Goal: Task Accomplishment & Management: Manage account settings

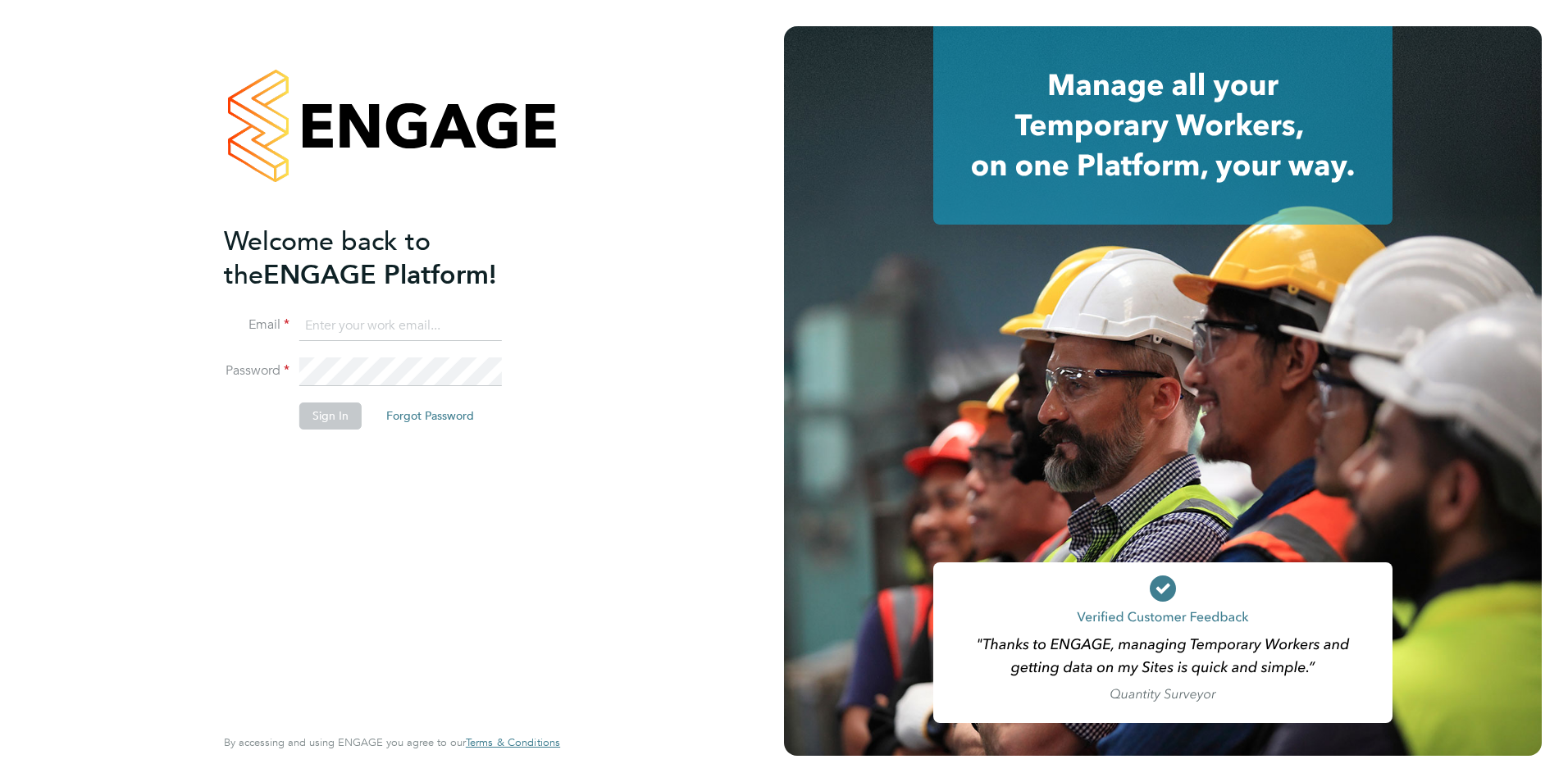
click at [350, 319] on input at bounding box center [401, 326] width 203 height 30
type input "daniel.gwynn@prsjobs.com"
click at [325, 419] on button "Sign In" at bounding box center [330, 415] width 62 height 26
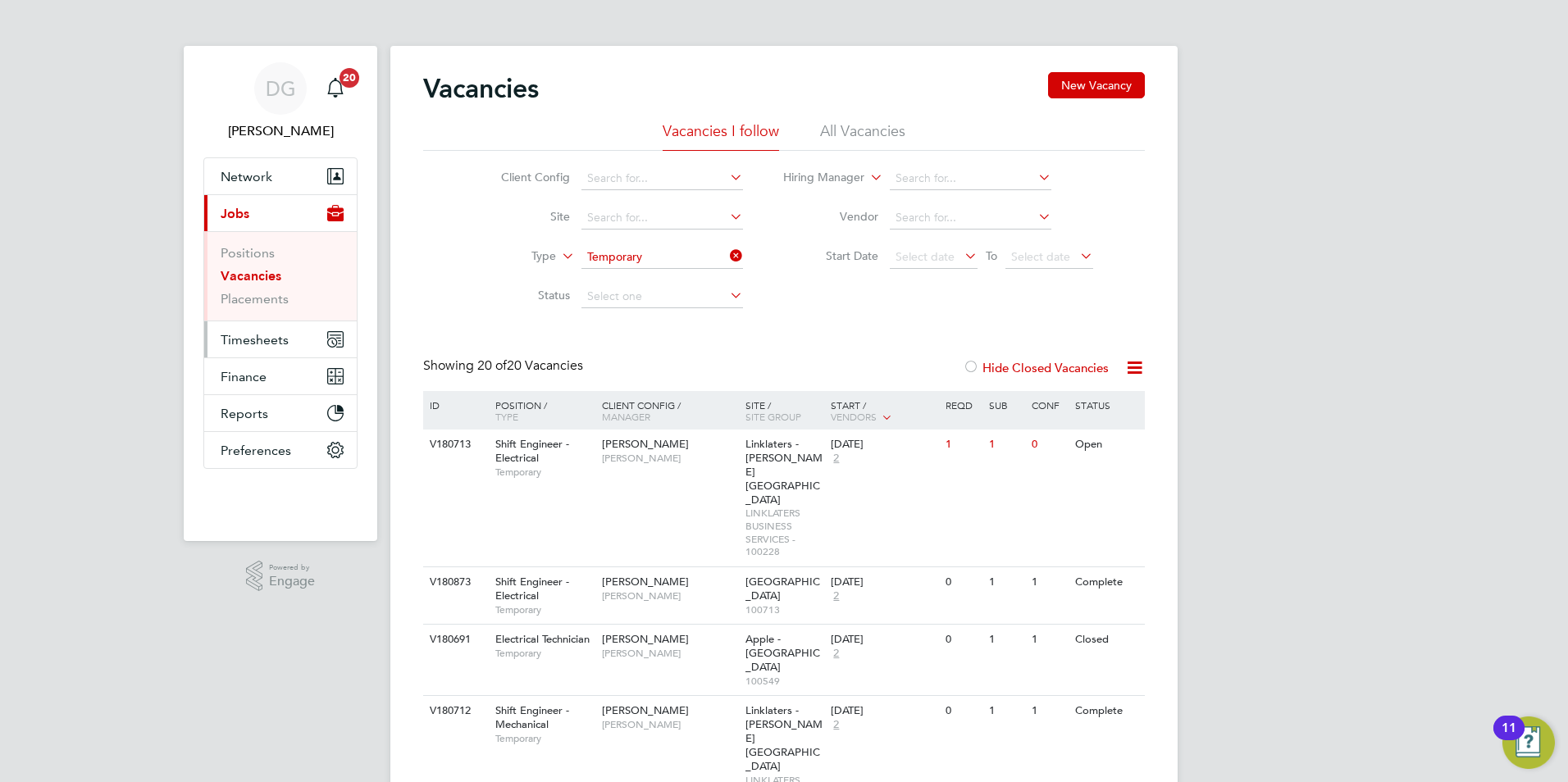
click at [247, 340] on span "Timesheets" at bounding box center [254, 339] width 68 height 15
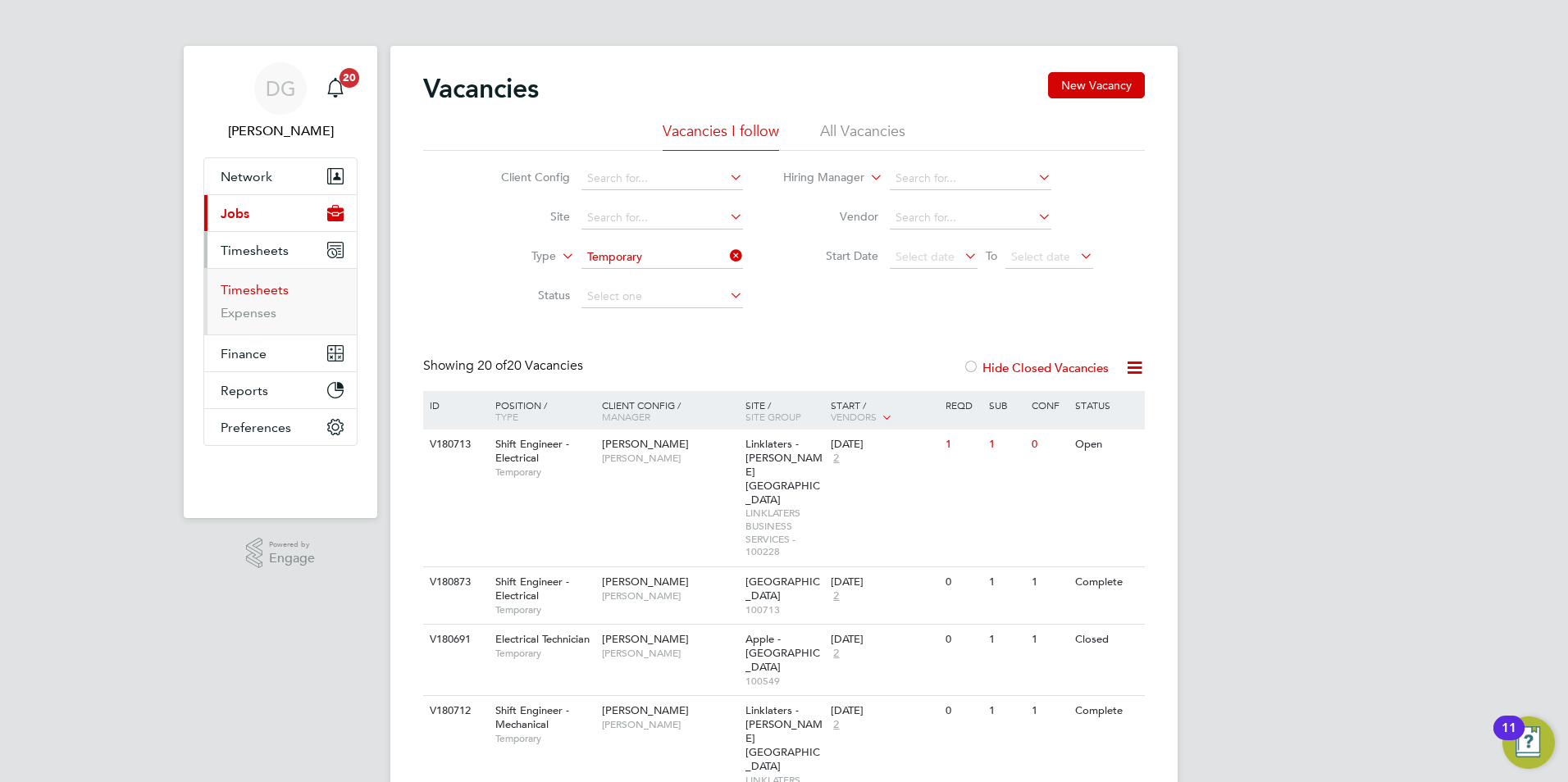
click at [256, 291] on link "Timesheets" at bounding box center [254, 290] width 68 height 15
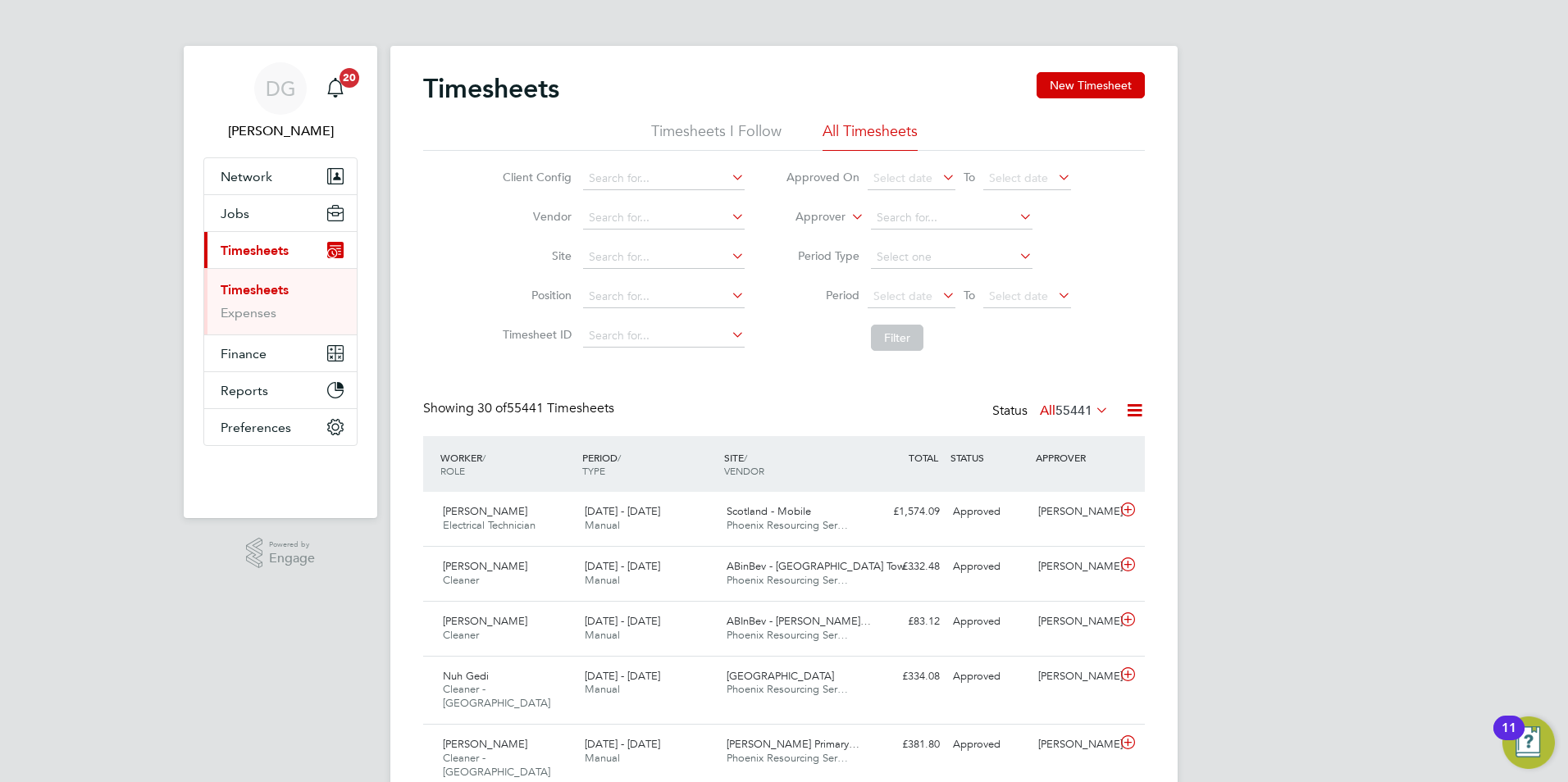
click at [683, 130] on li "Timesheets I Follow" at bounding box center [716, 136] width 130 height 30
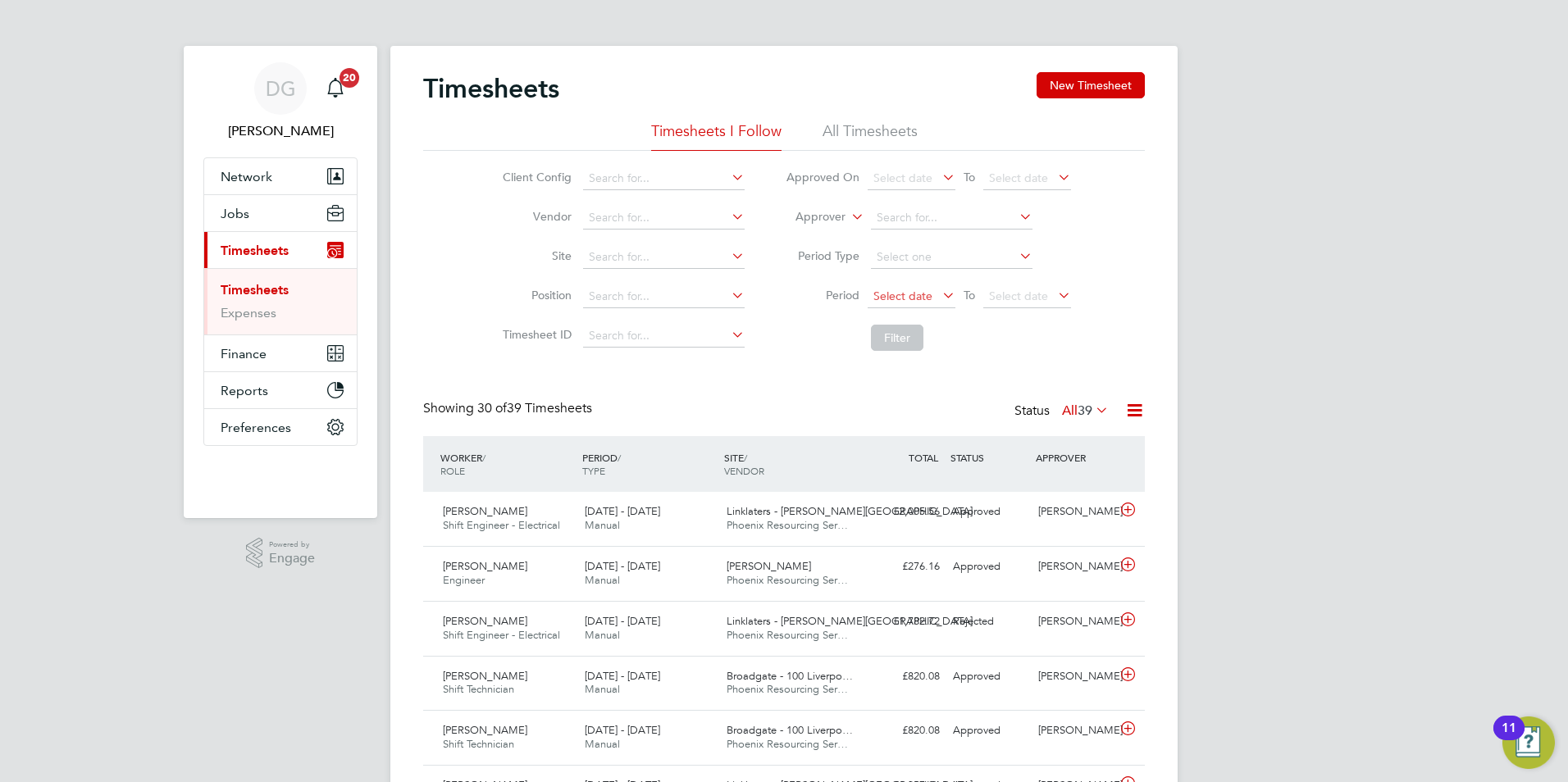
click at [906, 297] on span "Select date" at bounding box center [903, 295] width 59 height 14
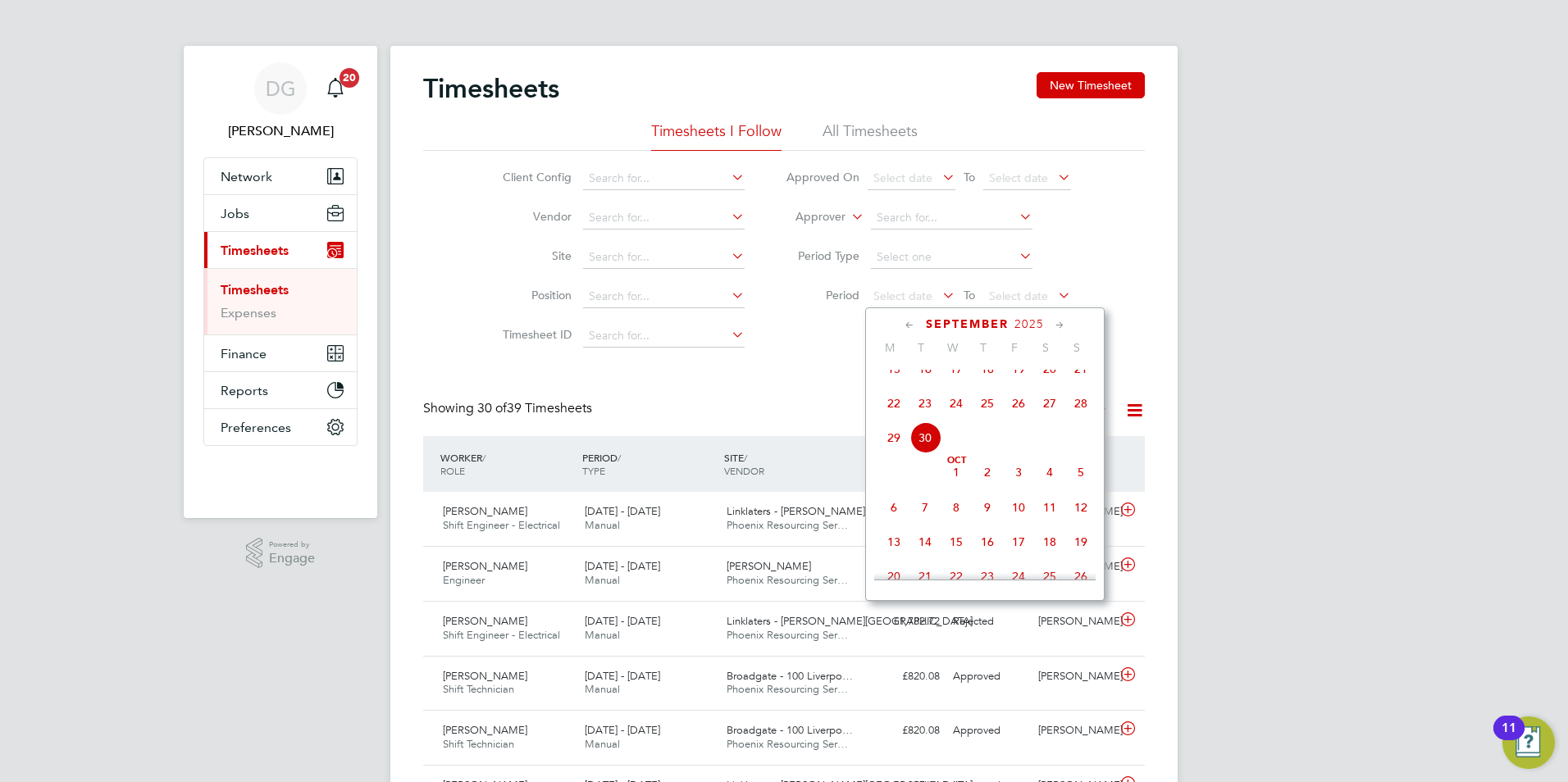
click at [1021, 383] on span "19" at bounding box center [1018, 369] width 32 height 32
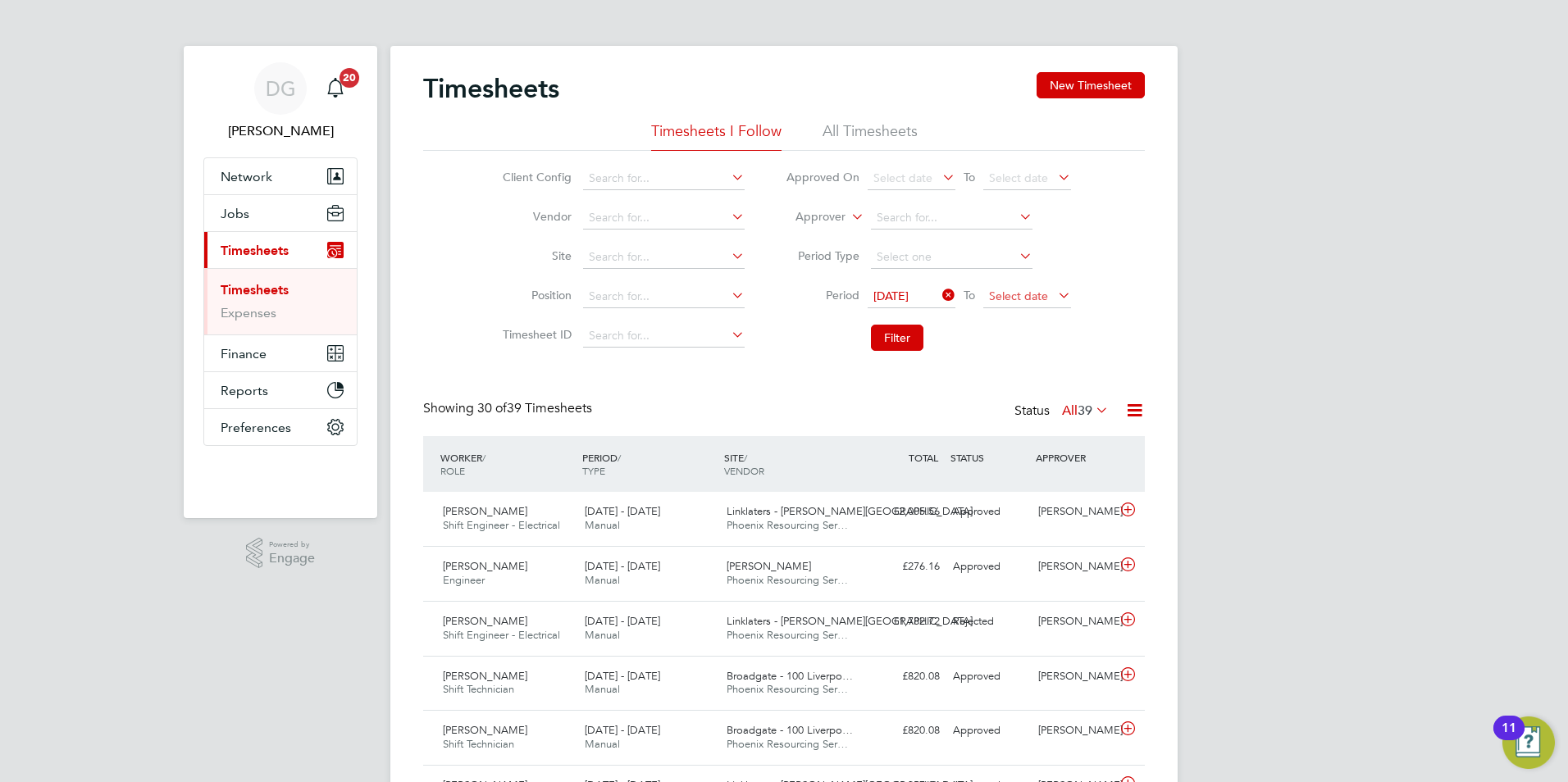
click at [1018, 301] on span "Select date" at bounding box center [1018, 295] width 59 height 14
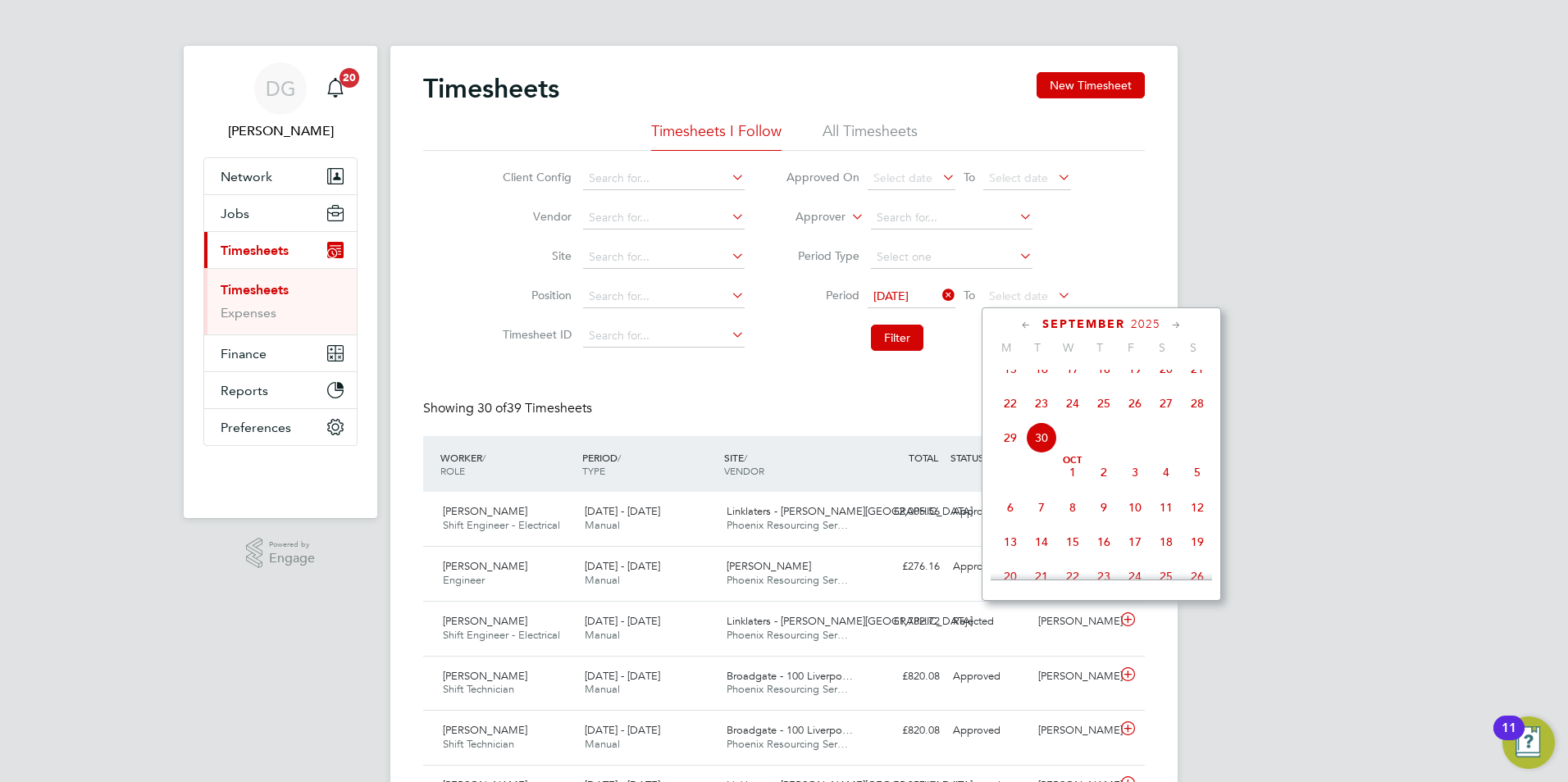
click at [1131, 414] on span "26" at bounding box center [1135, 403] width 32 height 32
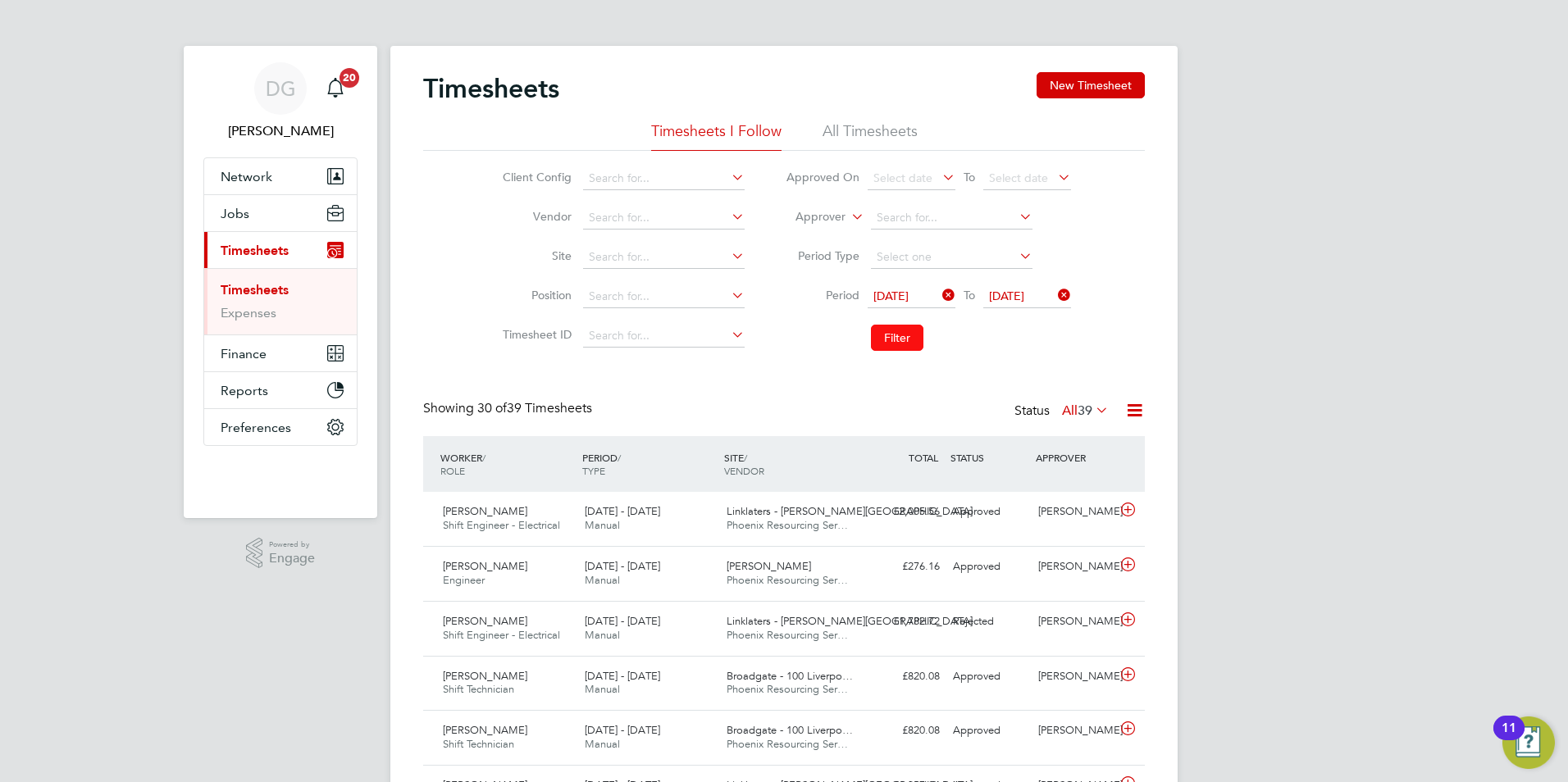
click at [906, 337] on button "Filter" at bounding box center [897, 337] width 53 height 26
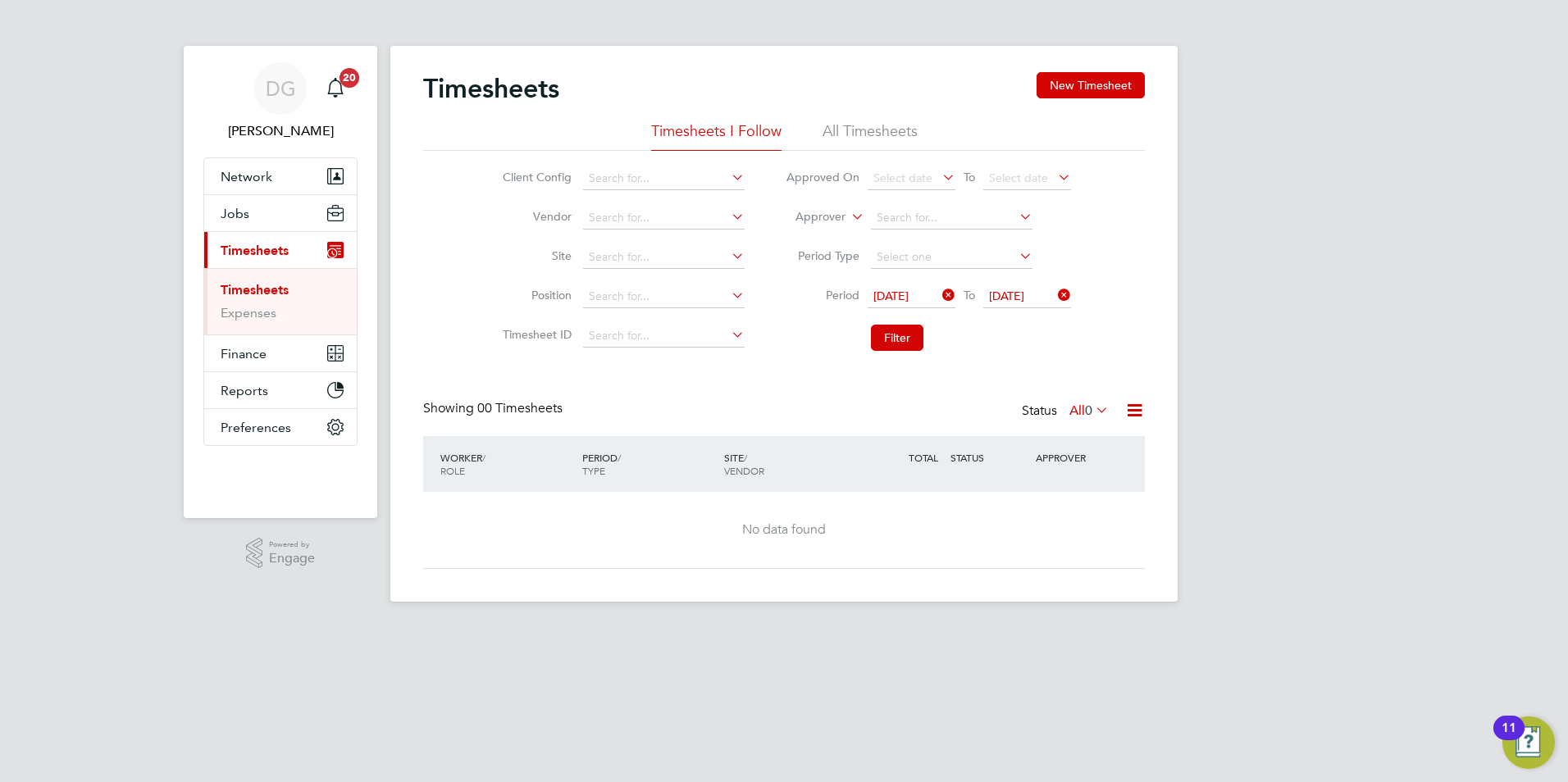
click at [866, 107] on div "Timesheets New Timesheet" at bounding box center [784, 96] width 722 height 49
click at [861, 133] on li "All Timesheets" at bounding box center [869, 136] width 95 height 30
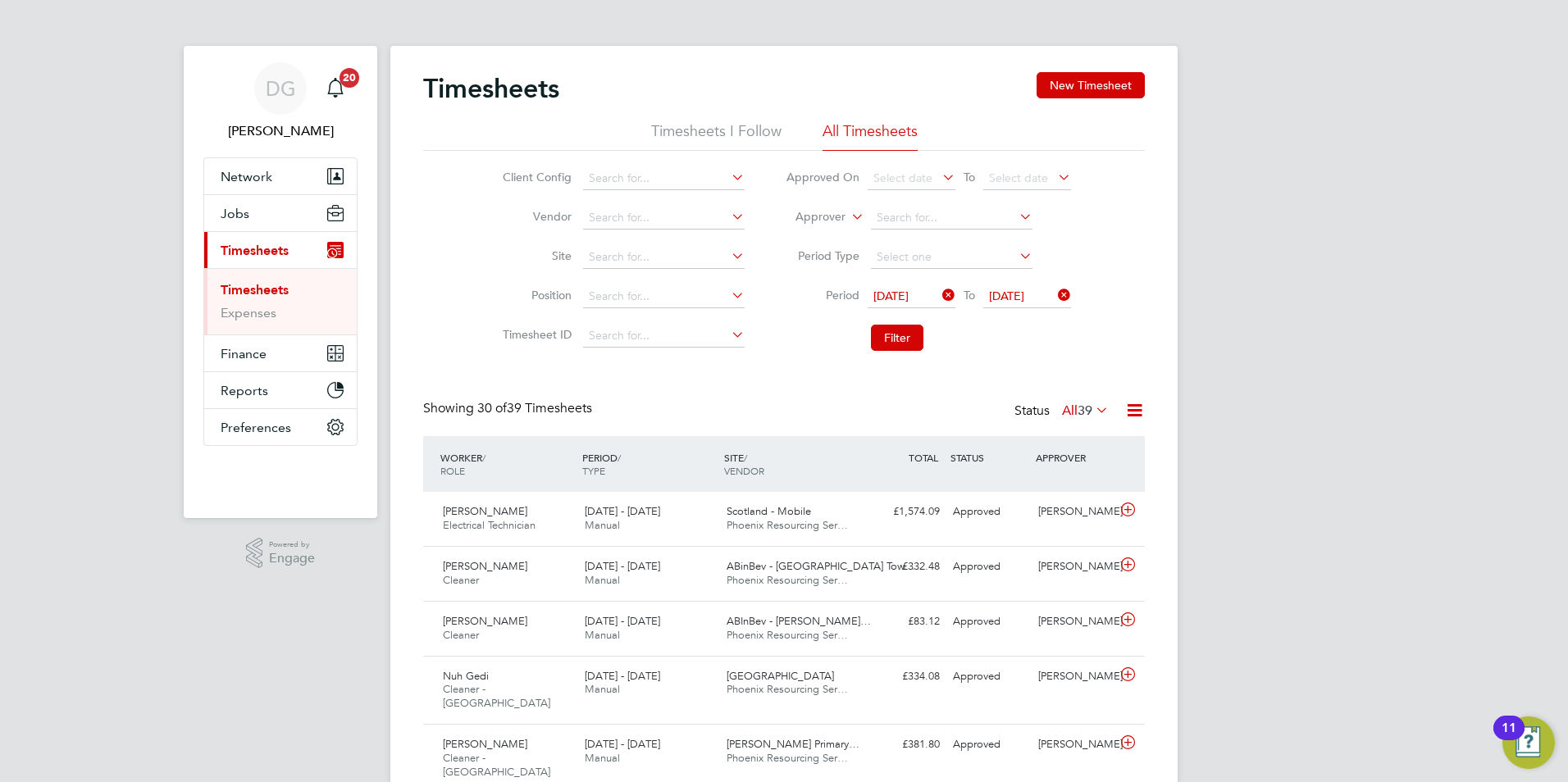
click at [939, 288] on icon at bounding box center [939, 295] width 0 height 23
click at [929, 296] on span "Select date" at bounding box center [903, 295] width 59 height 14
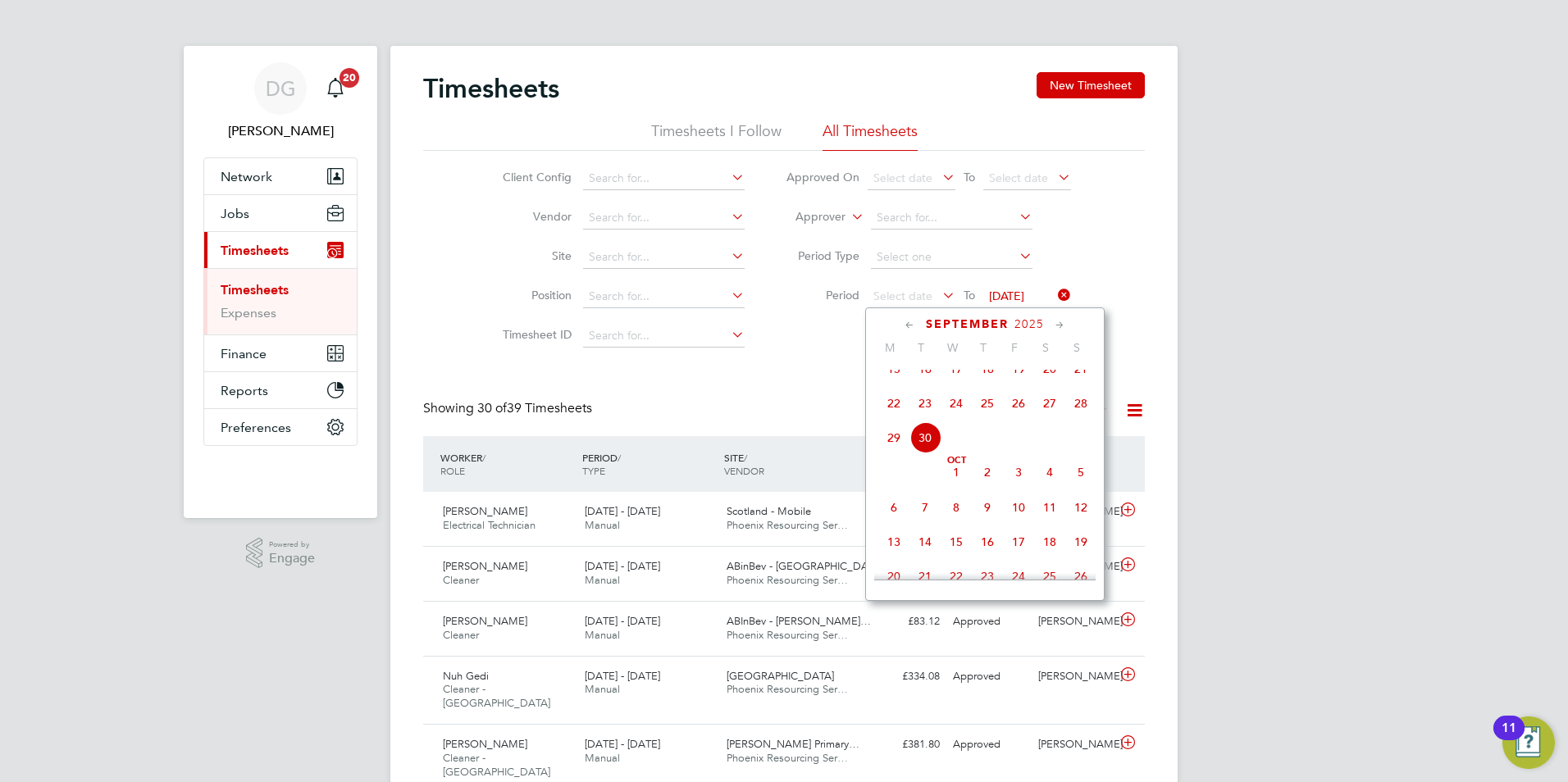
click at [1045, 380] on span "20" at bounding box center [1049, 369] width 32 height 32
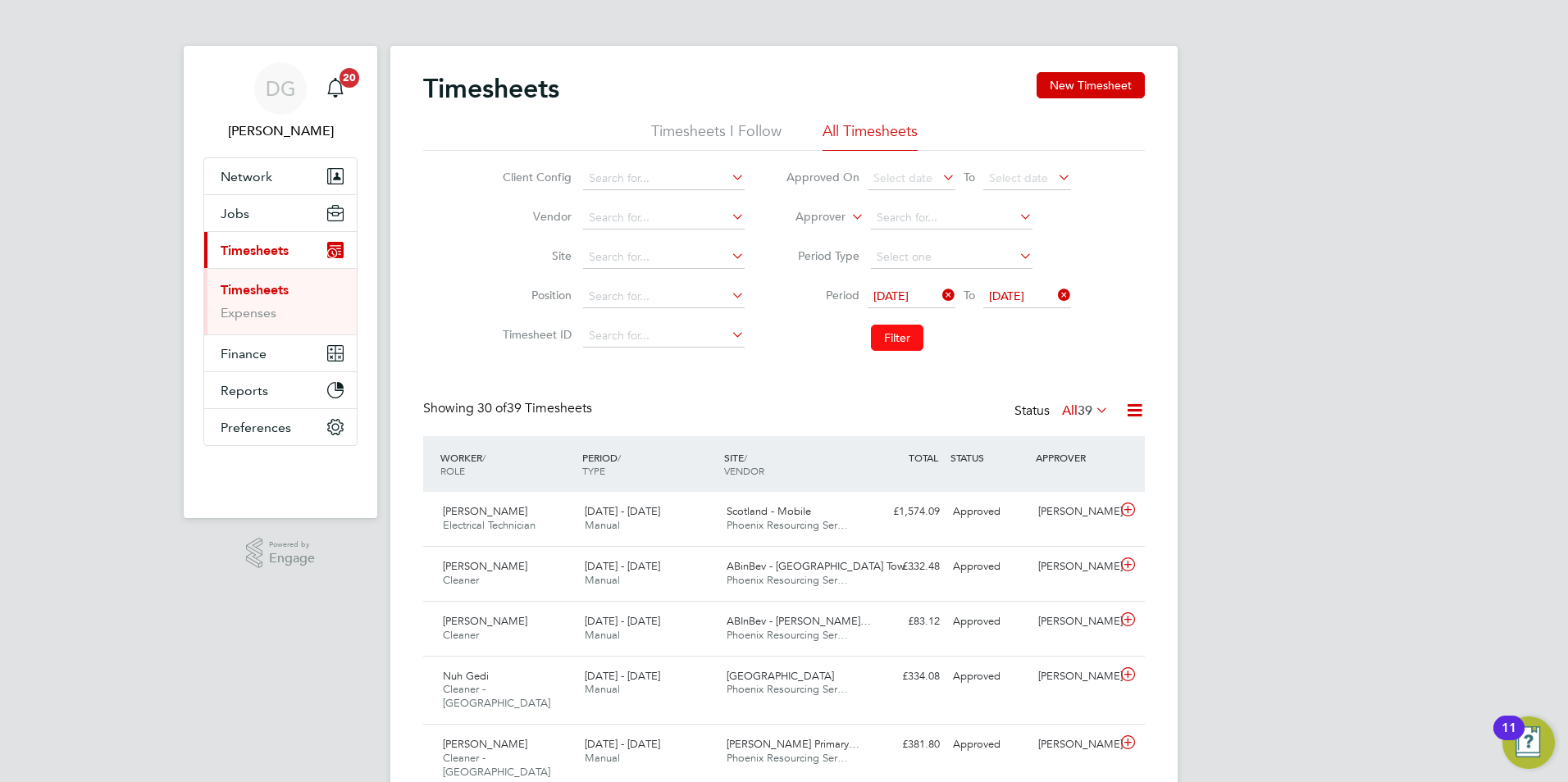
click at [913, 335] on button "Filter" at bounding box center [897, 337] width 53 height 26
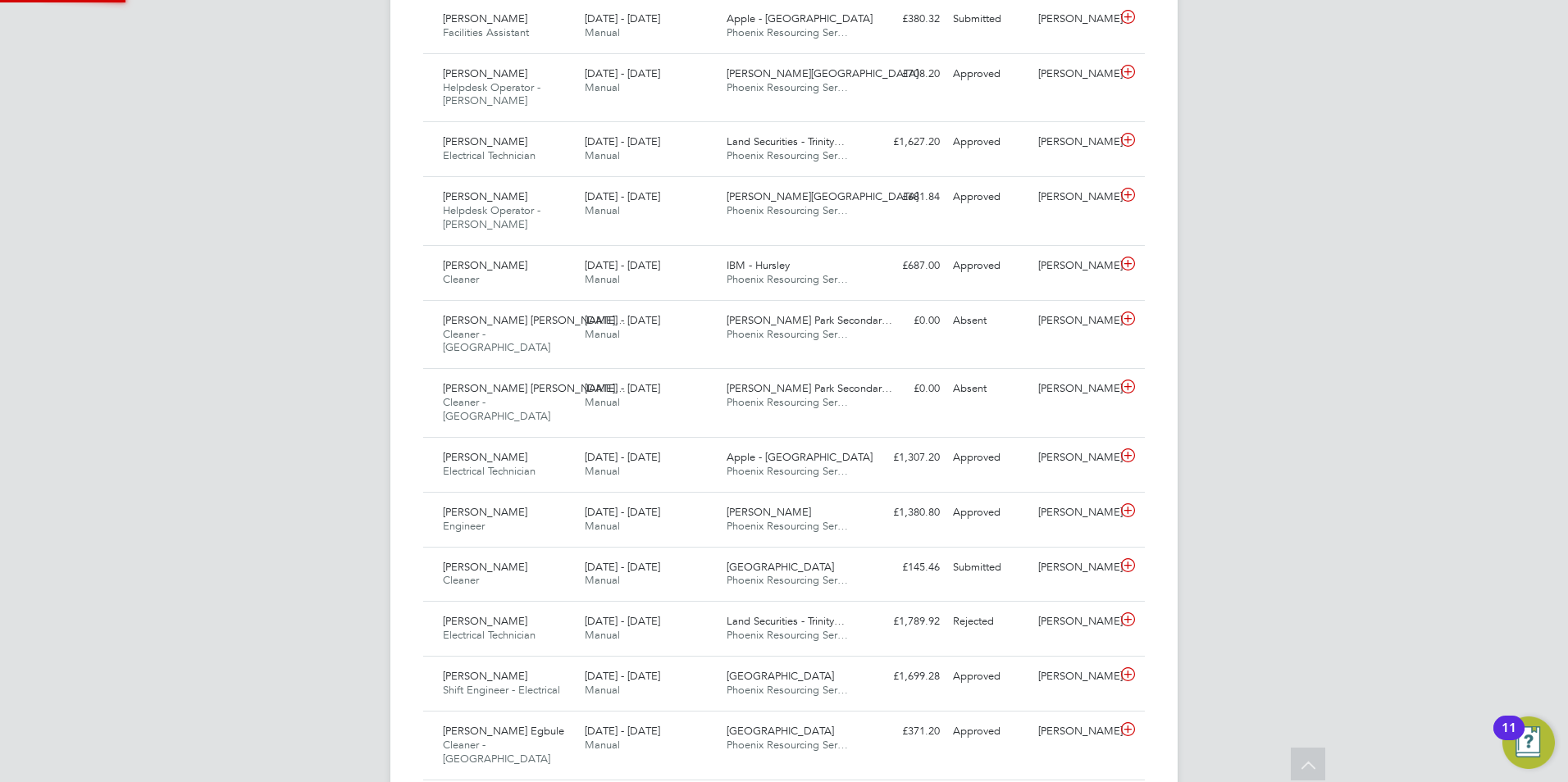
scroll to position [9, 9]
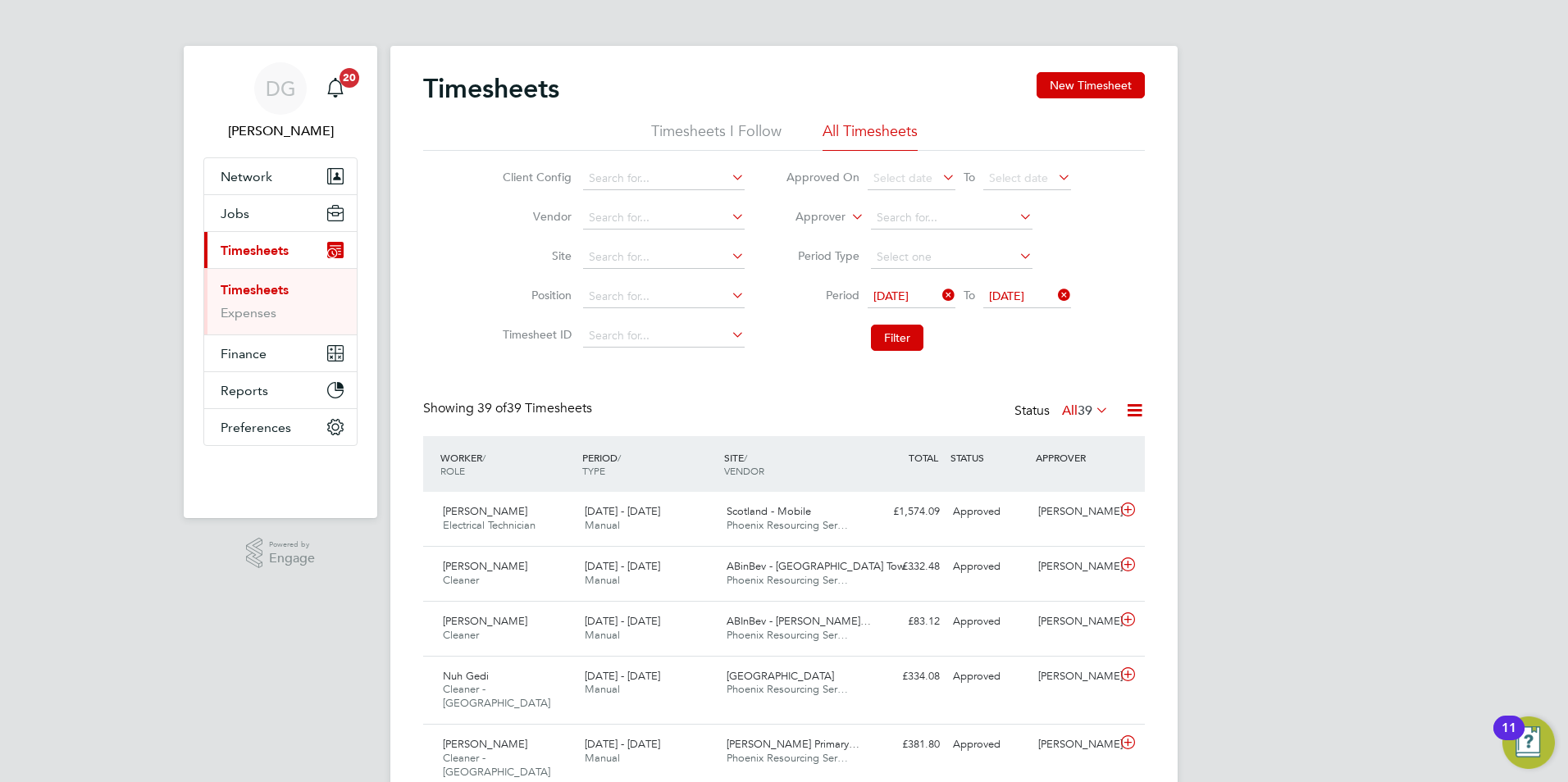
click at [717, 126] on li "Timesheets I Follow" at bounding box center [716, 136] width 130 height 30
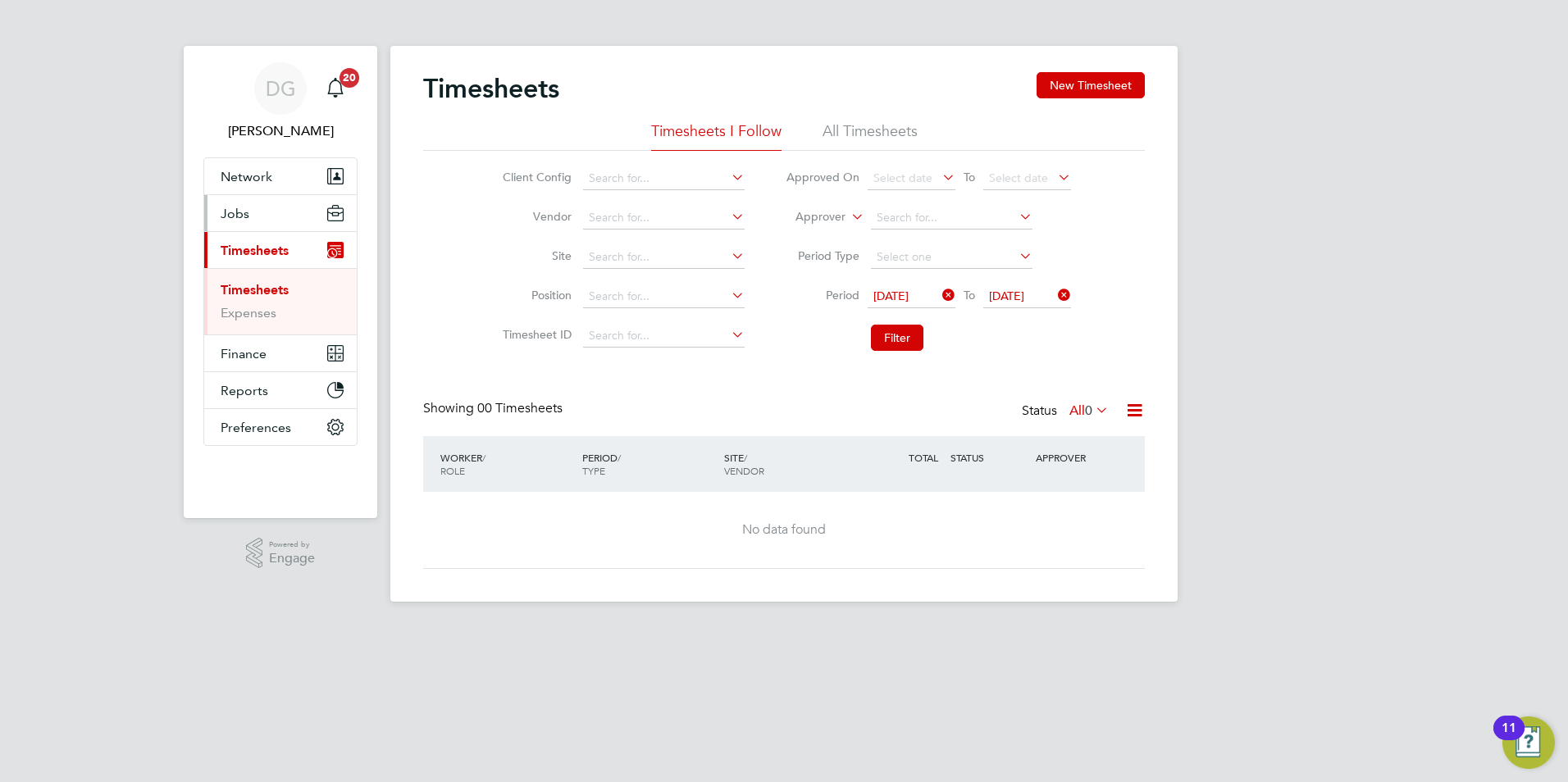
click at [248, 215] on span "Jobs" at bounding box center [235, 213] width 29 height 15
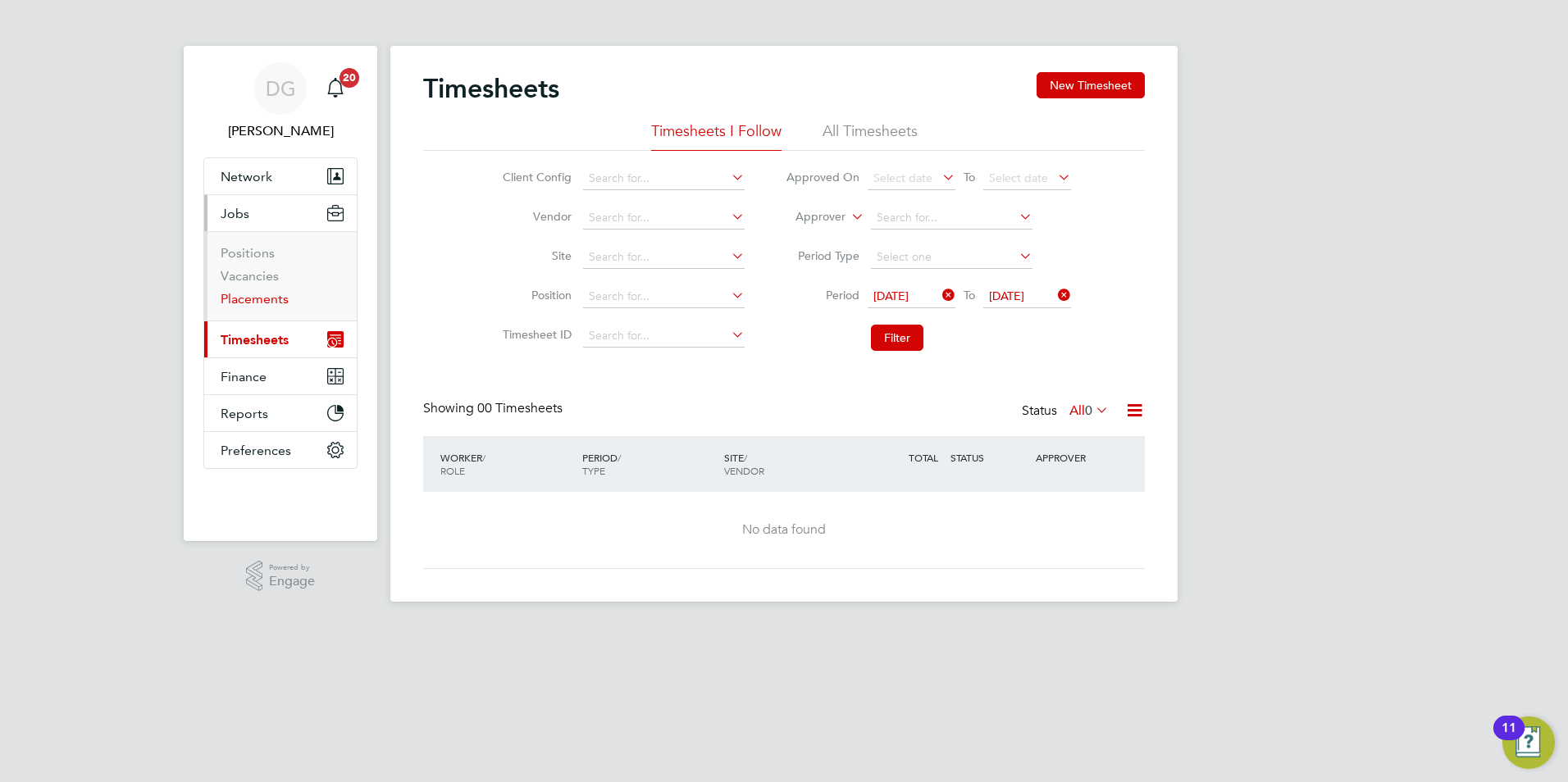
click at [257, 297] on link "Placements" at bounding box center [254, 298] width 68 height 15
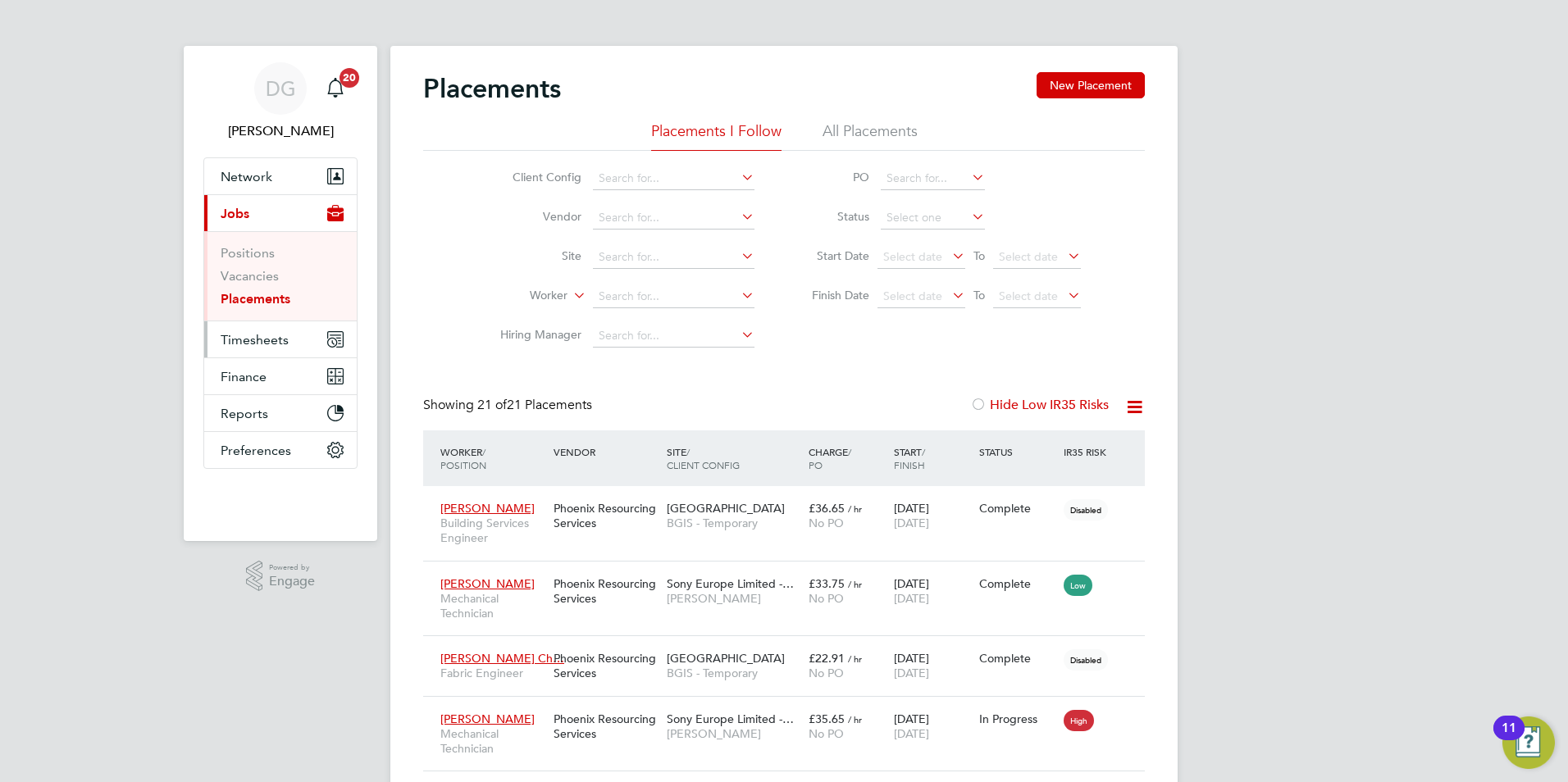
click at [231, 342] on span "Timesheets" at bounding box center [254, 339] width 68 height 15
click at [240, 343] on span "Timesheets" at bounding box center [254, 339] width 68 height 15
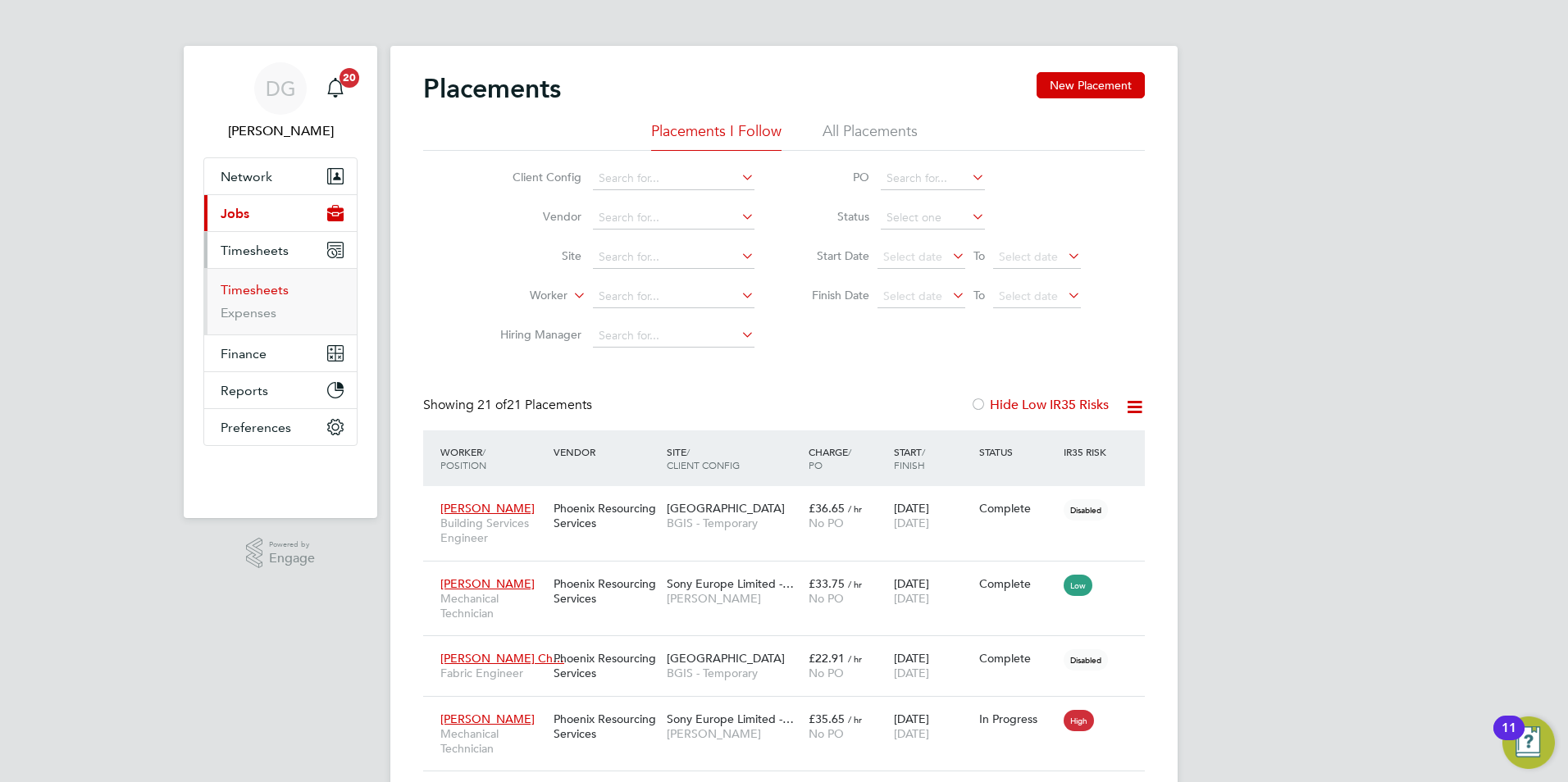
click at [239, 295] on link "Timesheets" at bounding box center [254, 290] width 68 height 15
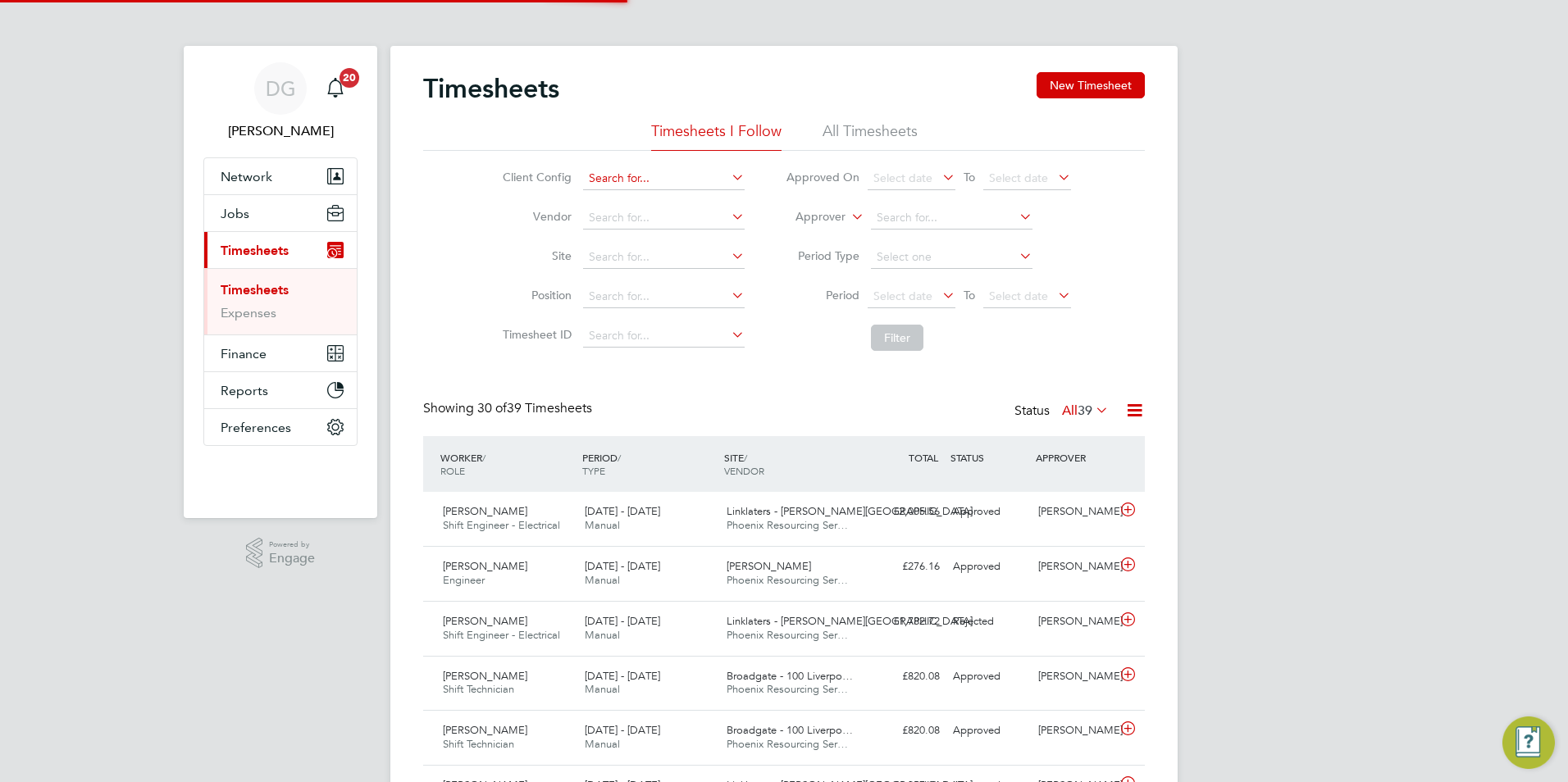
scroll to position [42, 142]
click at [848, 217] on icon at bounding box center [848, 211] width 0 height 14
click at [803, 238] on li "Worker" at bounding box center [804, 236] width 81 height 21
click at [887, 217] on input at bounding box center [951, 218] width 162 height 23
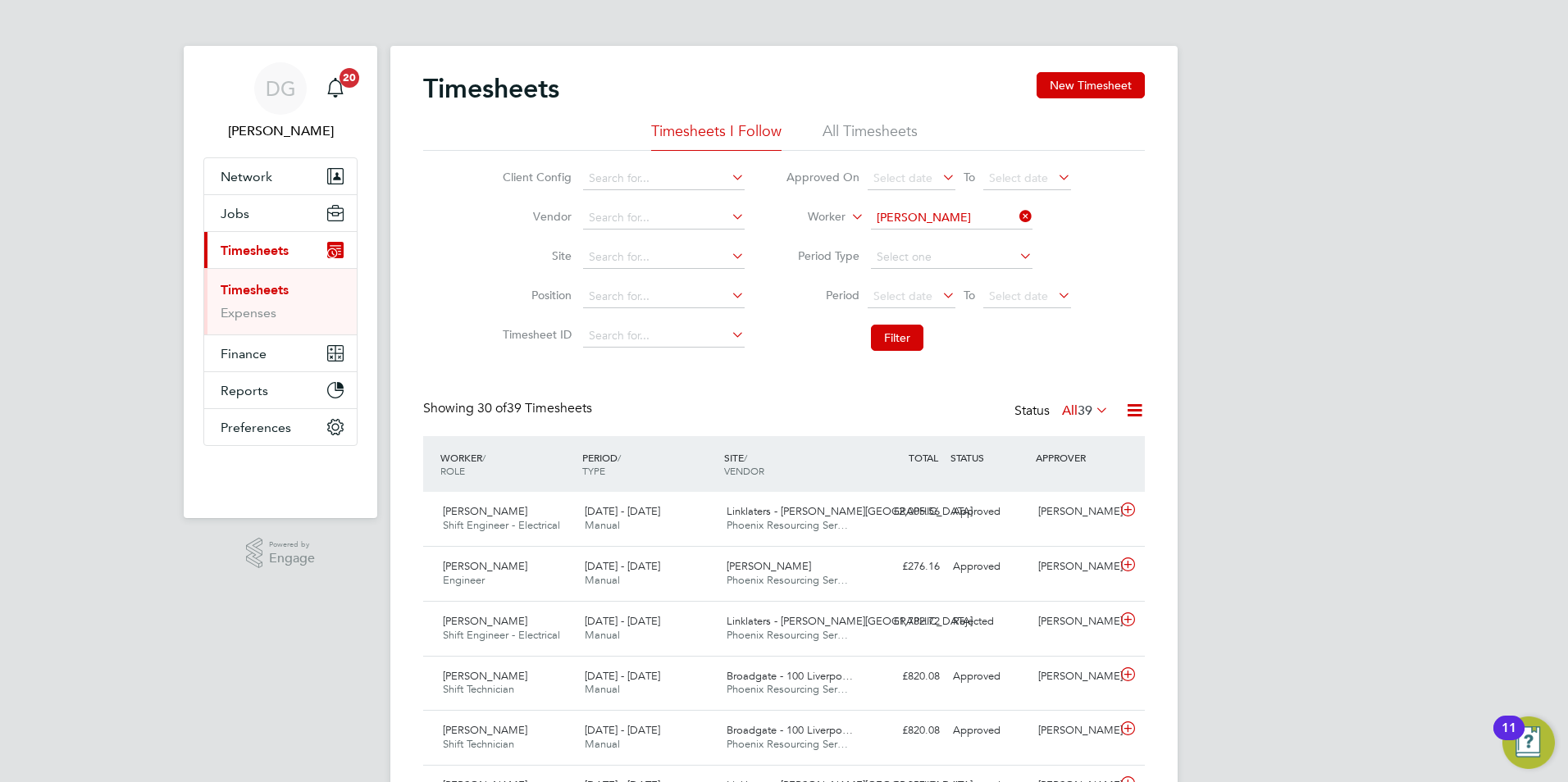
click at [974, 241] on b "Hamid" at bounding box center [1021, 240] width 95 height 14
type input "Khalid Hamid"
click at [907, 337] on button "Filter" at bounding box center [897, 337] width 53 height 26
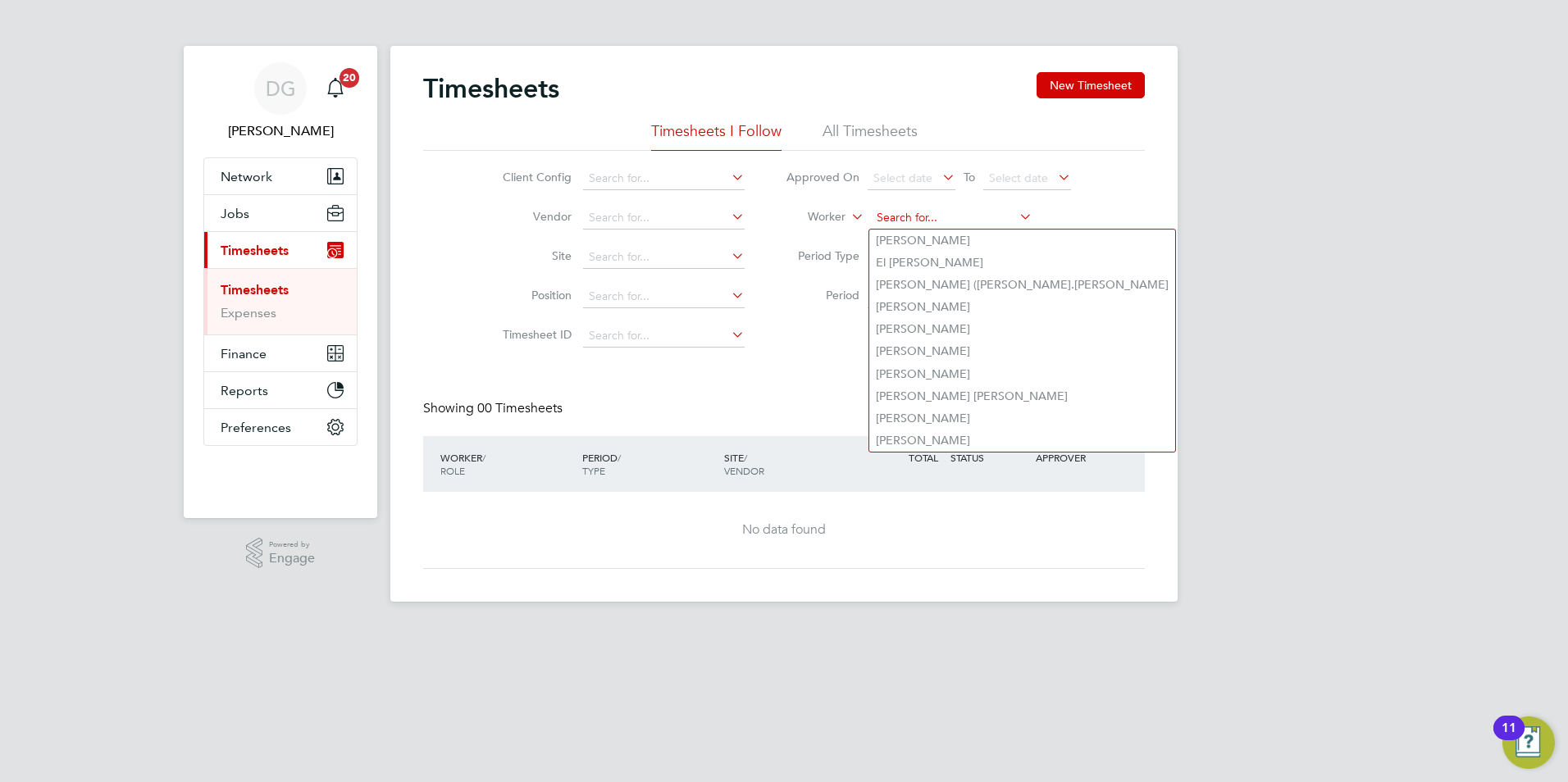
click at [955, 211] on input at bounding box center [951, 218] width 162 height 23
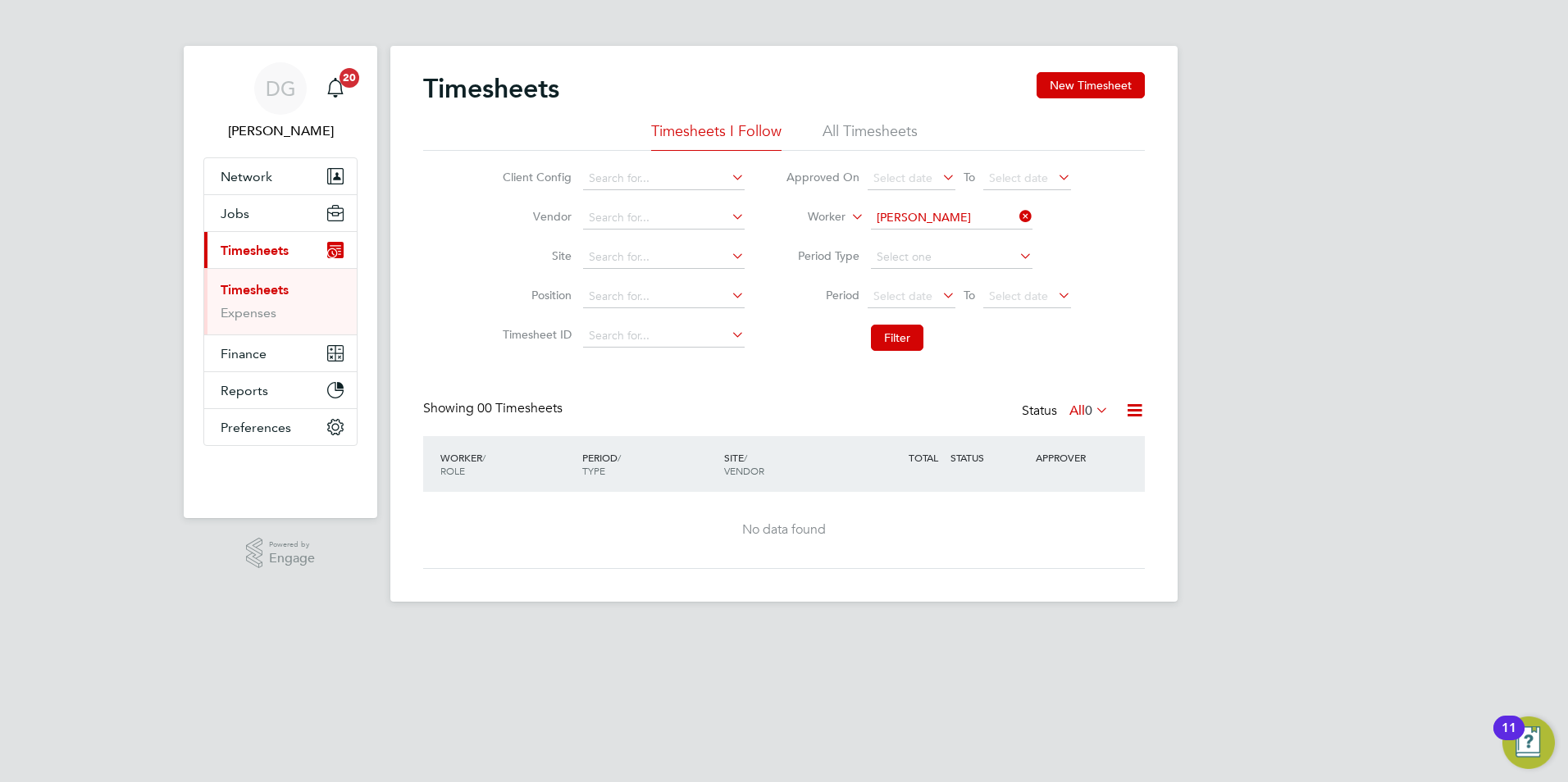
click at [932, 240] on b "Kaya" at bounding box center [959, 240] width 95 height 14
type input "[PERSON_NAME]"
click at [904, 337] on button "Filter" at bounding box center [897, 337] width 53 height 26
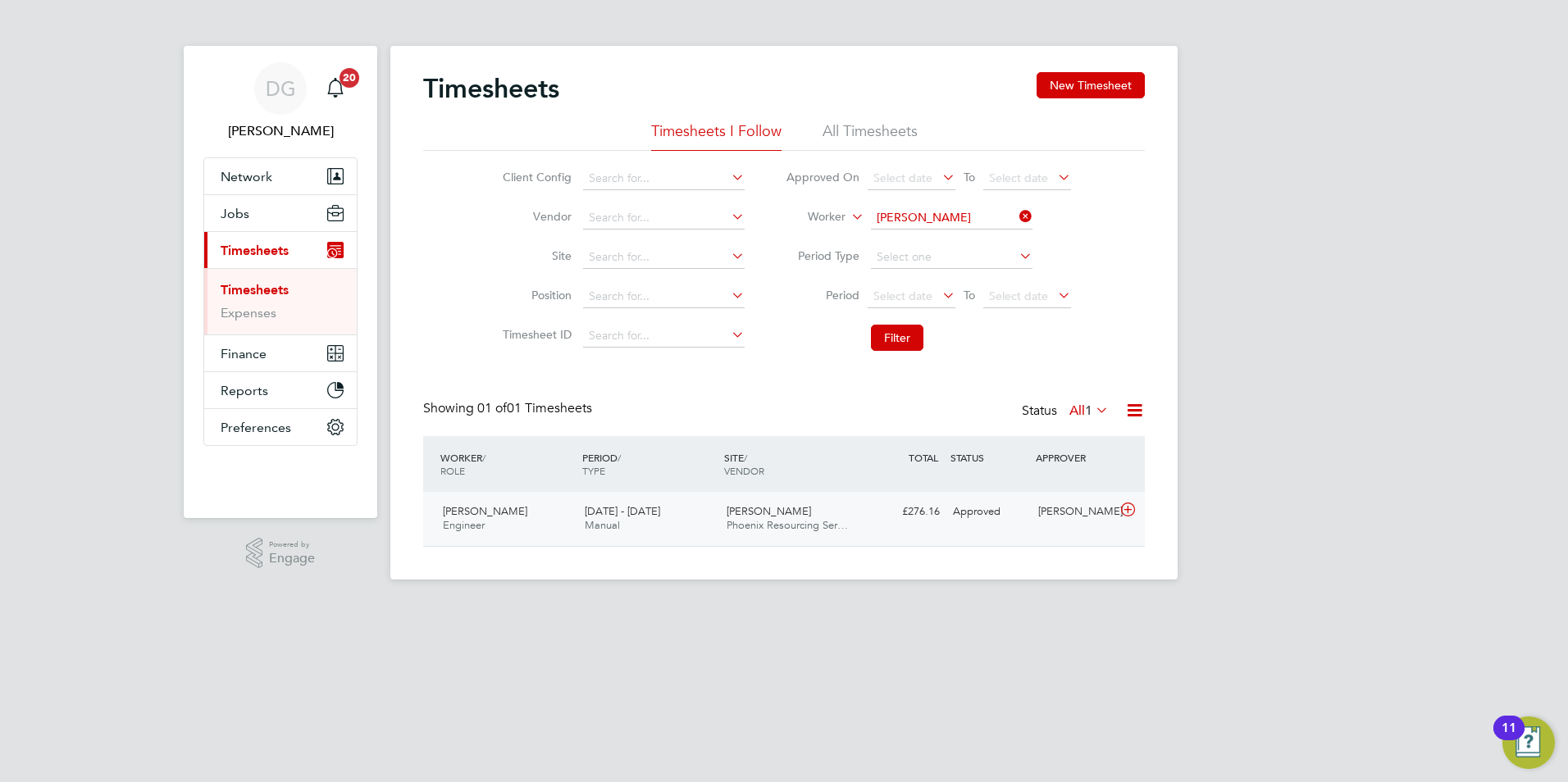
click at [697, 532] on div "13 - 19 Sep 2025 Manual" at bounding box center [649, 518] width 142 height 41
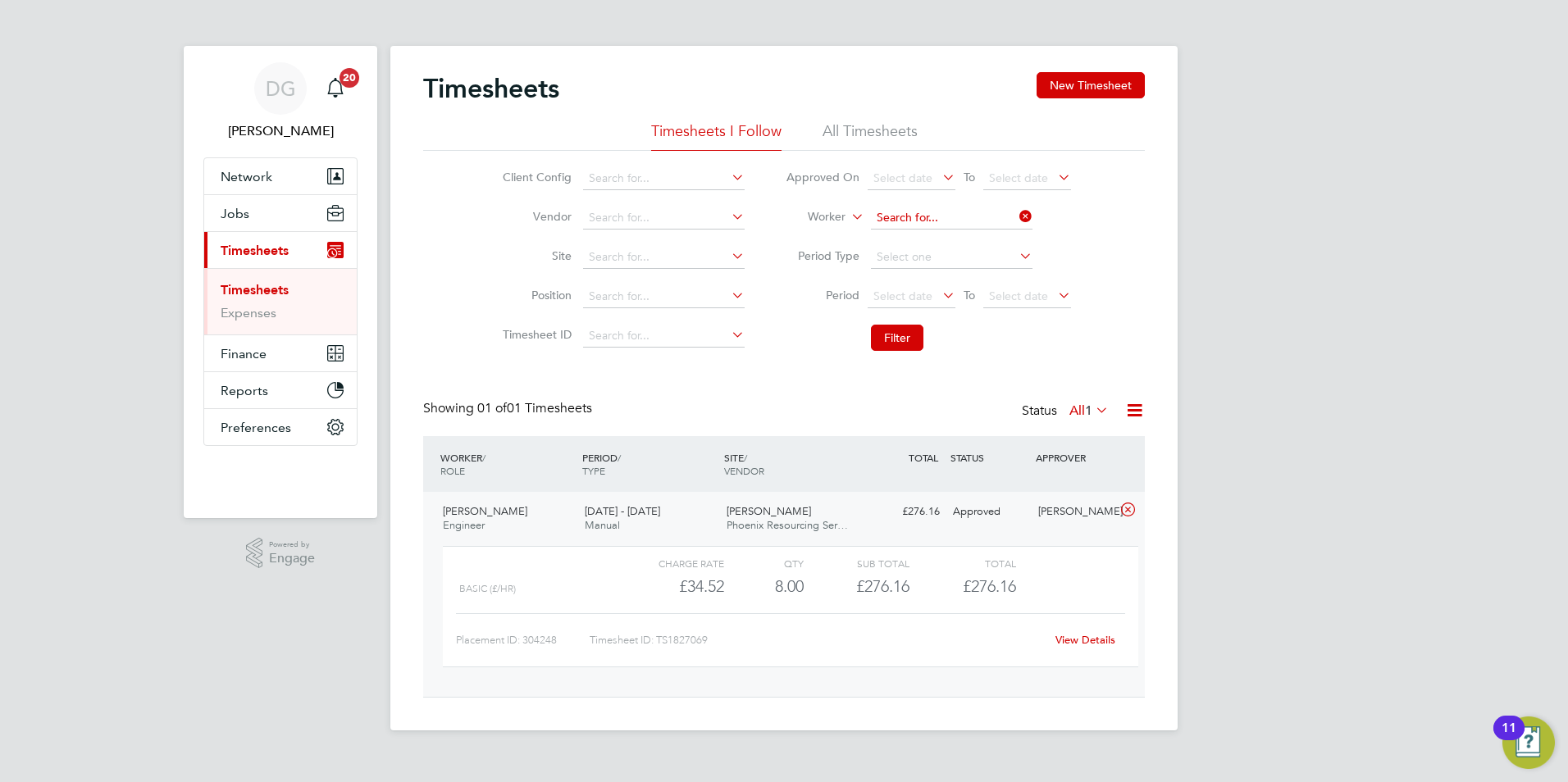
click at [969, 222] on input at bounding box center [951, 218] width 162 height 23
click at [954, 236] on li "Gary Fra ncis" at bounding box center [950, 240] width 163 height 22
type input "[PERSON_NAME]"
click at [905, 337] on button "Filter" at bounding box center [897, 337] width 53 height 26
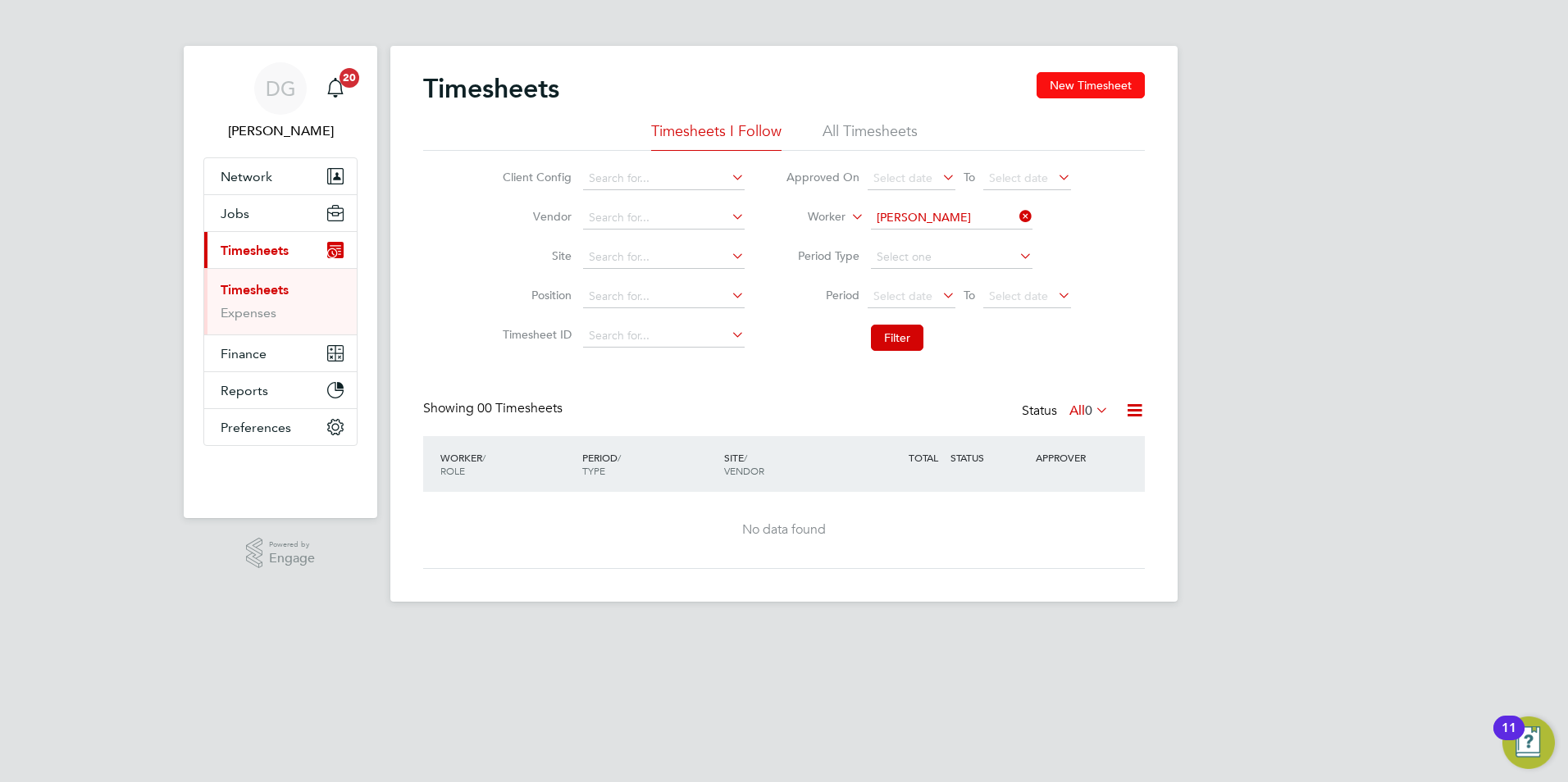
click at [1059, 89] on button "New Timesheet" at bounding box center [1090, 84] width 108 height 26
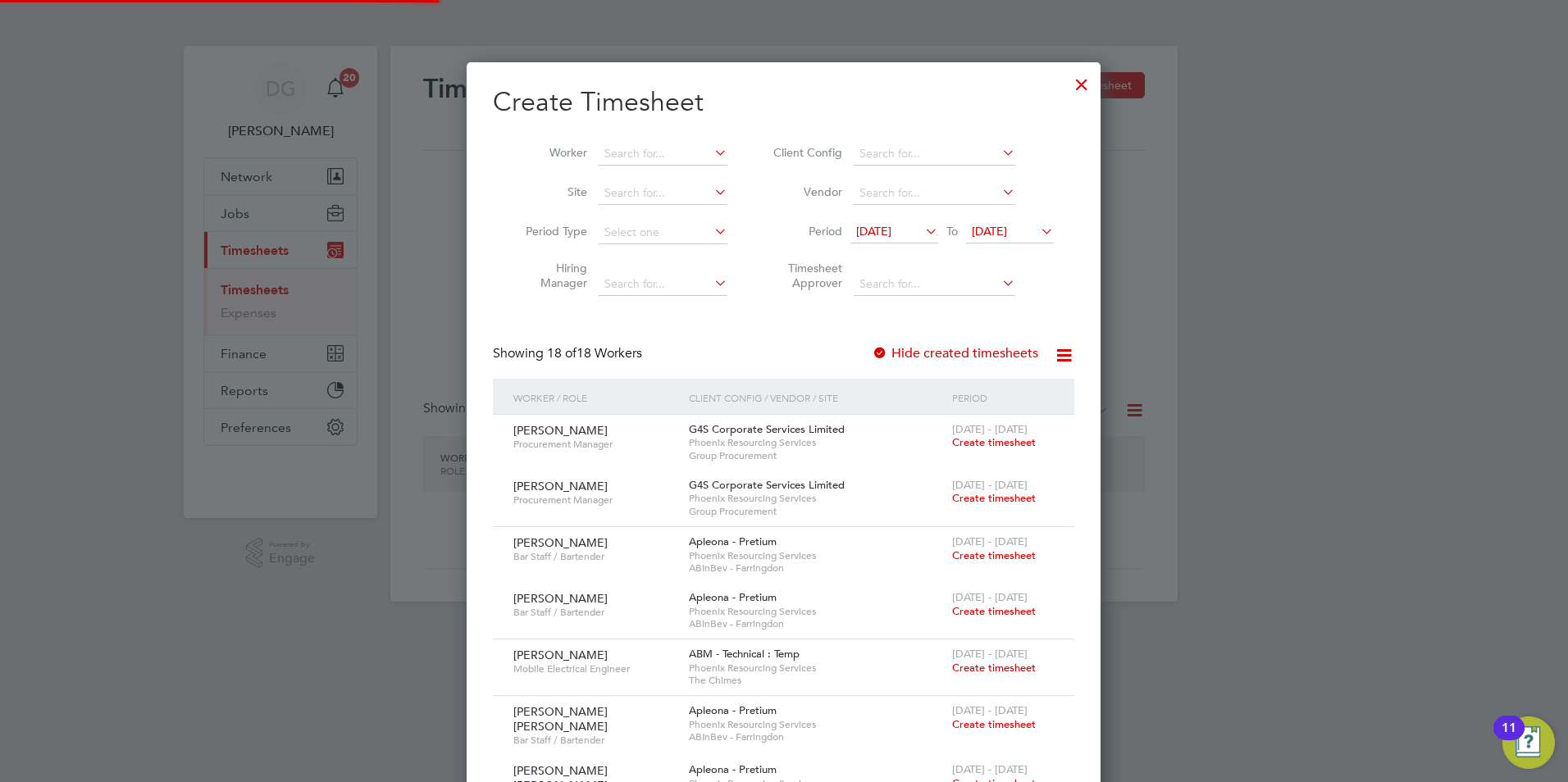
scroll to position [9, 9]
click at [639, 156] on input at bounding box center [663, 154] width 129 height 23
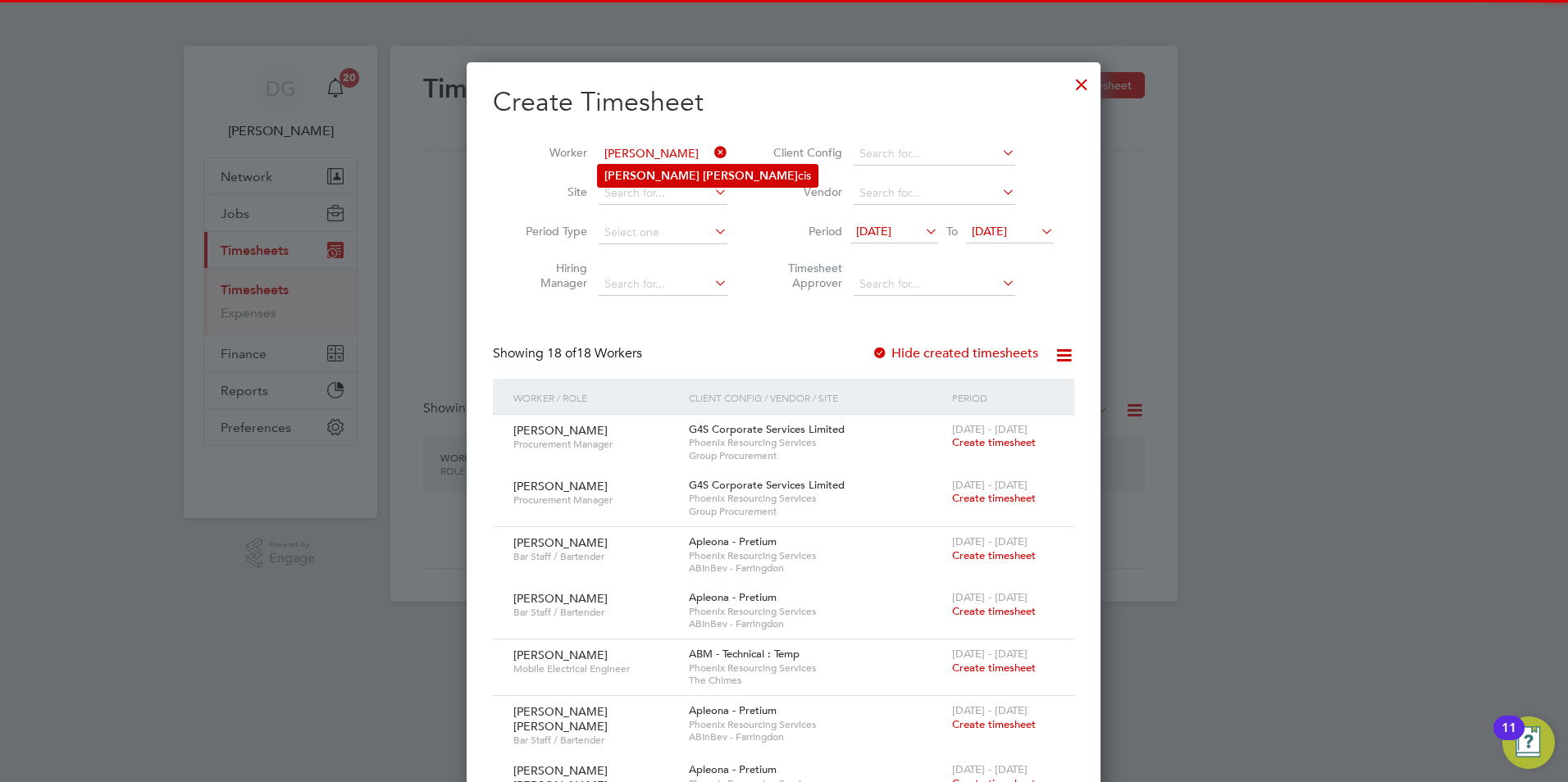
click at [703, 177] on b "Fran" at bounding box center [750, 176] width 95 height 14
type input "[PERSON_NAME]"
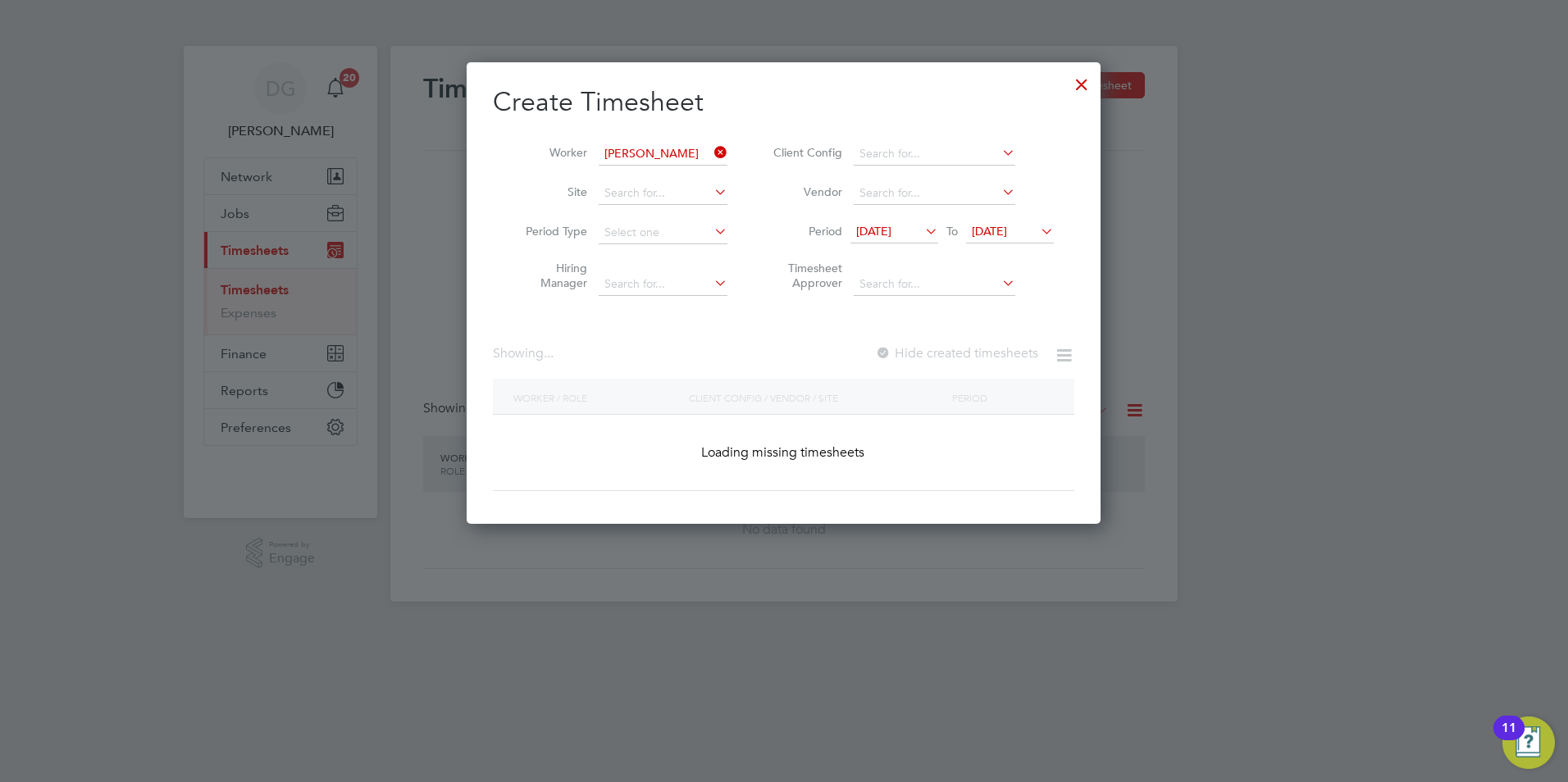
scroll to position [442, 635]
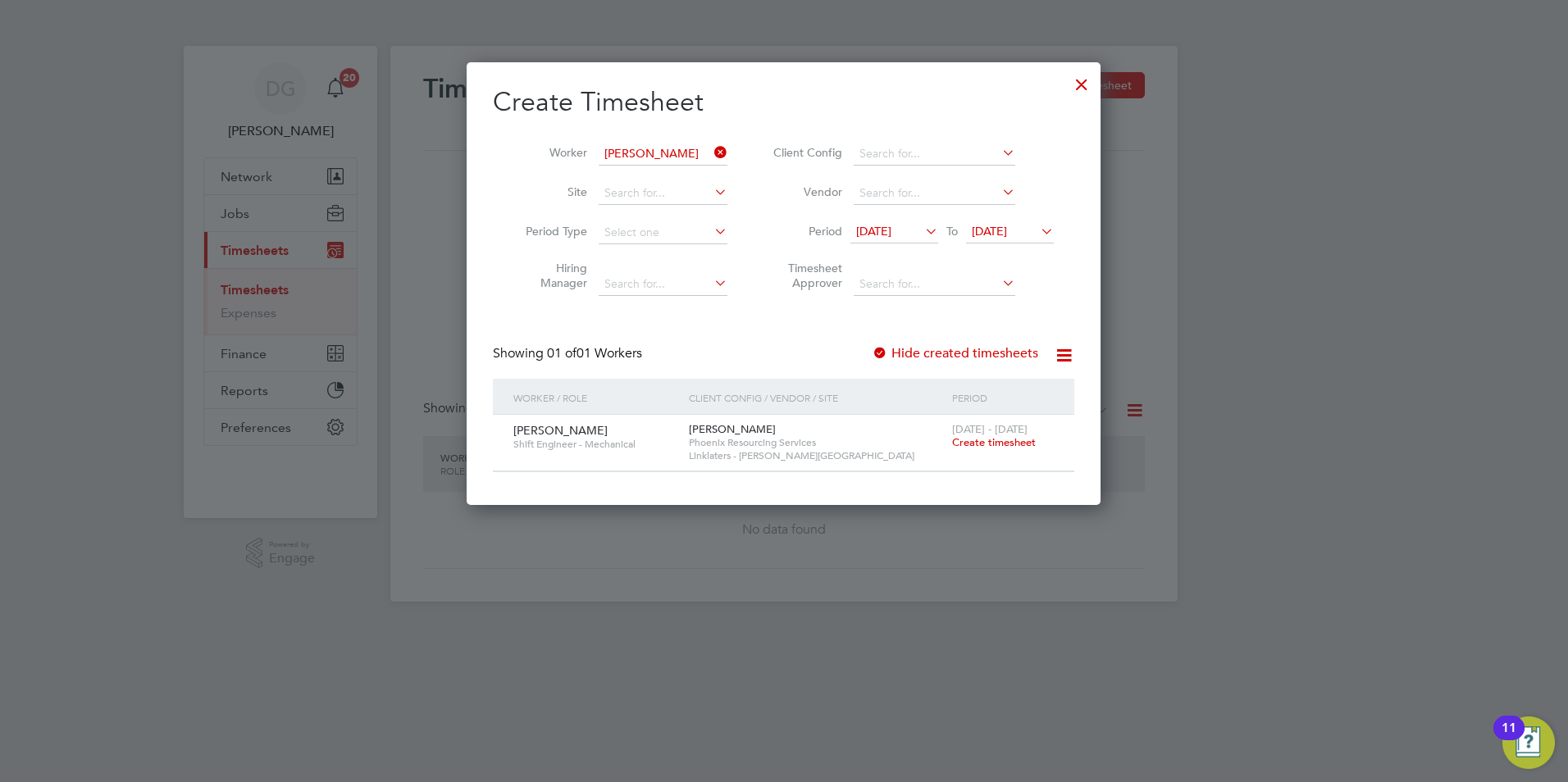
click at [965, 445] on span "Create timesheet" at bounding box center [993, 442] width 83 height 14
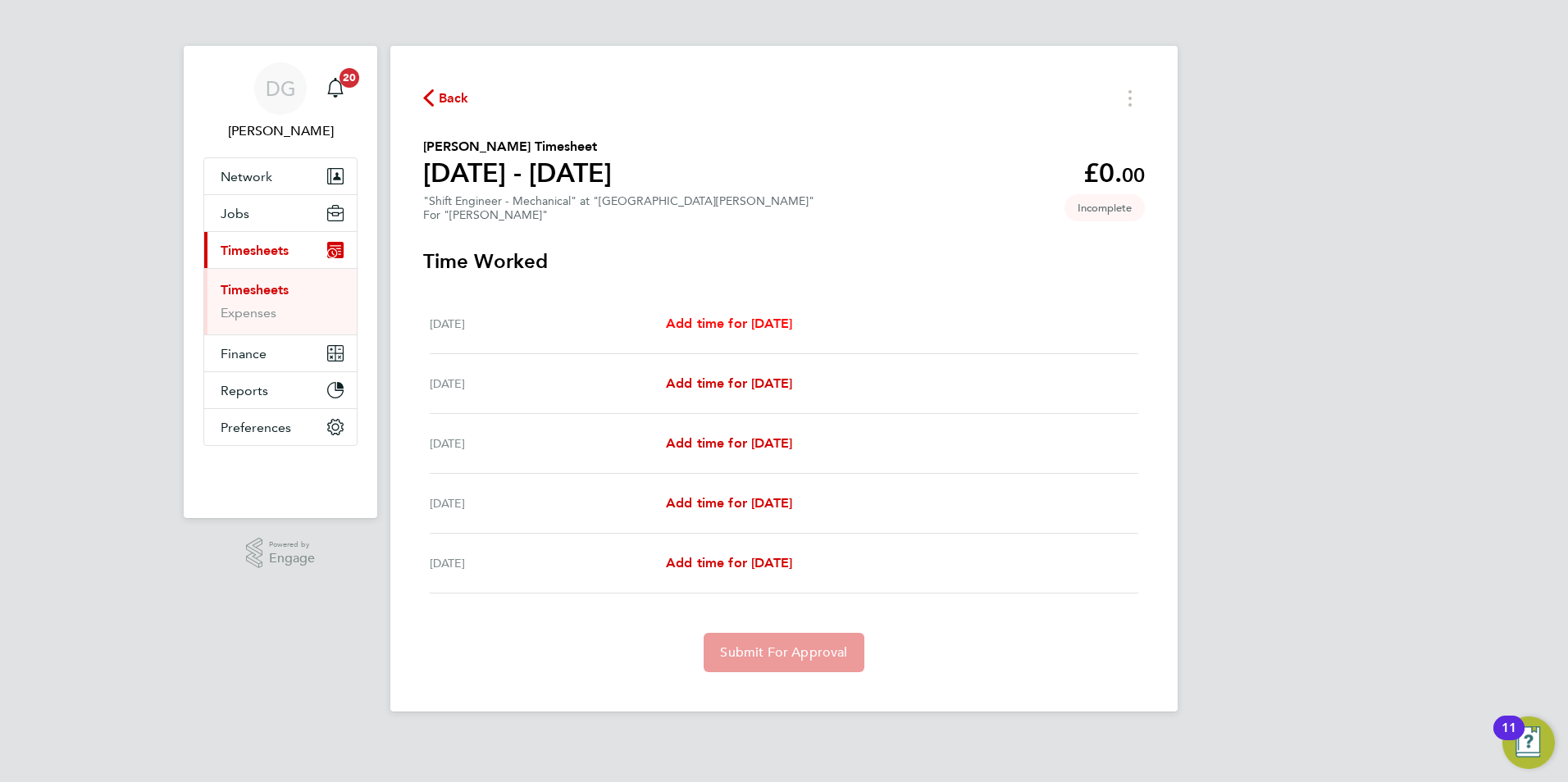
click at [767, 328] on span "Add time for Mon 22 Sep" at bounding box center [729, 323] width 126 height 15
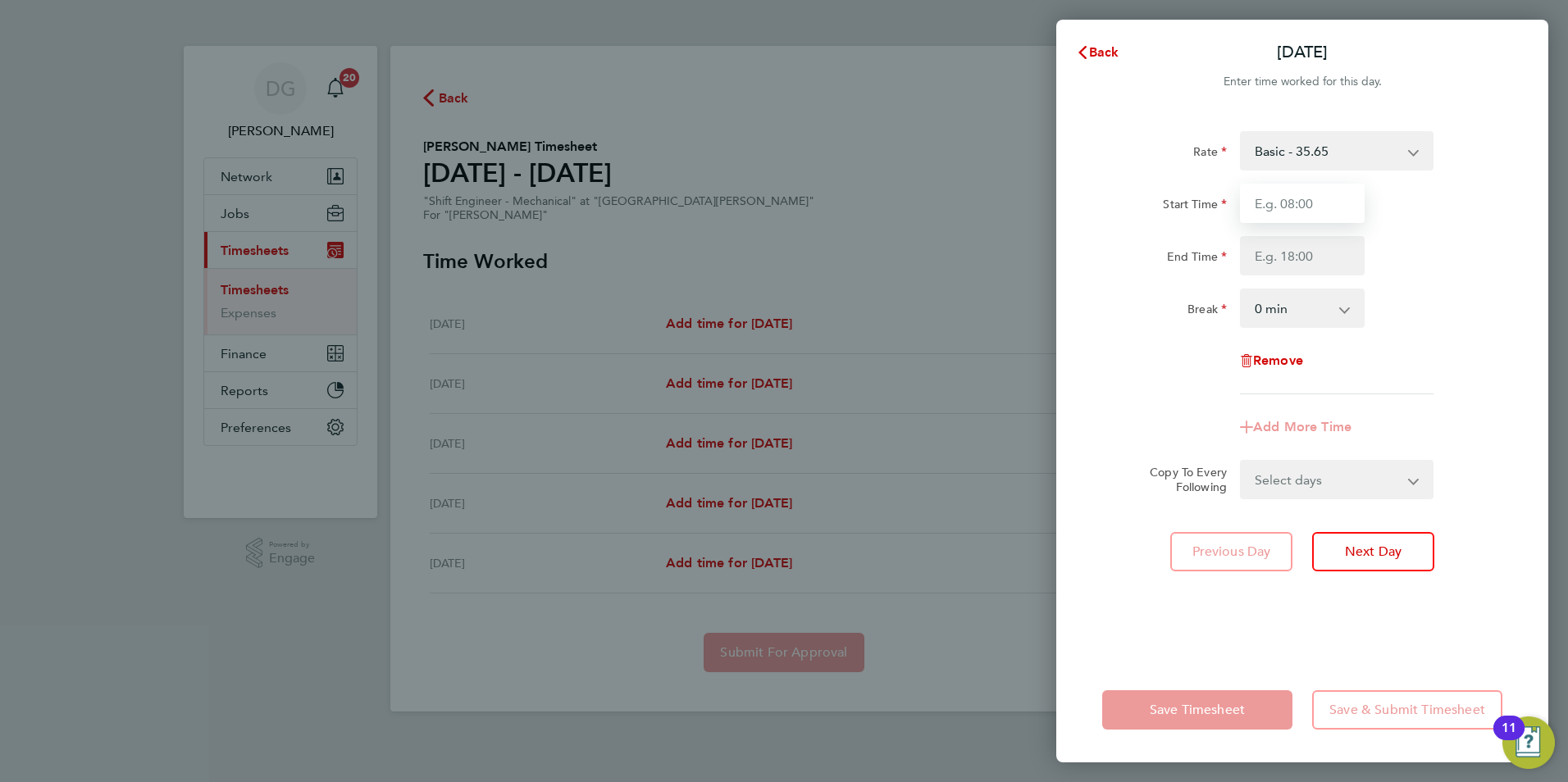
click at [1301, 205] on input "Start Time" at bounding box center [1302, 203] width 124 height 39
type input "07:00"
click at [1294, 252] on input "End Time" at bounding box center [1302, 255] width 124 height 39
type input "19:00"
click at [1422, 364] on div "Rate Basic - 35.65 Start Time 07:00 End Time 19:00 Break 0 min 15 min 30 min 45…" at bounding box center [1302, 262] width 400 height 263
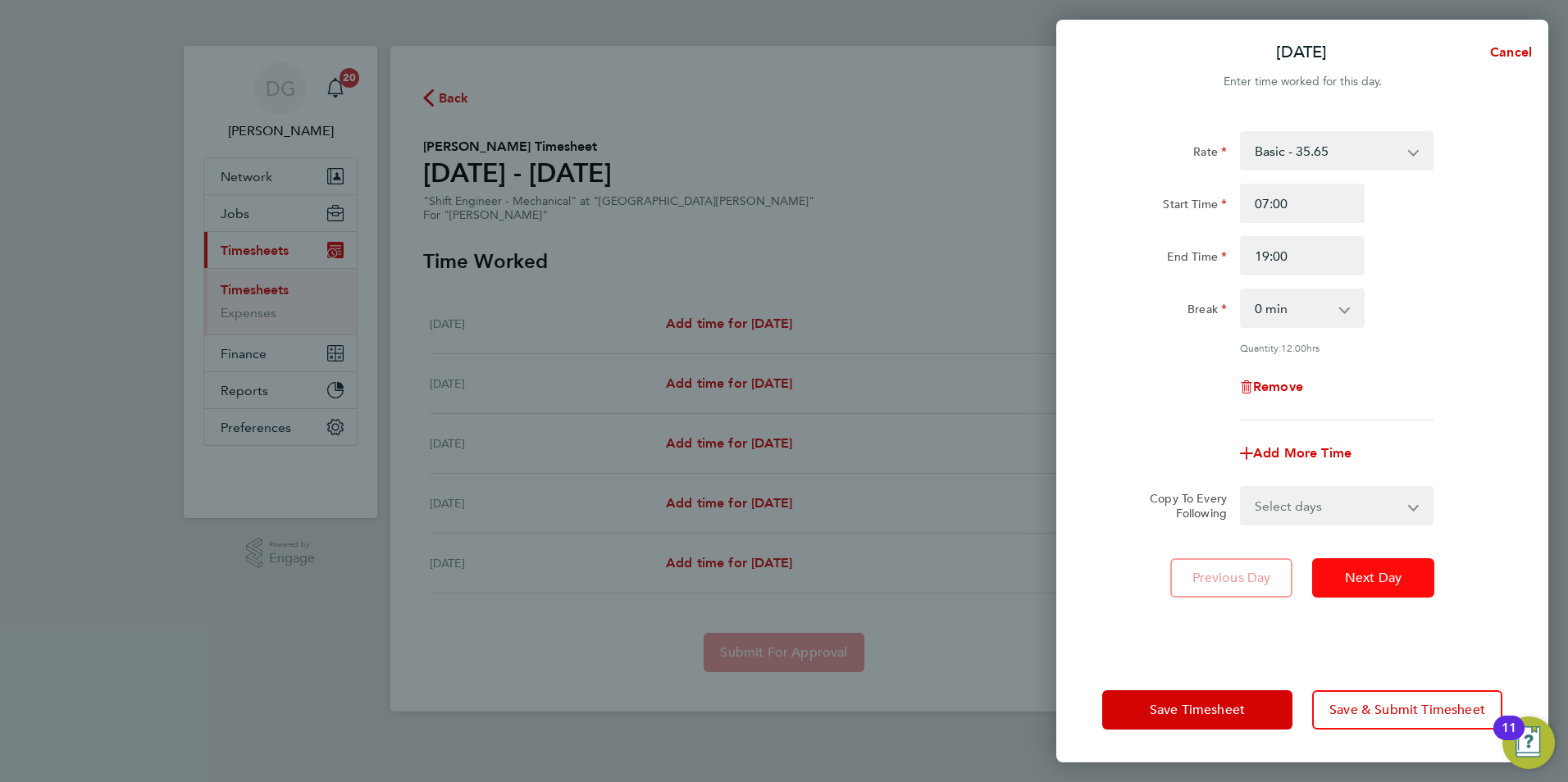
click at [1344, 570] on span "Next Day" at bounding box center [1372, 577] width 56 height 16
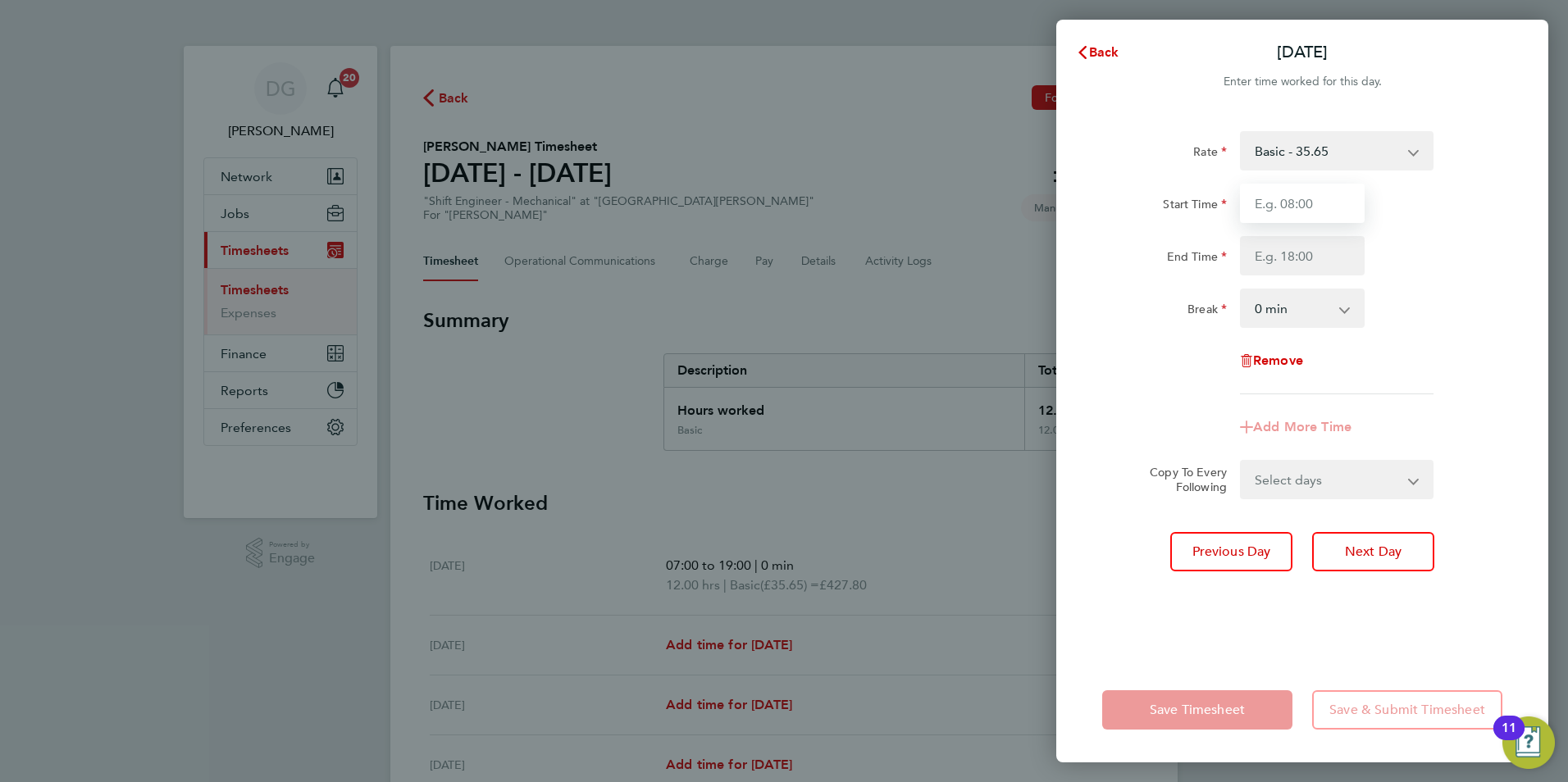
click at [1318, 209] on input "Start Time" at bounding box center [1302, 203] width 124 height 39
type input "07:00"
click at [1295, 256] on input "End Time" at bounding box center [1302, 255] width 124 height 39
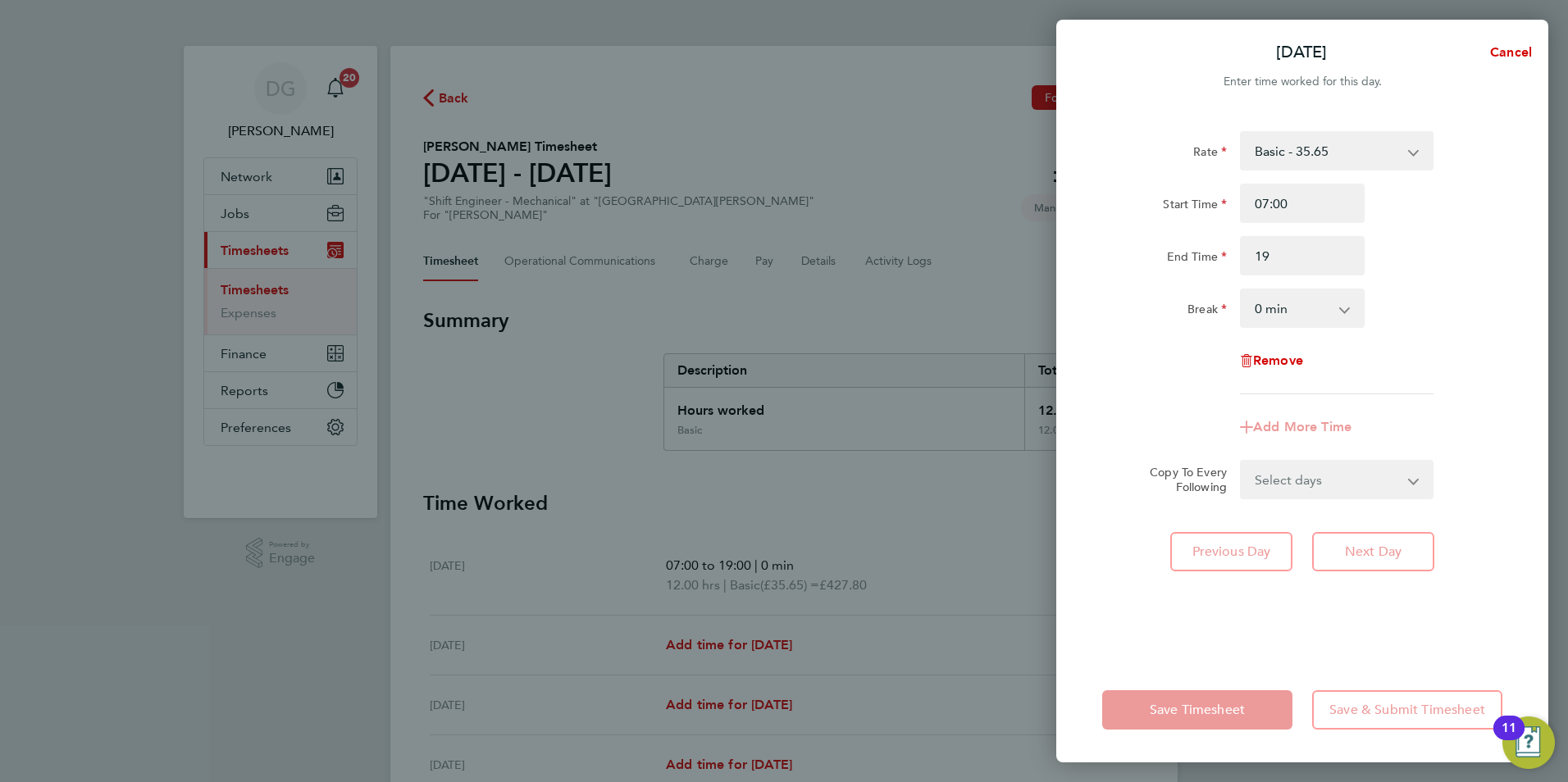
type input "19:00"
click at [1420, 597] on div "Rate Basic - 35.65 Start Time 07:00 End Time 19:00 Break 0 min 15 min 30 min 45…" at bounding box center [1302, 384] width 492 height 546
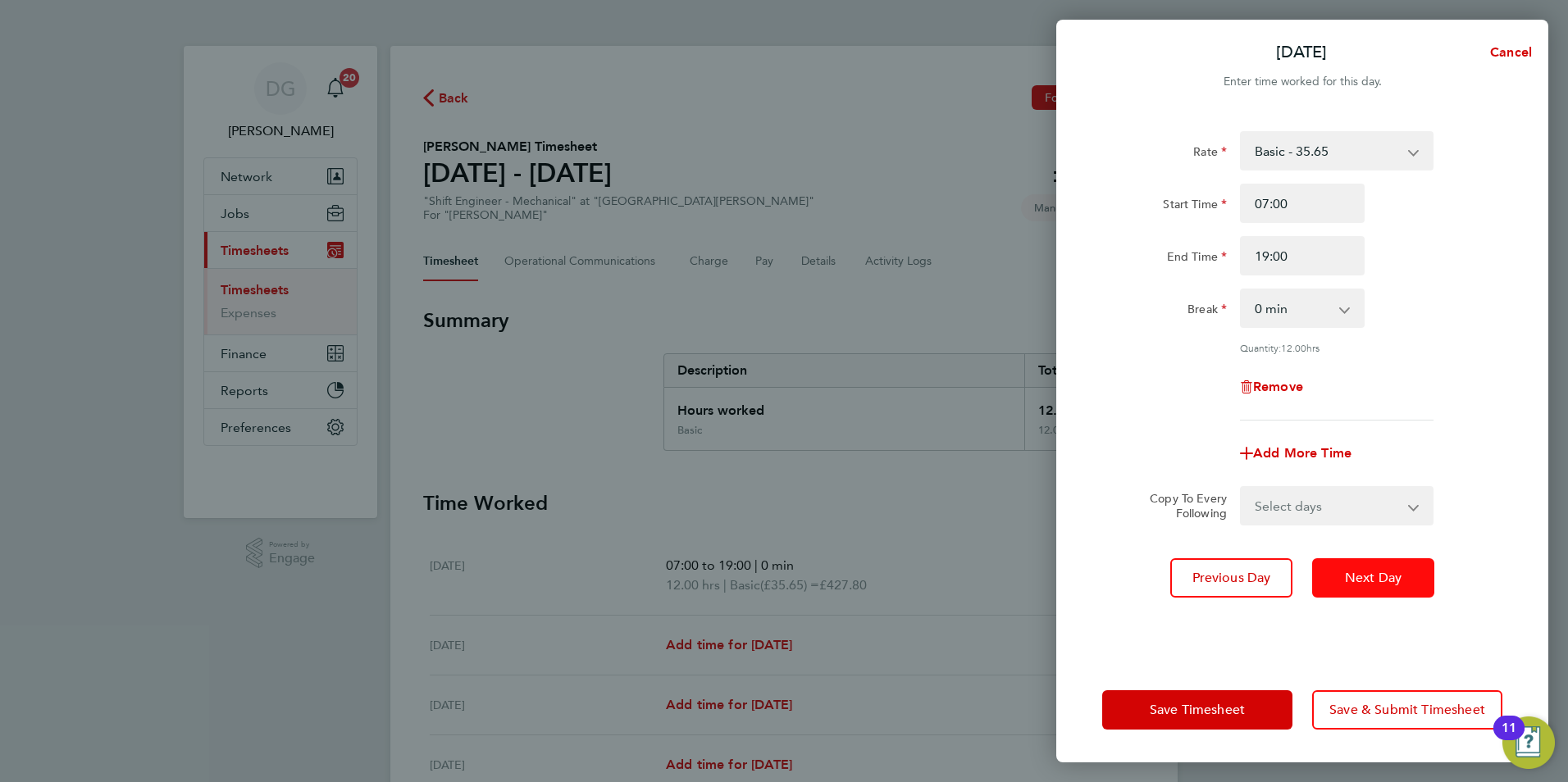
click at [1385, 573] on span "Next Day" at bounding box center [1372, 577] width 56 height 16
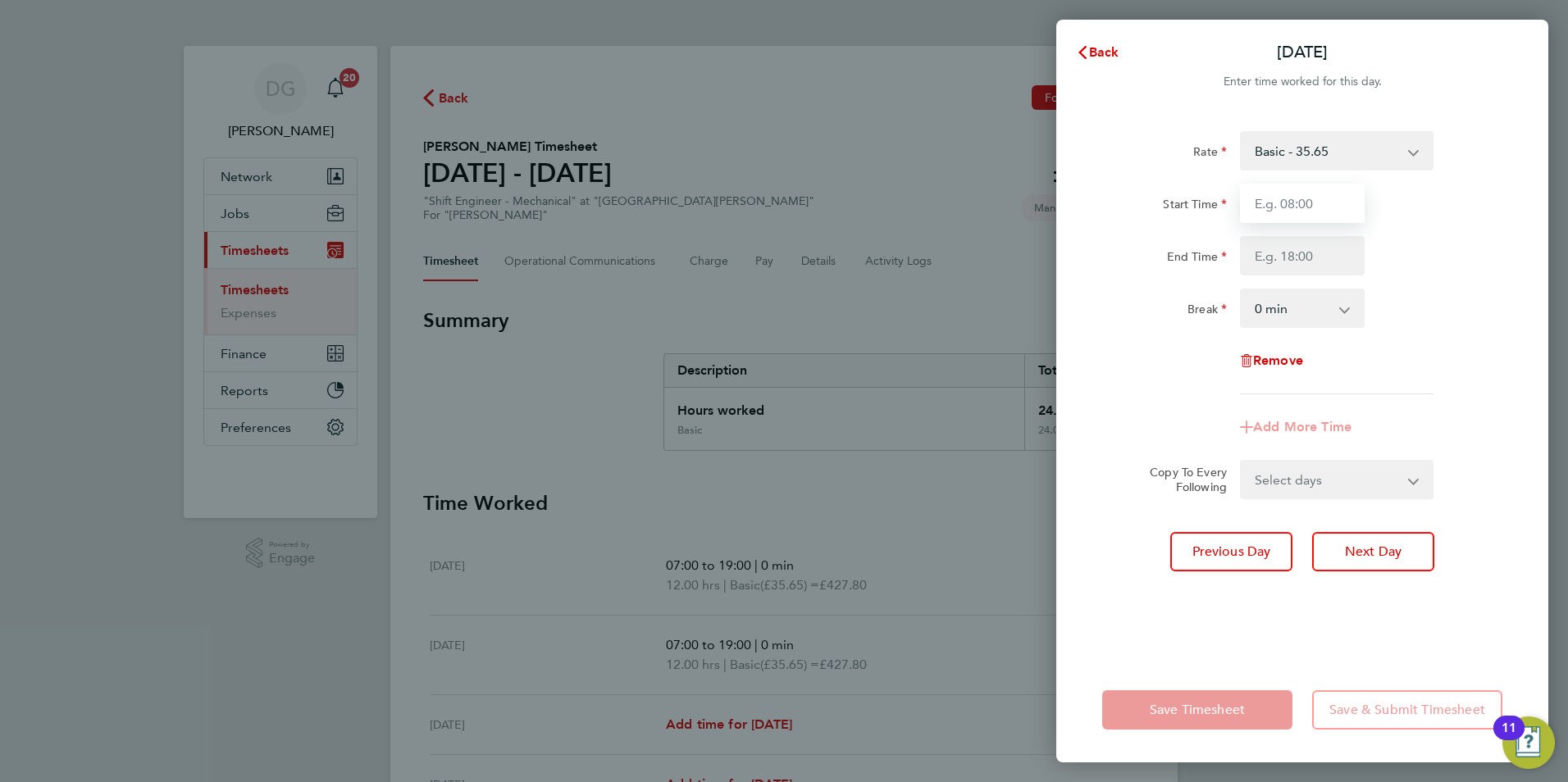
click at [1285, 207] on input "Start Time" at bounding box center [1302, 203] width 124 height 39
type input "07:00"
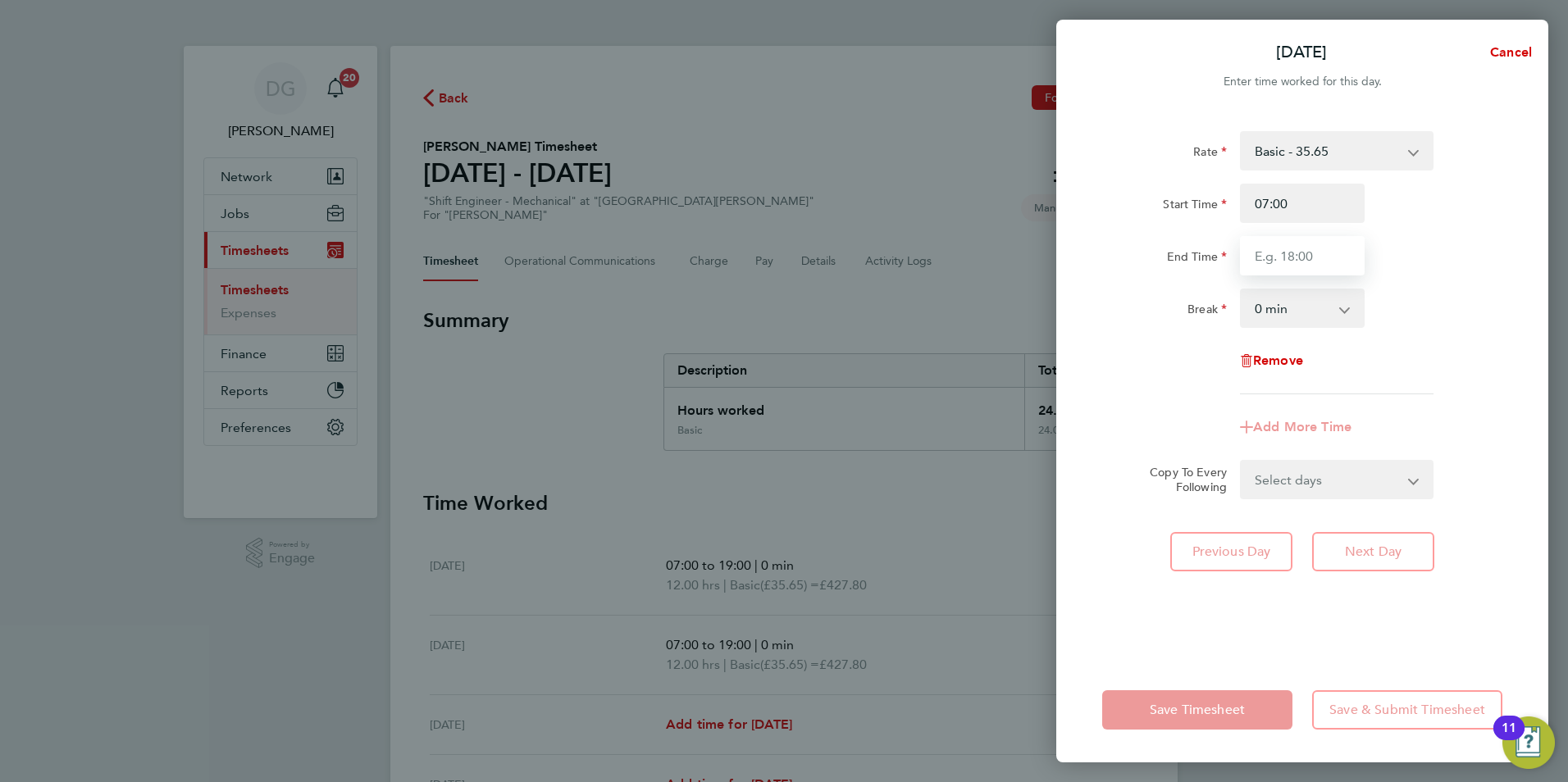
click at [1274, 249] on input "End Time" at bounding box center [1302, 255] width 124 height 39
type input "19:00"
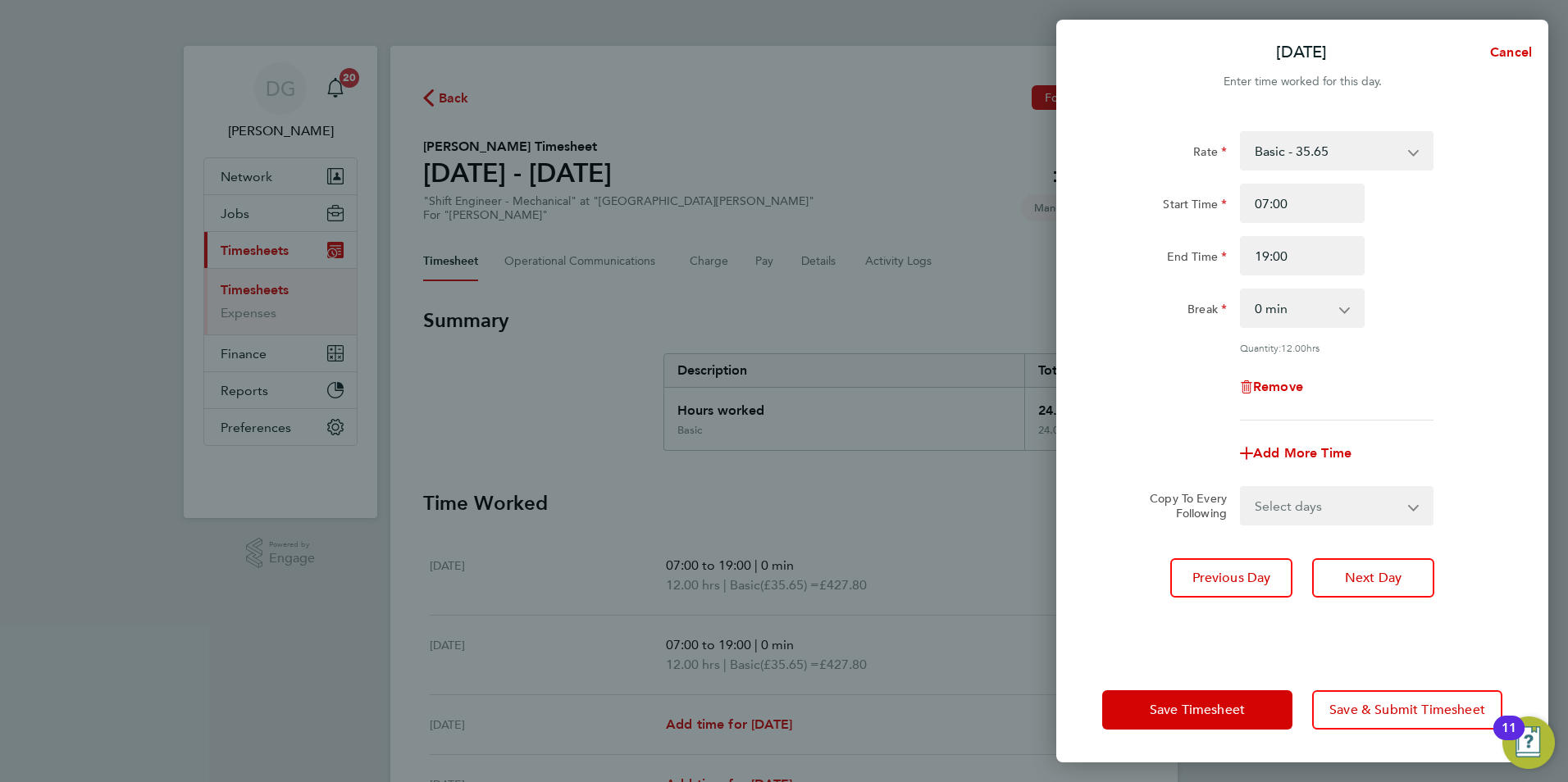
click at [1391, 308] on div "Break 0 min 15 min 30 min 45 min 60 min 75 min 90 min" at bounding box center [1302, 308] width 413 height 39
click at [1339, 567] on button "Next Day" at bounding box center [1373, 577] width 122 height 39
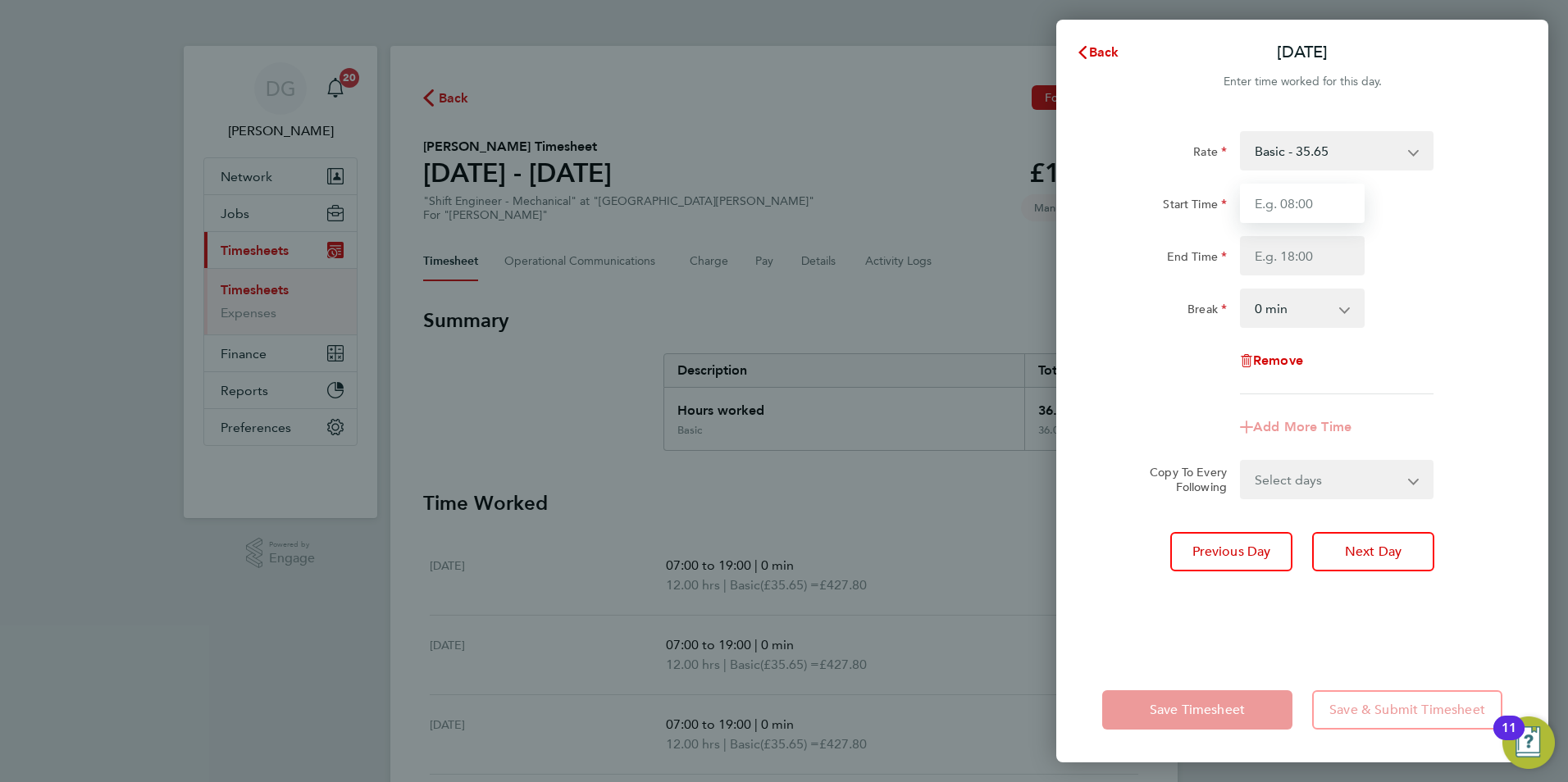
click at [1274, 216] on input "Start Time" at bounding box center [1302, 203] width 124 height 39
type input "07:00"
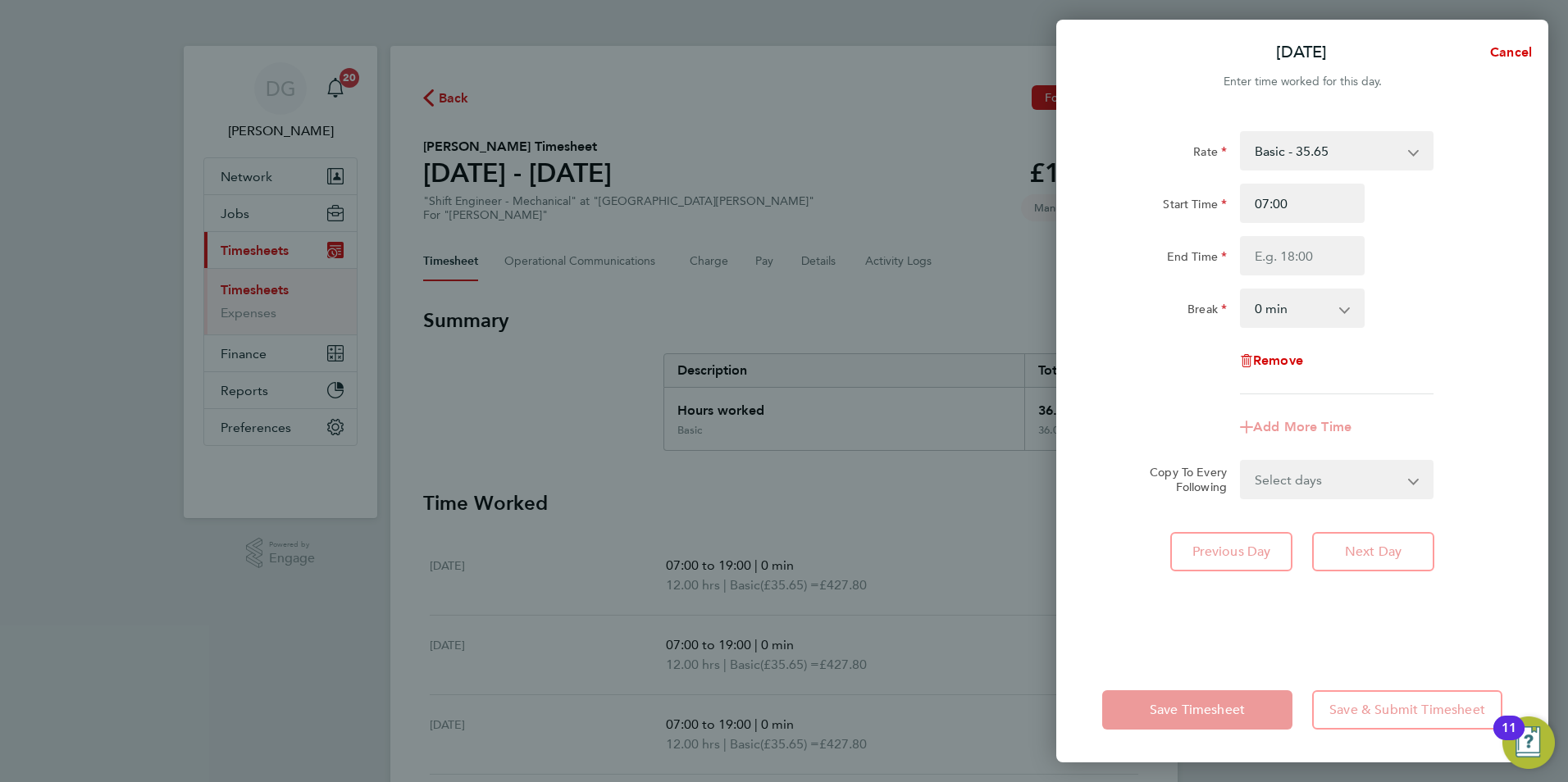
click at [1431, 293] on div "Break 0 min 15 min 30 min 45 min 60 min 75 min 90 min" at bounding box center [1302, 308] width 413 height 39
click at [1294, 264] on input "End Time" at bounding box center [1302, 255] width 124 height 39
type input "19:00"
click at [1457, 317] on div "Break 0 min 15 min 30 min 45 min 60 min 75 min 90 min" at bounding box center [1302, 308] width 413 height 39
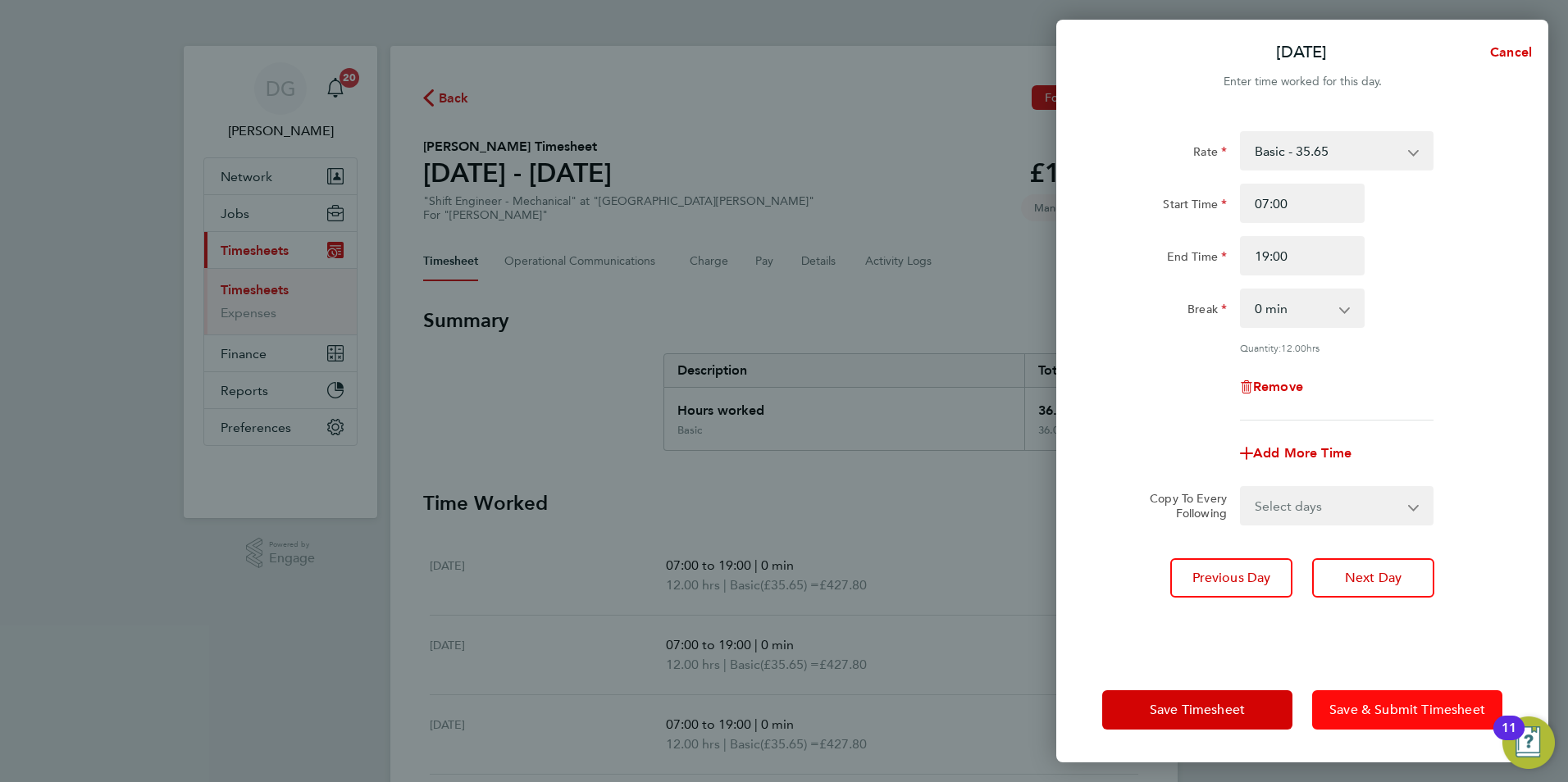
click at [1399, 711] on span "Save & Submit Timesheet" at bounding box center [1406, 709] width 156 height 16
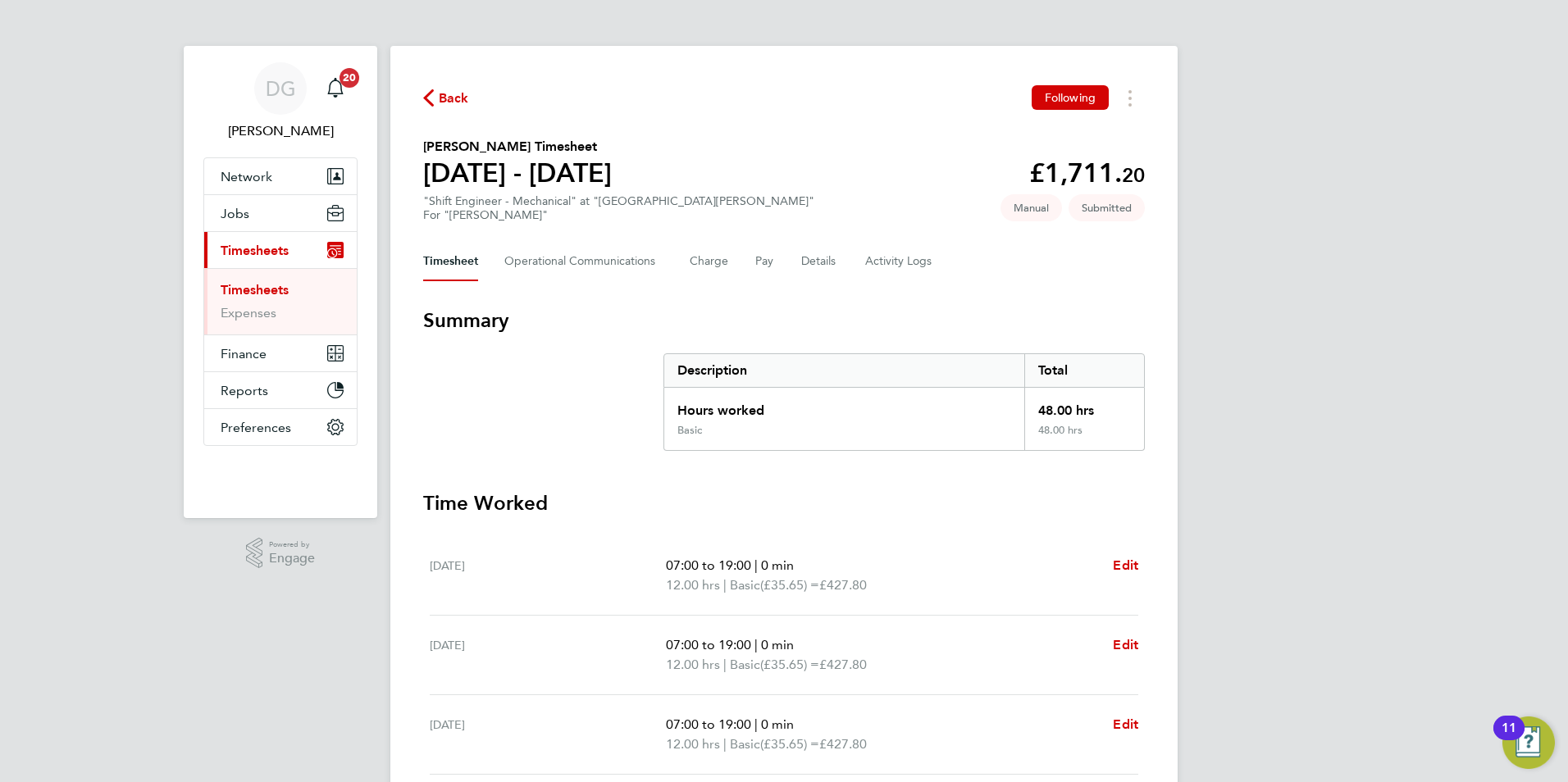
click at [248, 288] on link "Timesheets" at bounding box center [254, 290] width 68 height 15
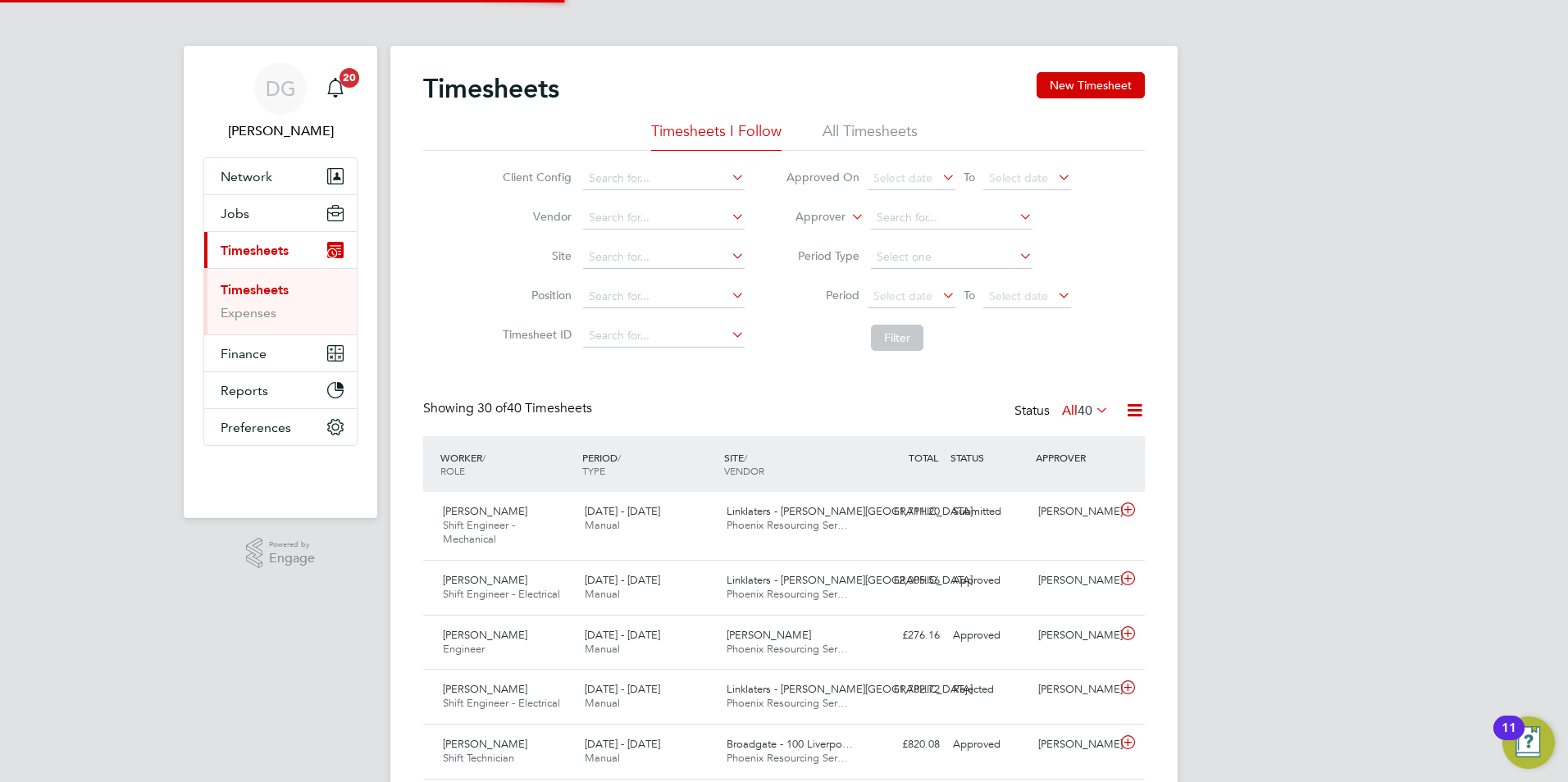
scroll to position [42, 142]
click at [848, 216] on icon at bounding box center [848, 211] width 0 height 14
click at [813, 242] on li "Worker" at bounding box center [804, 236] width 81 height 21
click at [892, 216] on input at bounding box center [951, 218] width 162 height 23
click at [913, 255] on li "Dimi tri Laptev" at bounding box center [971, 262] width 205 height 22
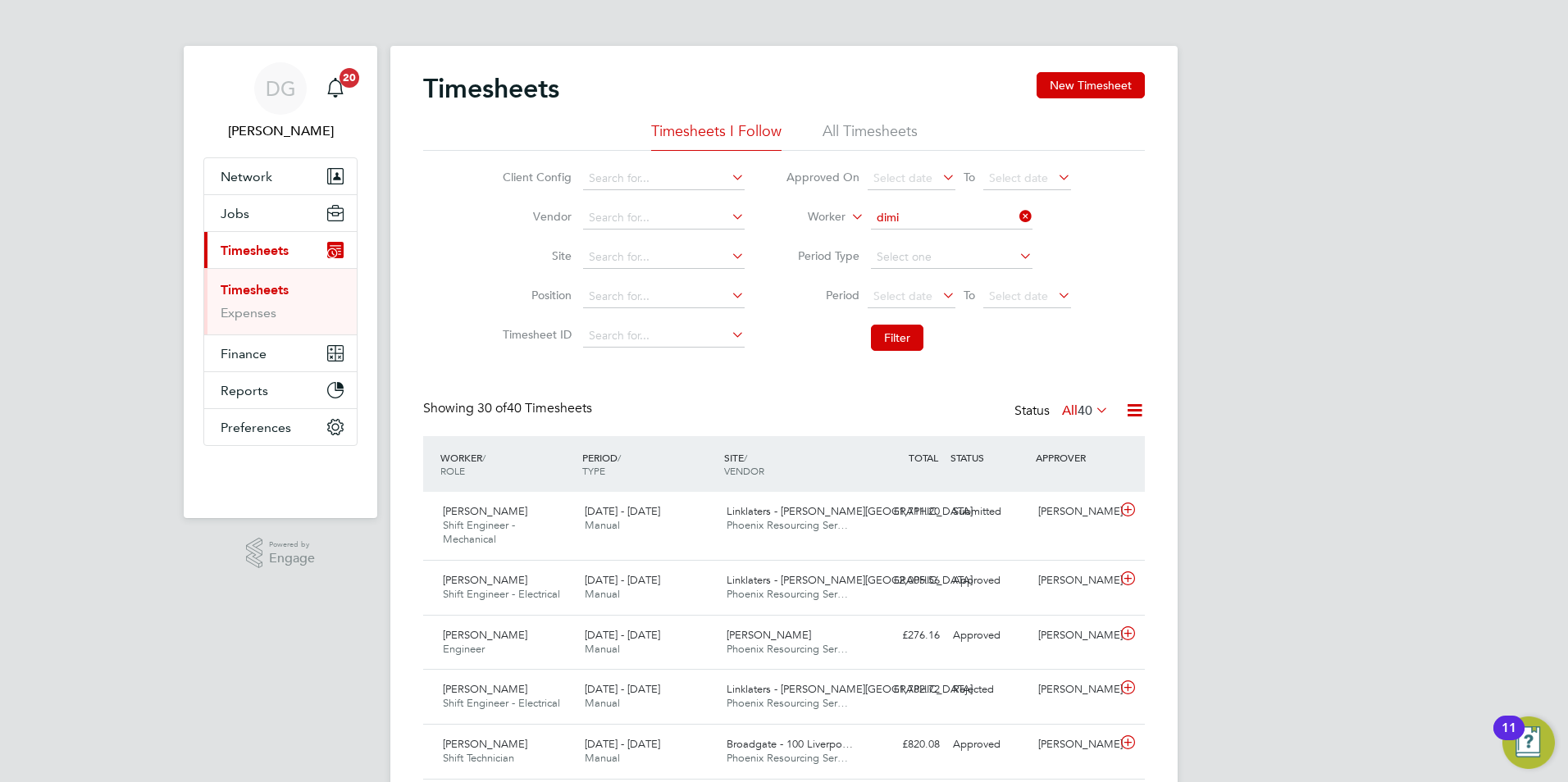
type input "[PERSON_NAME]"
click at [906, 342] on button "Filter" at bounding box center [897, 337] width 53 height 26
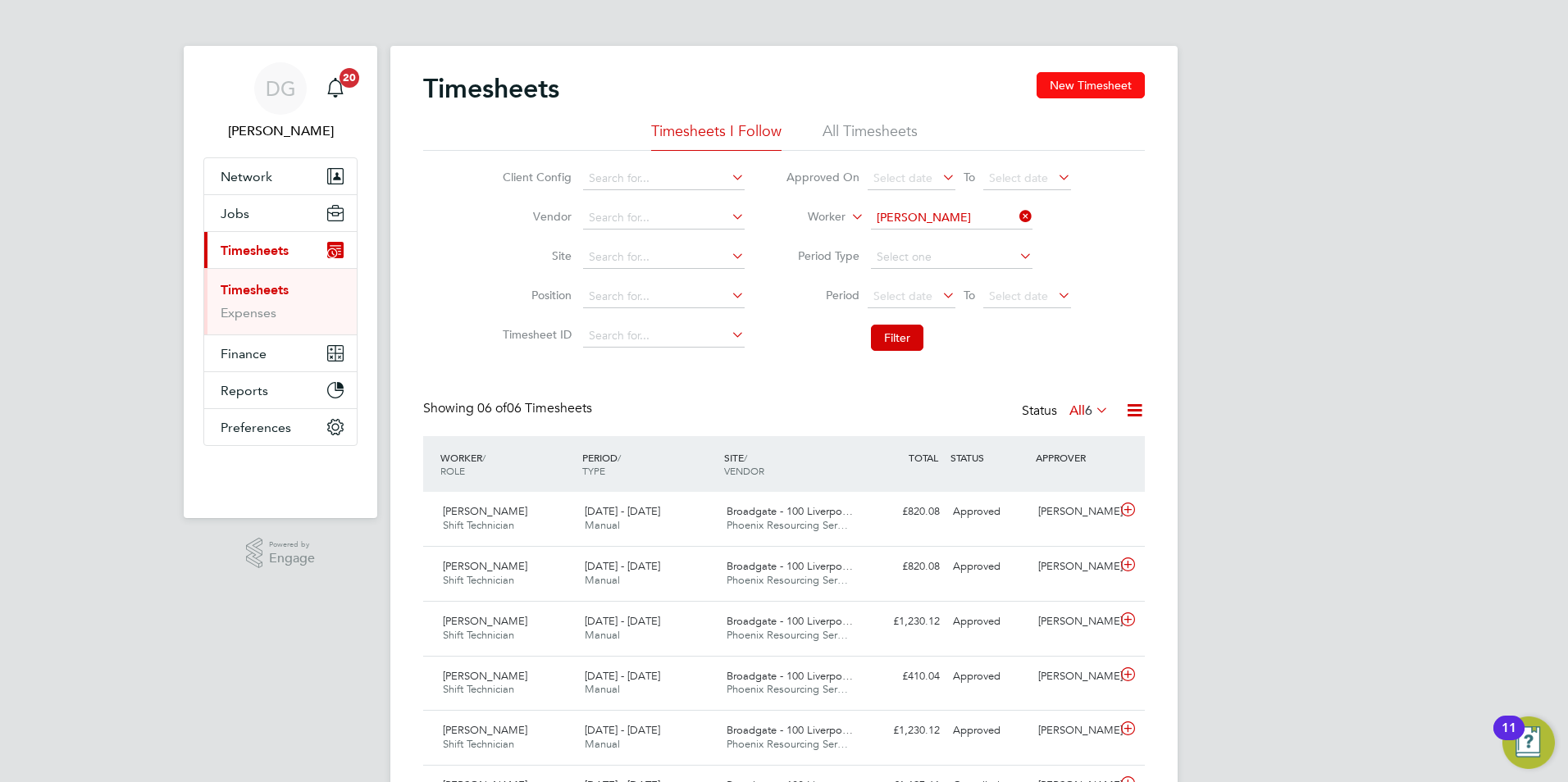
click at [1113, 93] on button "New Timesheet" at bounding box center [1090, 84] width 108 height 26
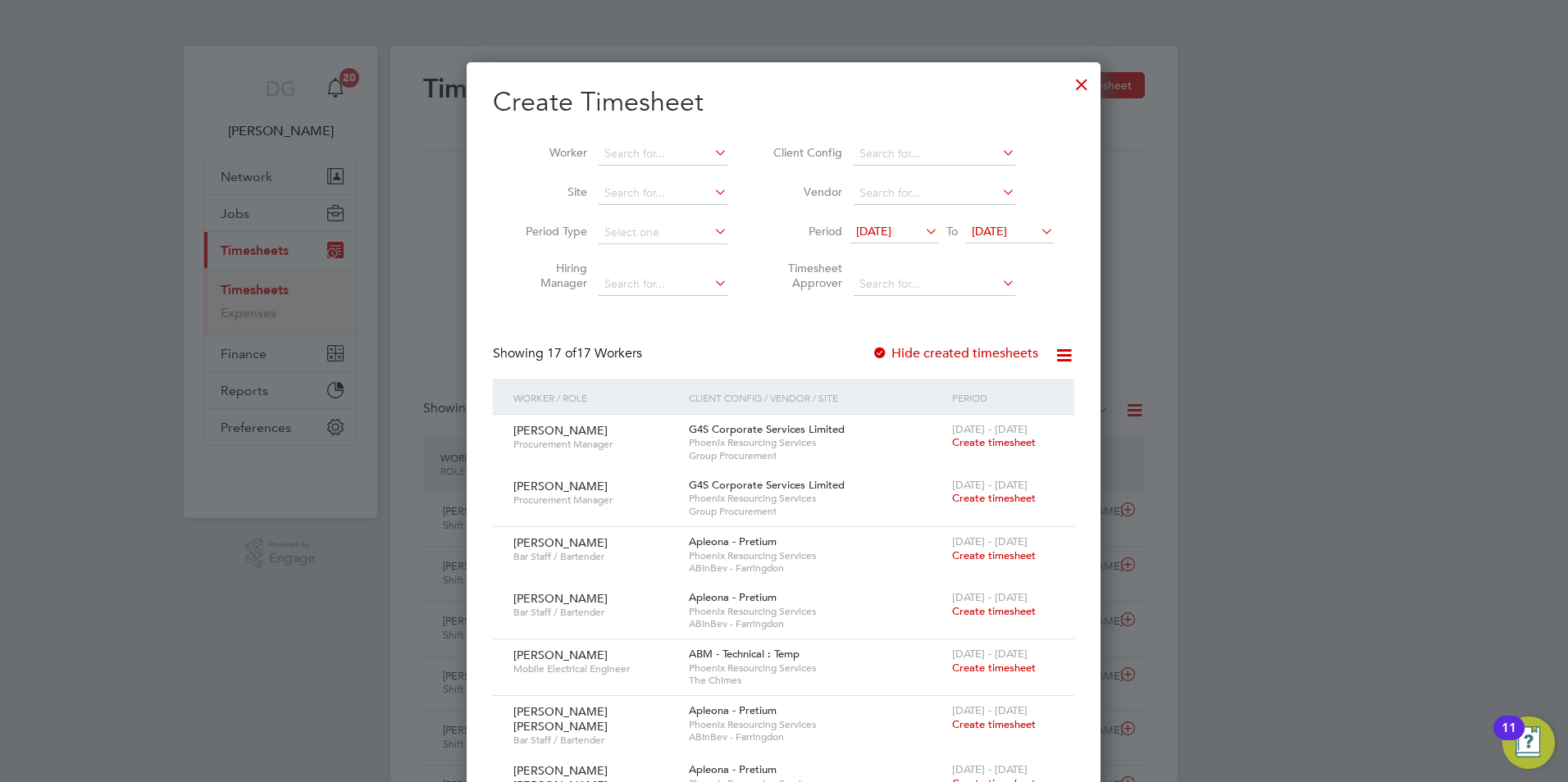
click at [922, 233] on icon at bounding box center [922, 231] width 0 height 23
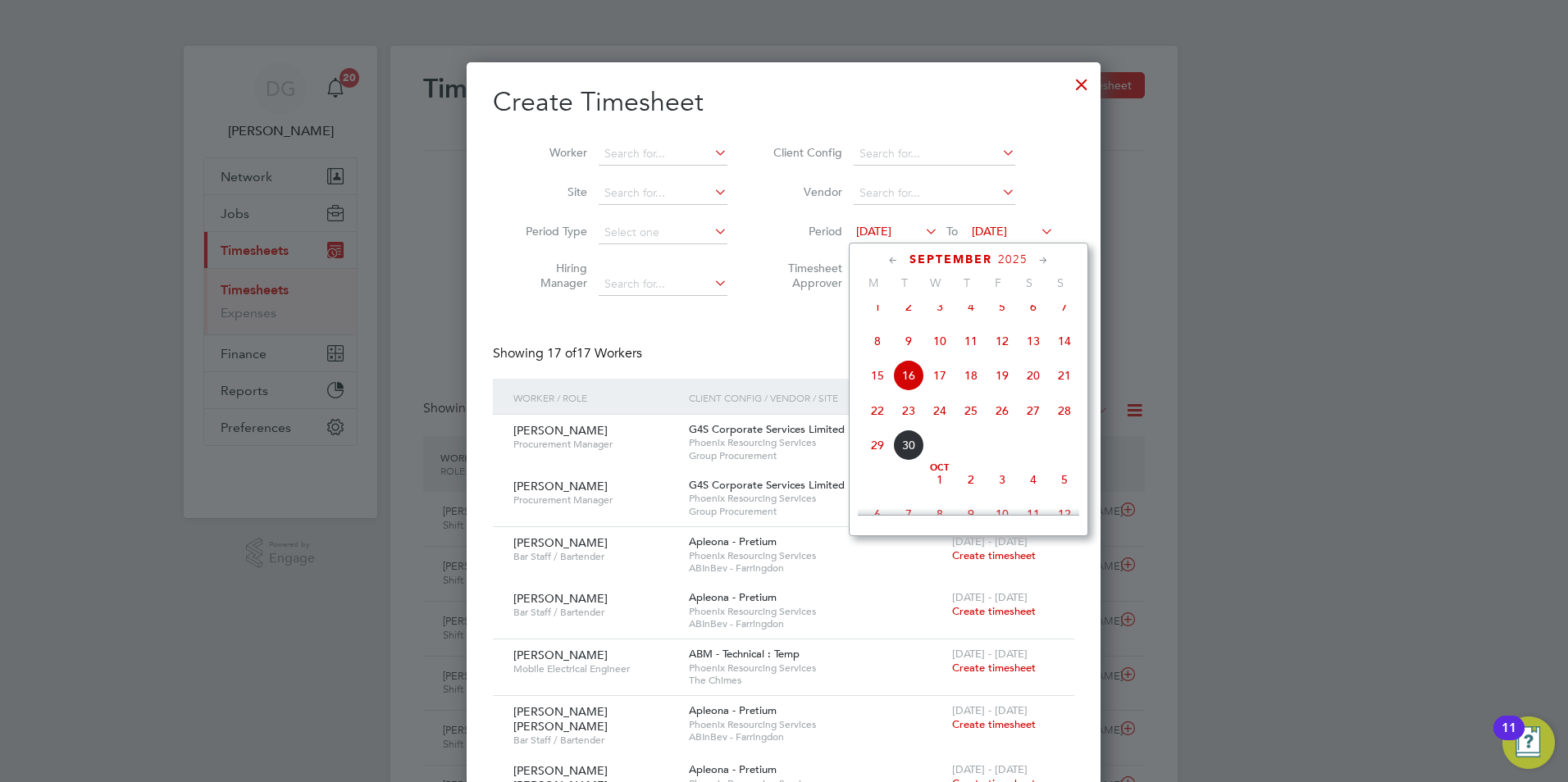
click at [1034, 389] on span "20" at bounding box center [1033, 375] width 32 height 32
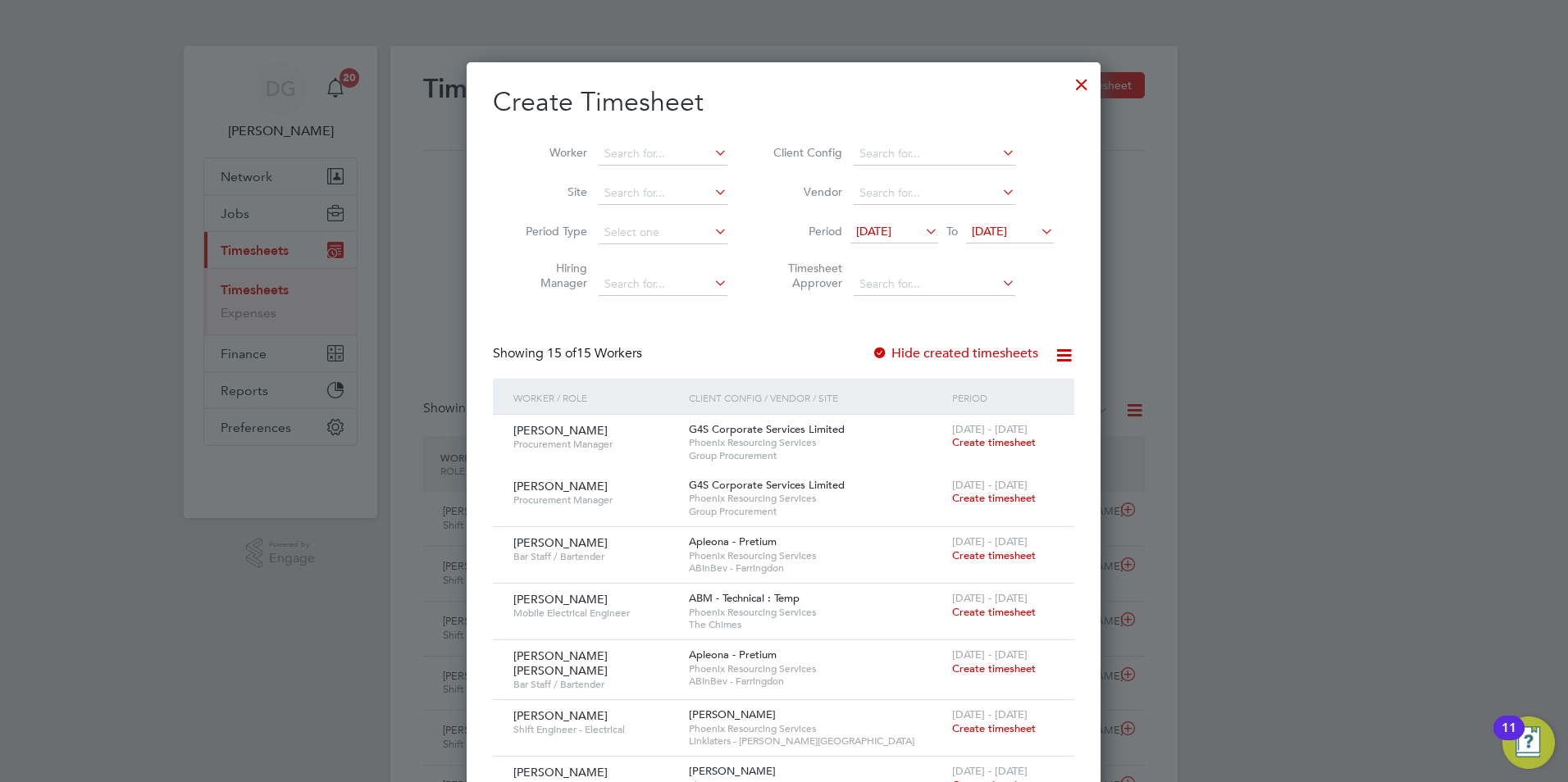
click at [992, 225] on span "23 Sep 2025" at bounding box center [989, 230] width 35 height 14
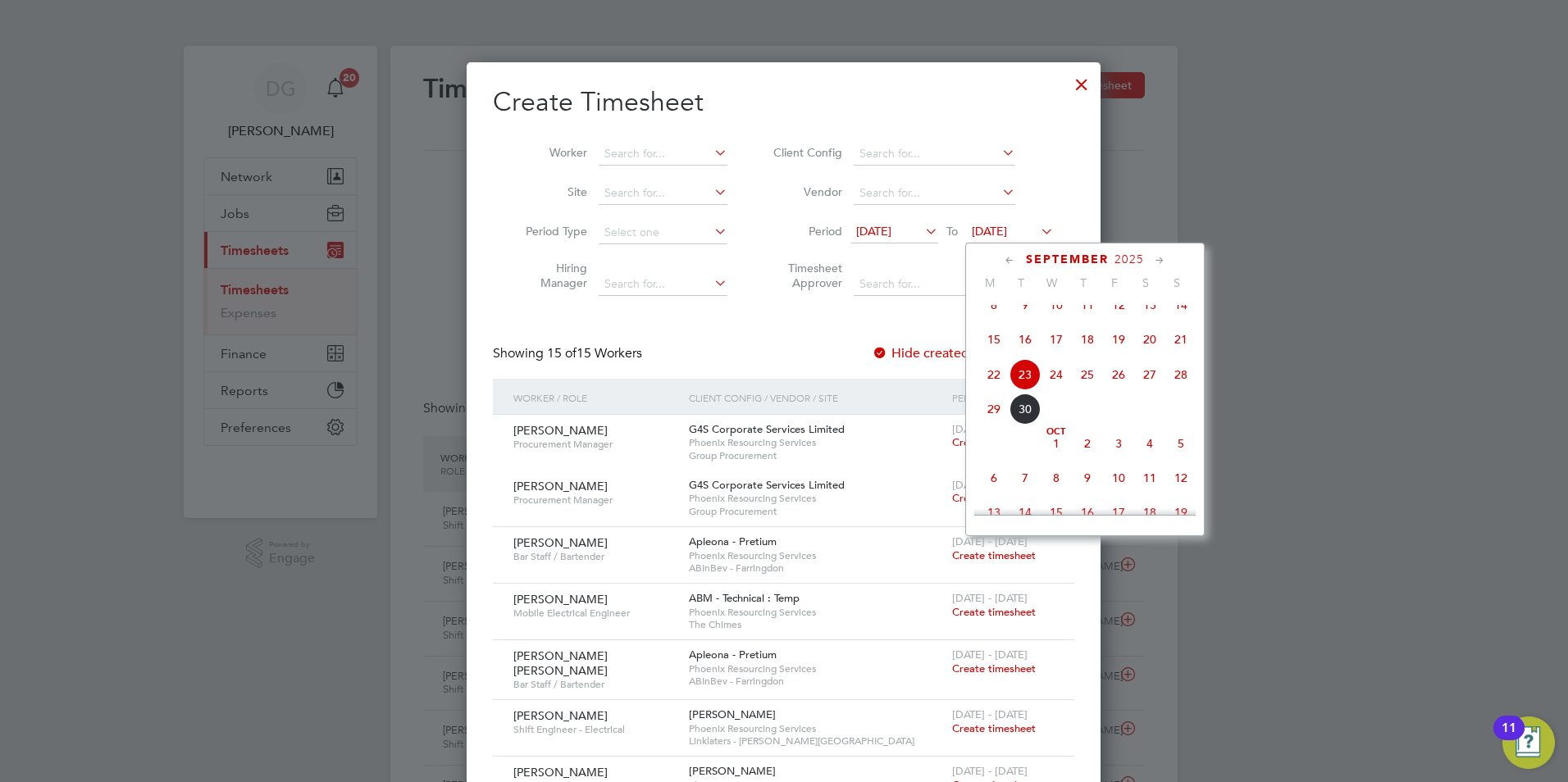
click at [1117, 390] on span "26" at bounding box center [1118, 375] width 32 height 32
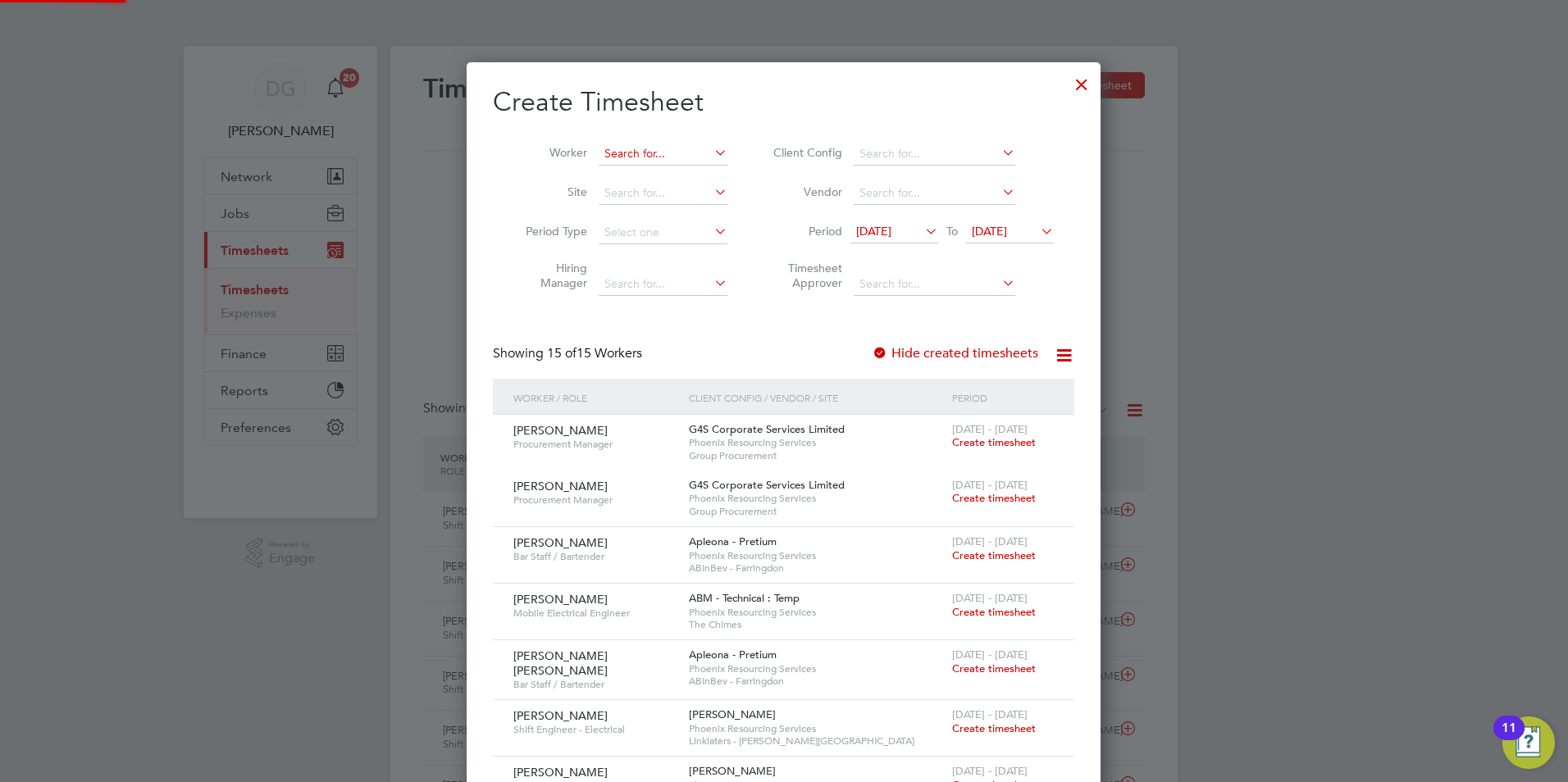
click at [647, 156] on input at bounding box center [663, 154] width 129 height 23
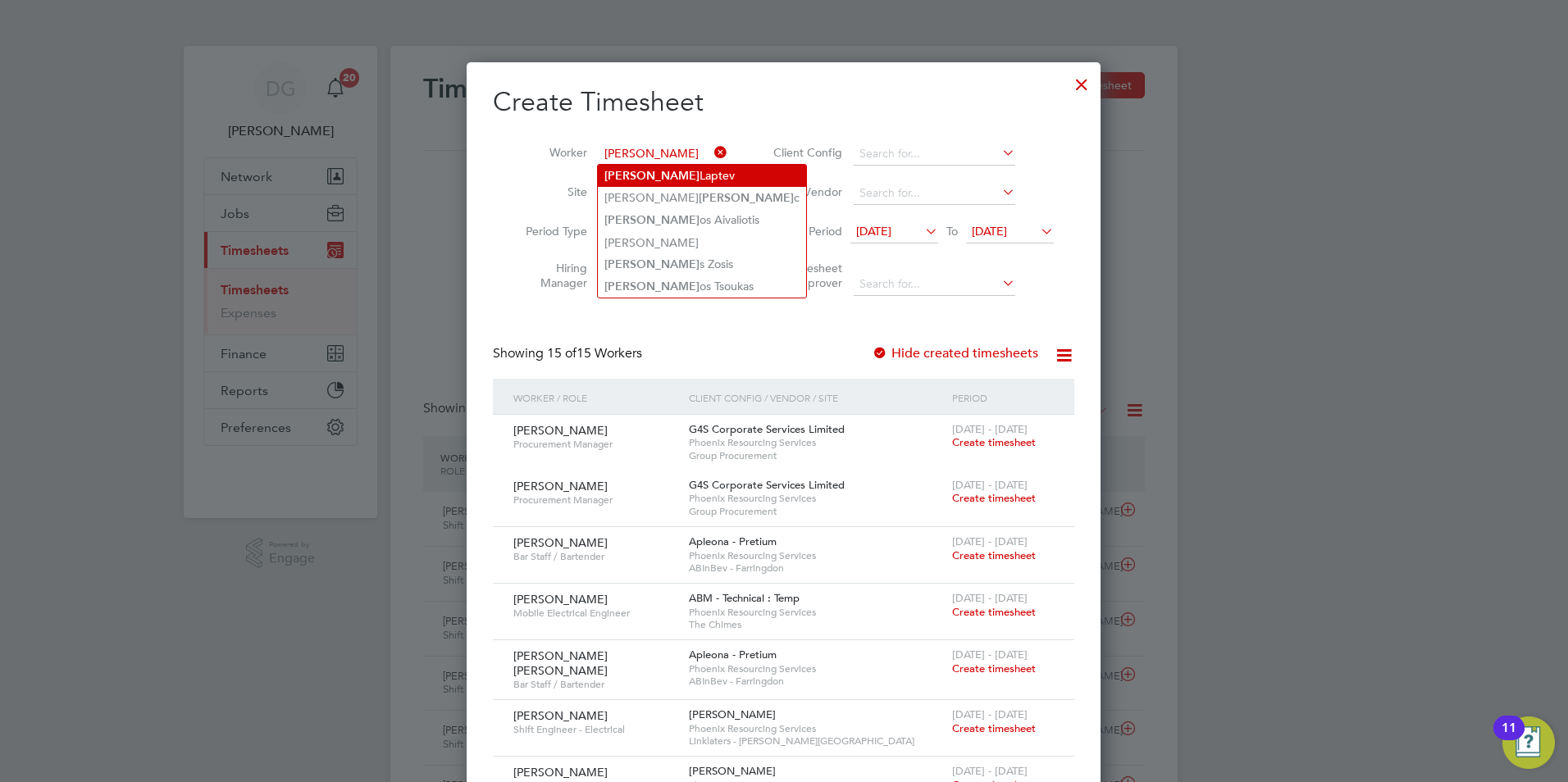
click at [642, 178] on li "Dimitri Laptev" at bounding box center [702, 175] width 208 height 22
type input "[PERSON_NAME]"
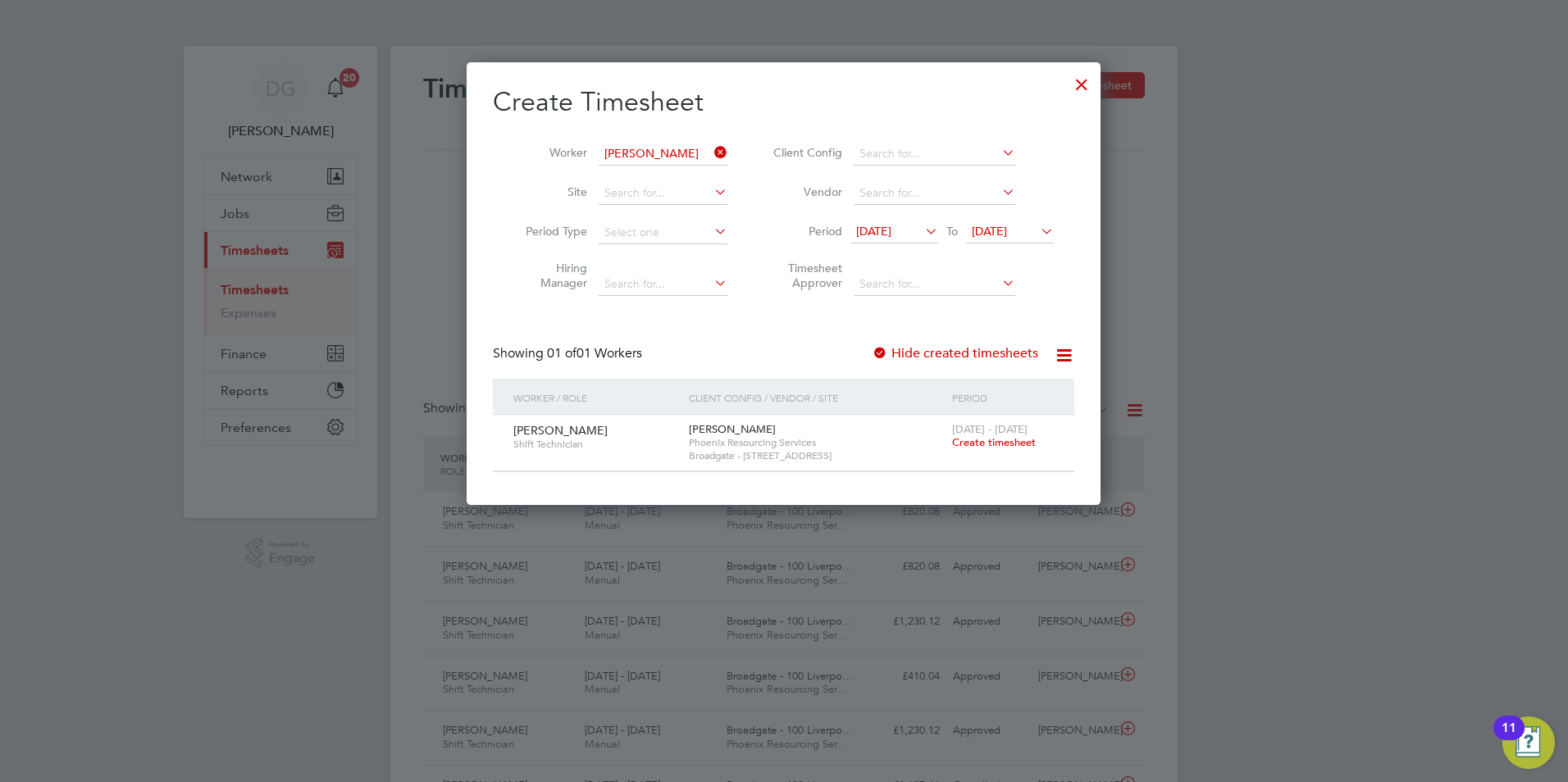
click at [982, 445] on span "Create timesheet" at bounding box center [993, 442] width 83 height 14
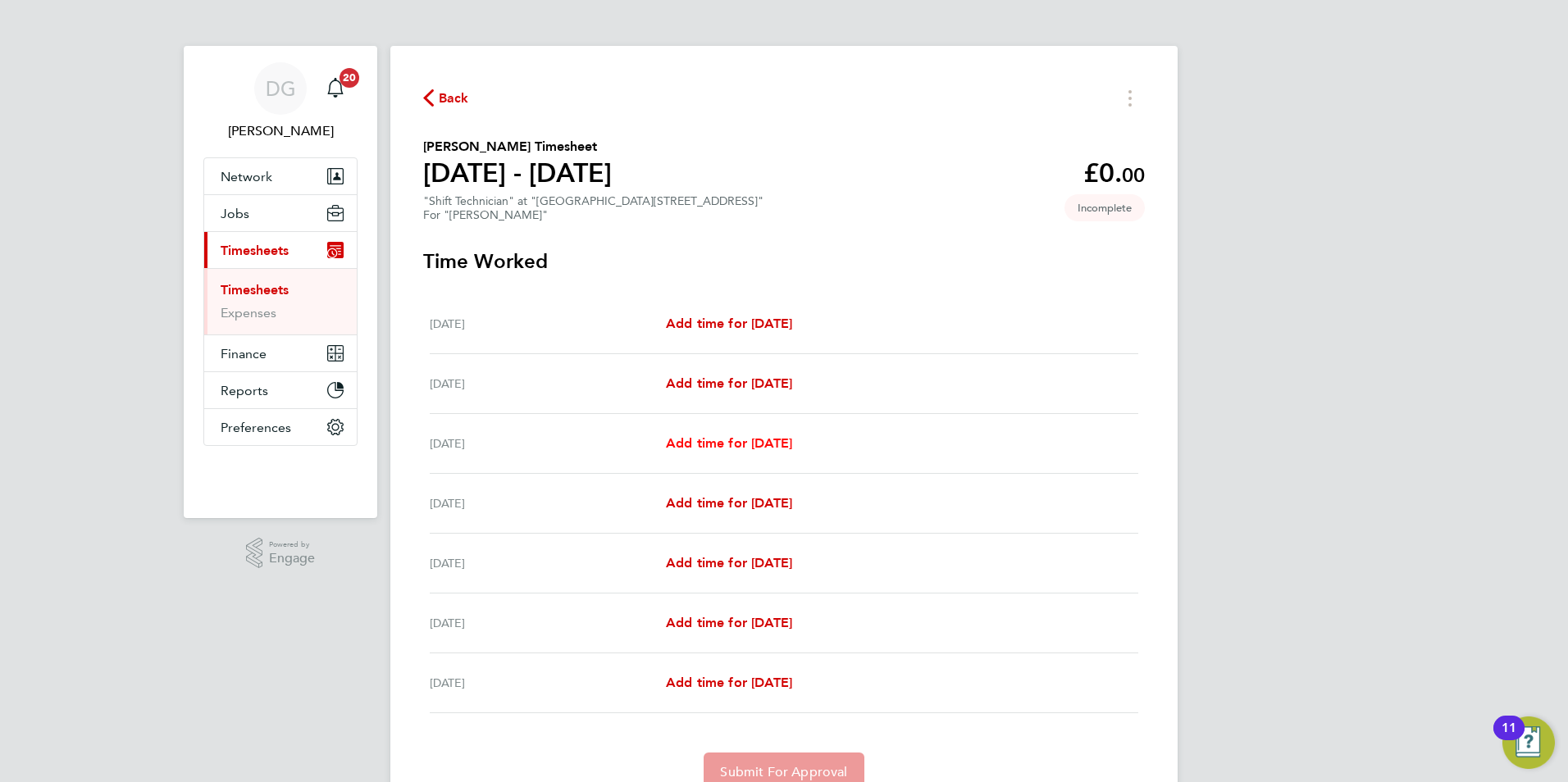
click at [776, 439] on span "Add time for Mon 22 Sep" at bounding box center [729, 443] width 126 height 15
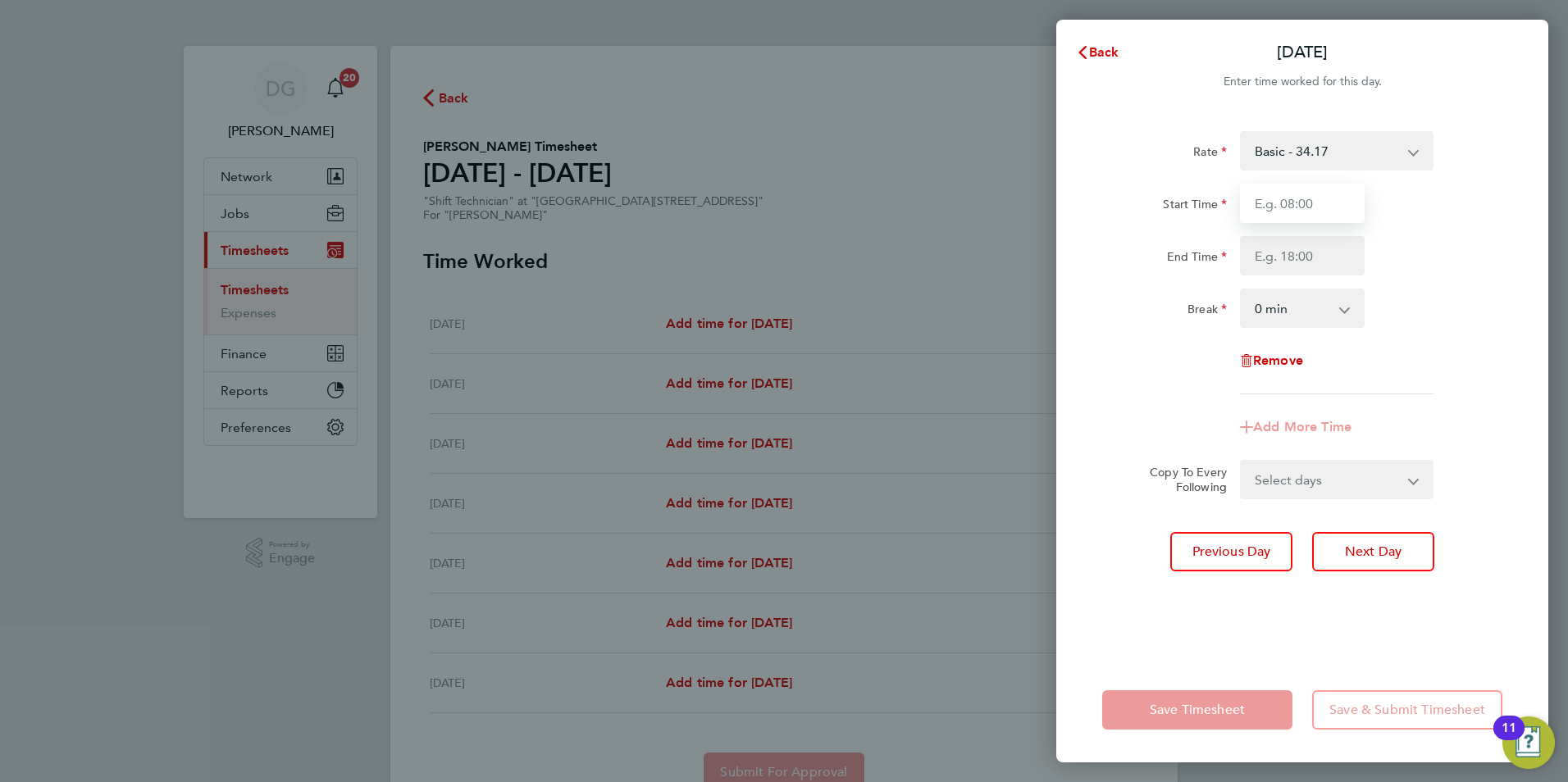
click at [1290, 214] on input "Start Time" at bounding box center [1302, 203] width 124 height 39
type input "19:00"
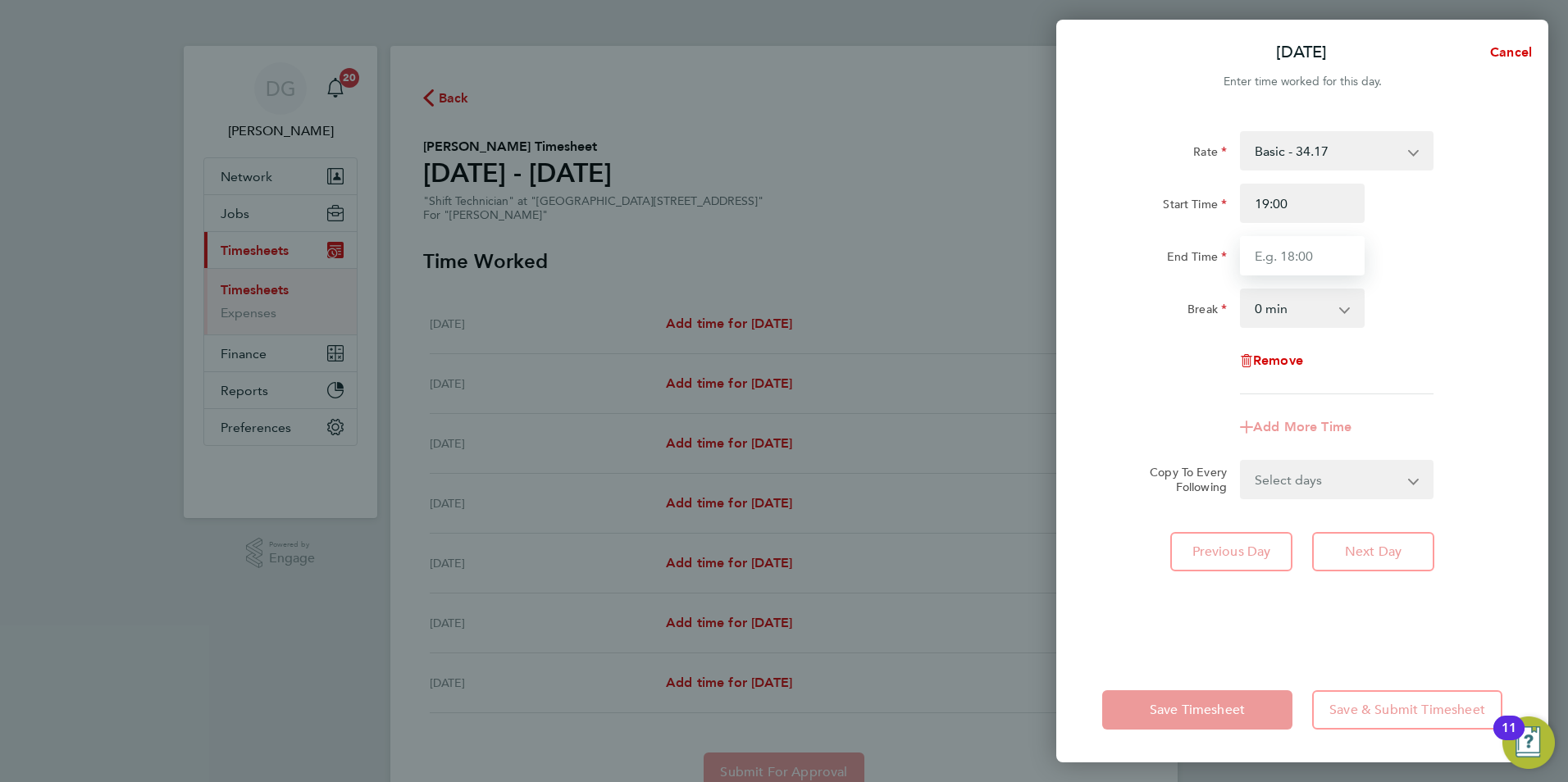
click at [1341, 265] on input "End Time" at bounding box center [1302, 255] width 124 height 39
type input "07:00"
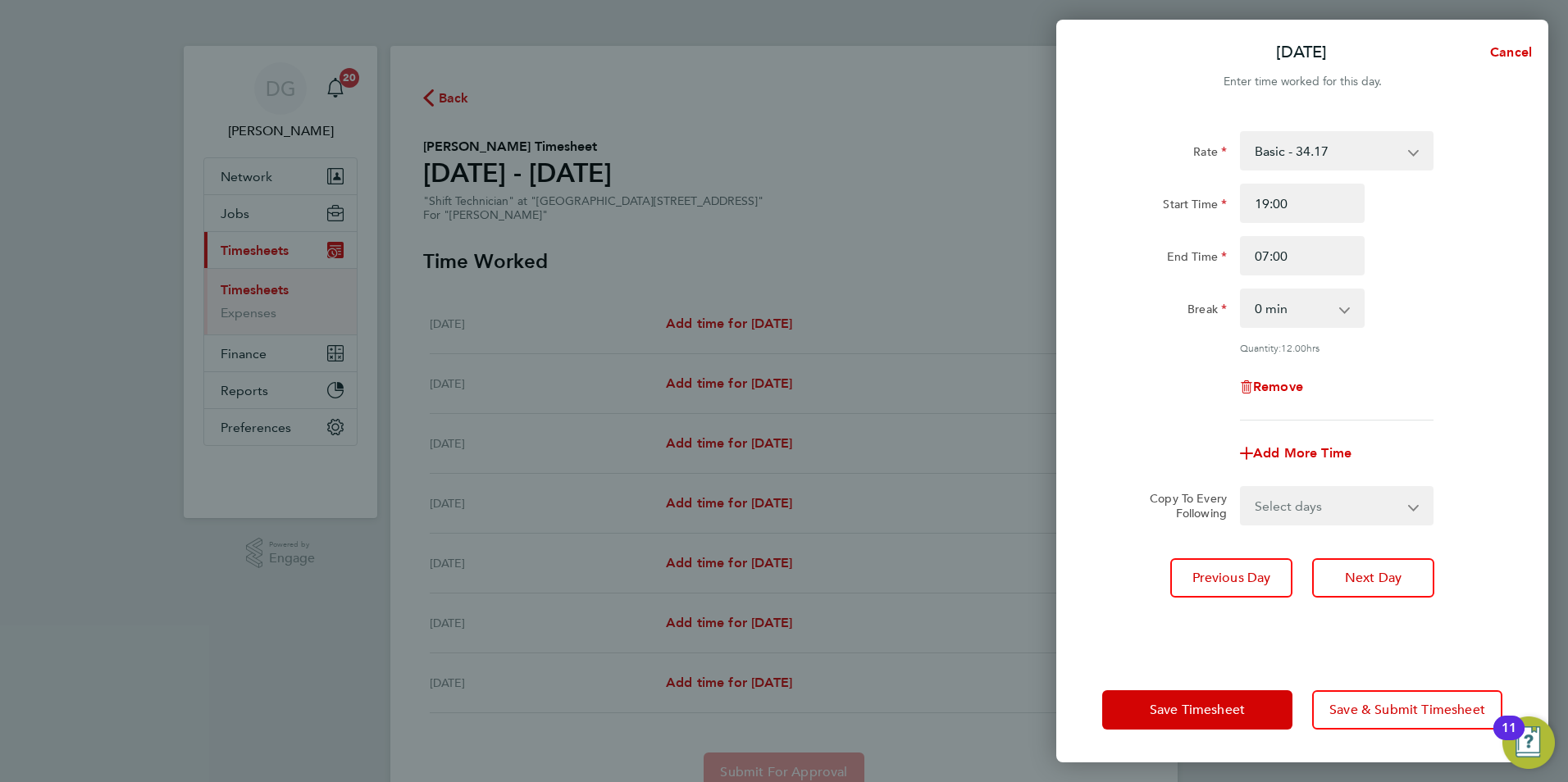
click at [1155, 386] on div "Rate Basic - 34.17 18/08/25 PAYE - 34.17 Start Time 19:00 End Time 07:00 Break …" at bounding box center [1302, 275] width 400 height 290
click at [1417, 707] on span "Save & Submit Timesheet" at bounding box center [1406, 709] width 156 height 16
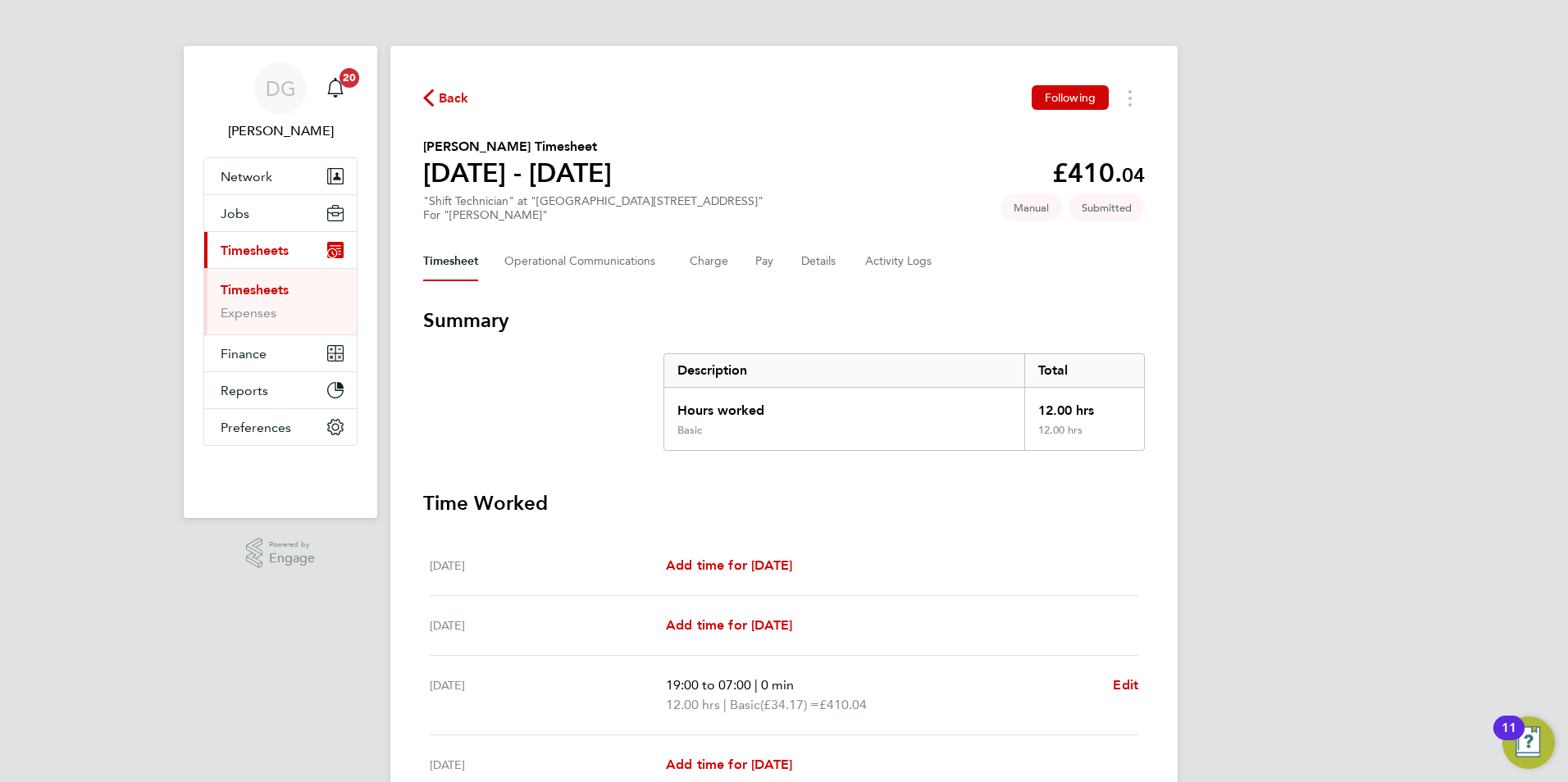
click at [247, 290] on link "Timesheets" at bounding box center [254, 290] width 68 height 15
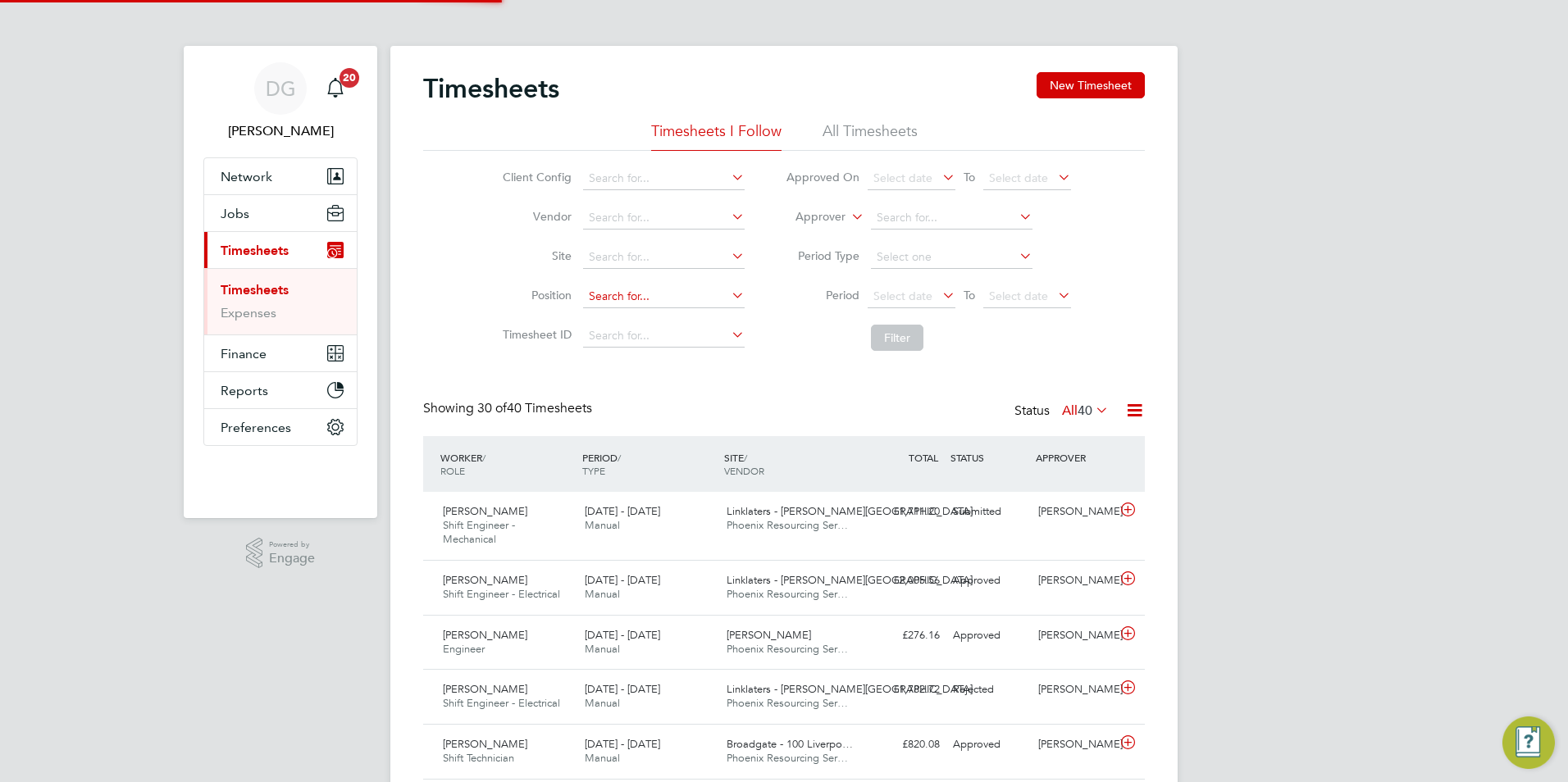
scroll to position [42, 142]
click at [848, 214] on icon at bounding box center [848, 211] width 0 height 14
click at [817, 238] on li "Worker" at bounding box center [804, 236] width 81 height 21
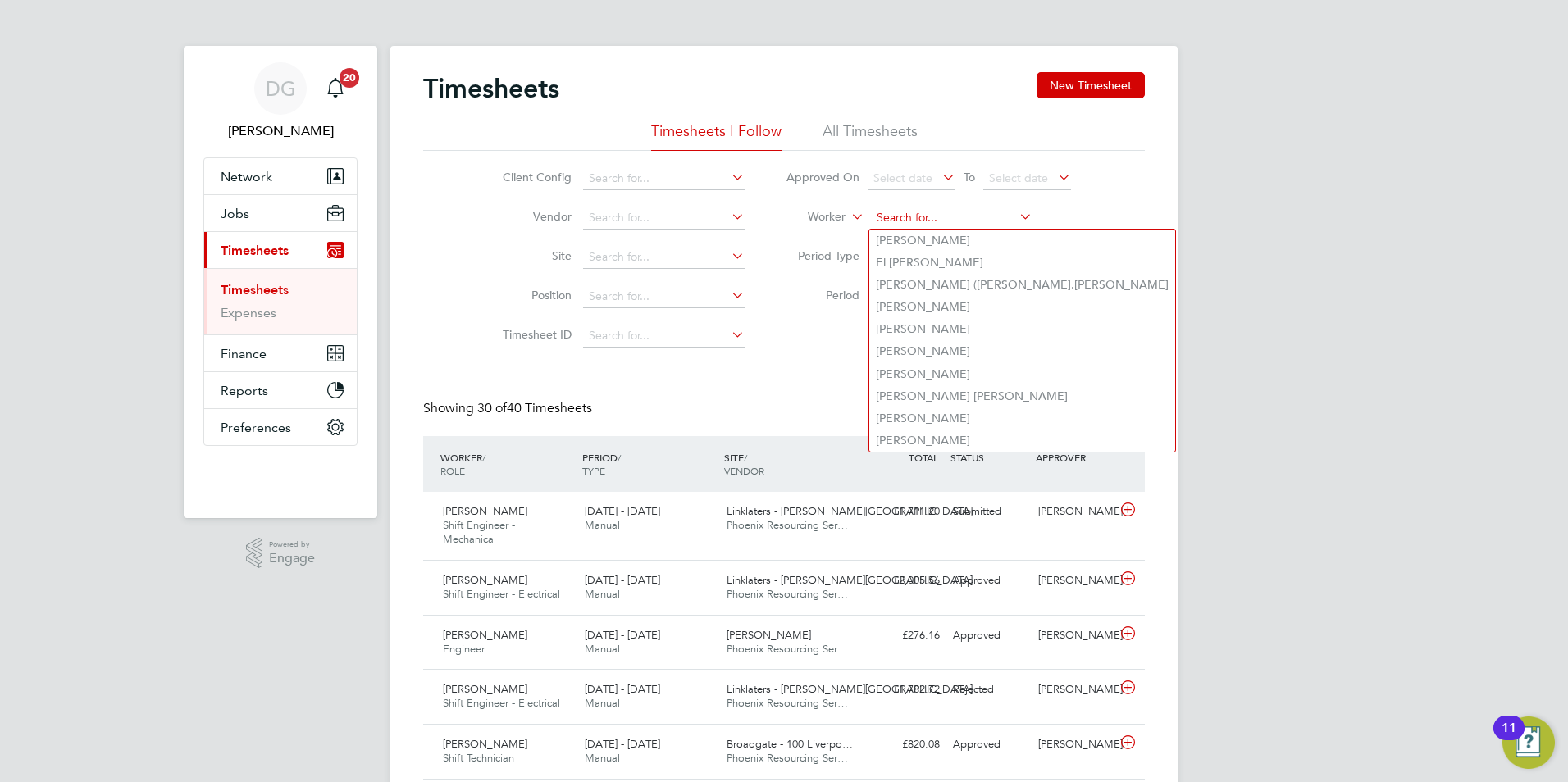
click at [881, 222] on input at bounding box center [951, 218] width 162 height 23
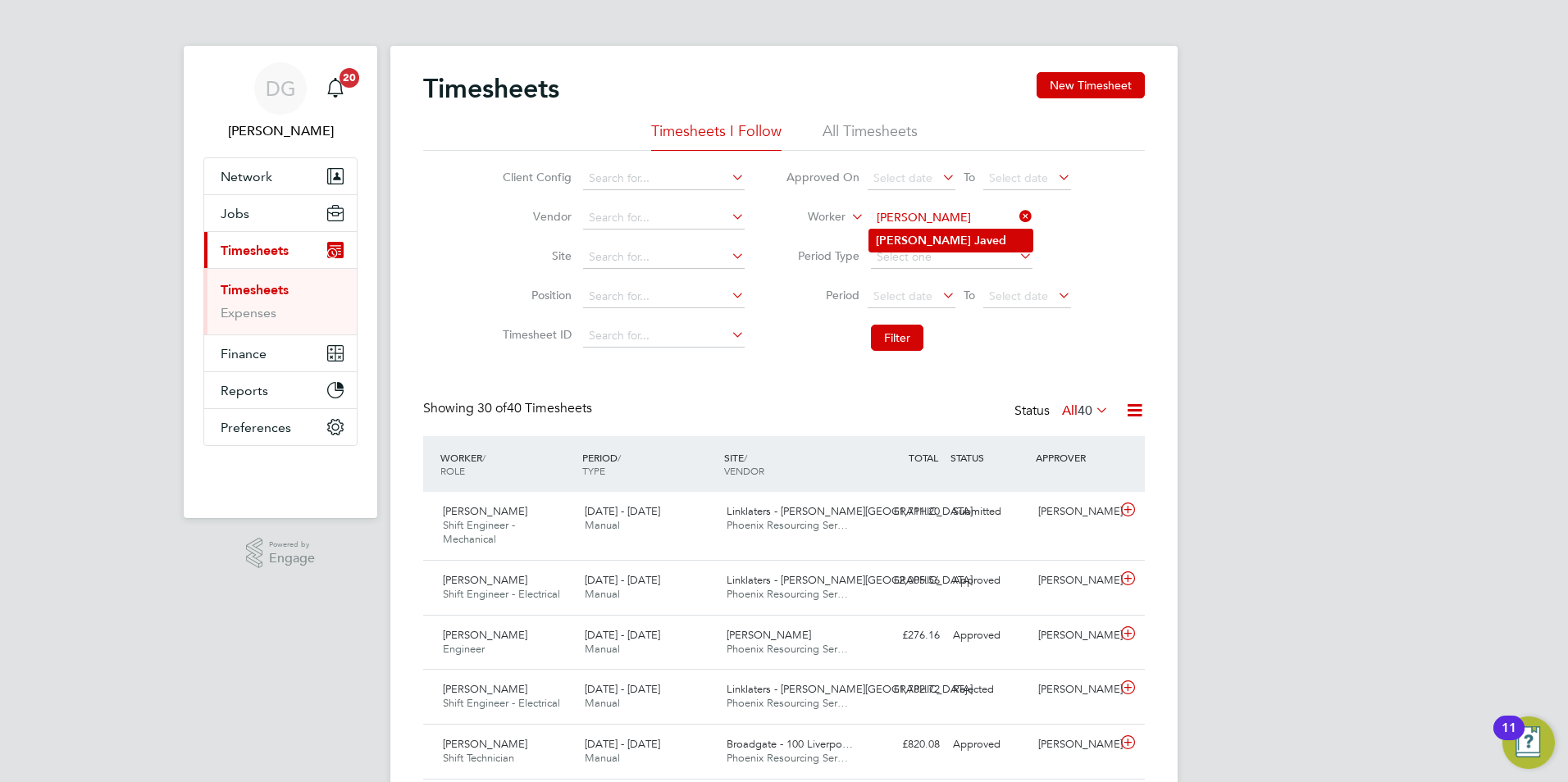
click at [881, 237] on b "Aasim" at bounding box center [923, 240] width 95 height 14
type input "Aasim Javed"
click at [903, 331] on button "Filter" at bounding box center [897, 337] width 53 height 26
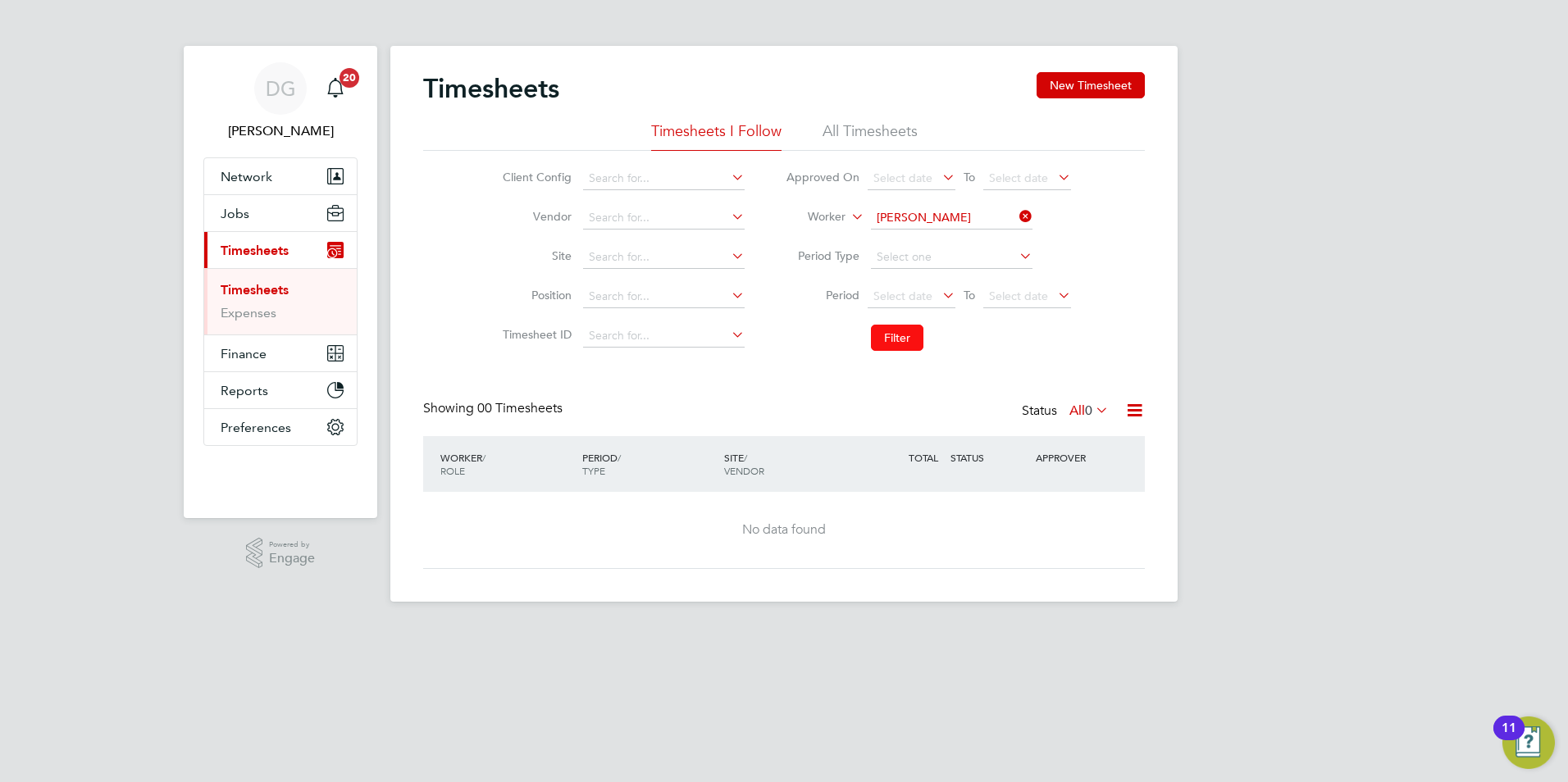
click at [904, 330] on button "Filter" at bounding box center [897, 337] width 53 height 26
click at [1122, 81] on button "New Timesheet" at bounding box center [1090, 84] width 108 height 26
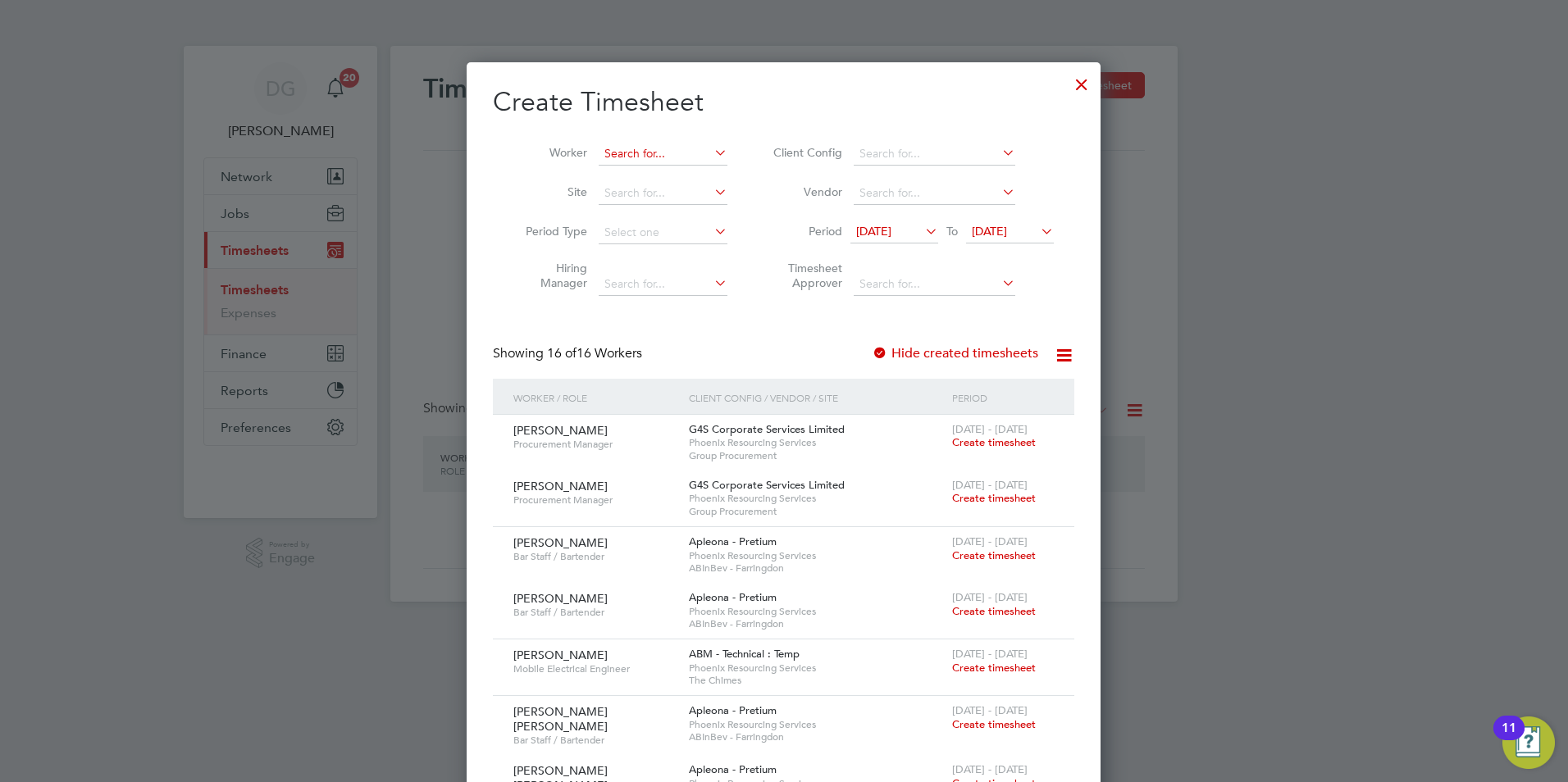
click at [682, 156] on input at bounding box center [663, 154] width 129 height 23
click at [659, 198] on li "Aasim Javed" at bounding box center [667, 198] width 140 height 22
type input "Aasim Javed"
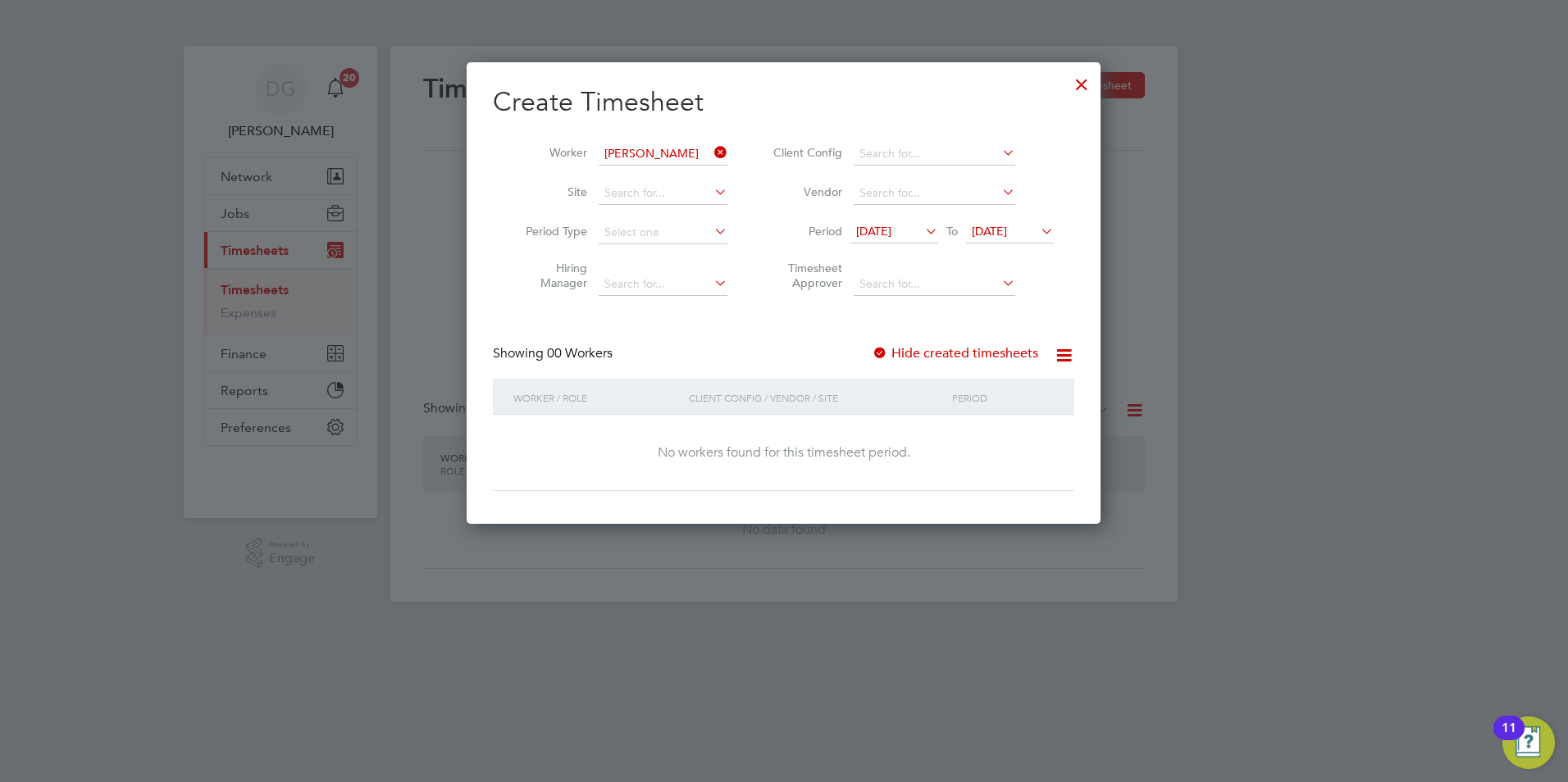
click at [922, 228] on icon at bounding box center [922, 231] width 0 height 23
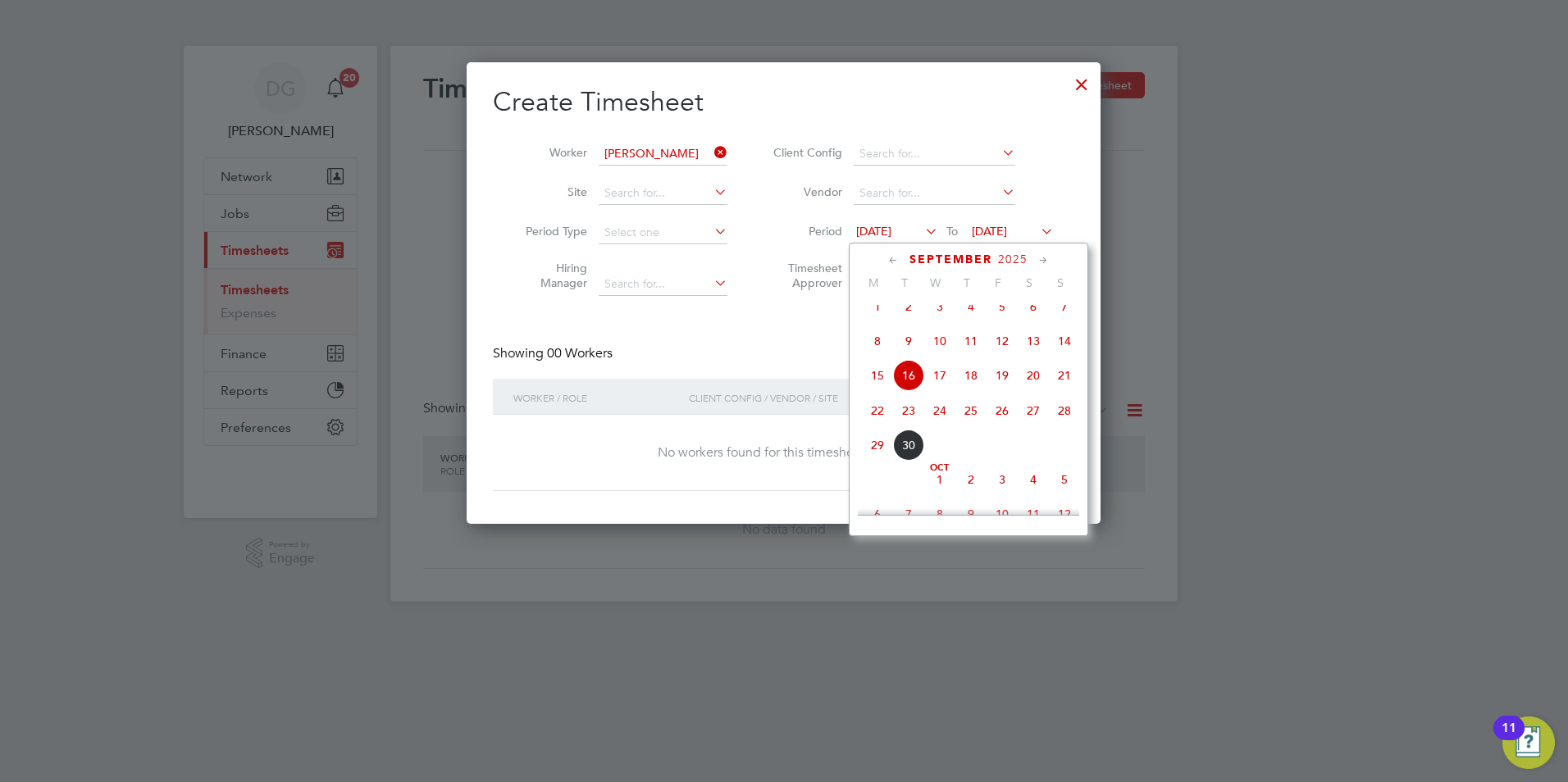
click at [1033, 383] on span "20" at bounding box center [1033, 375] width 32 height 32
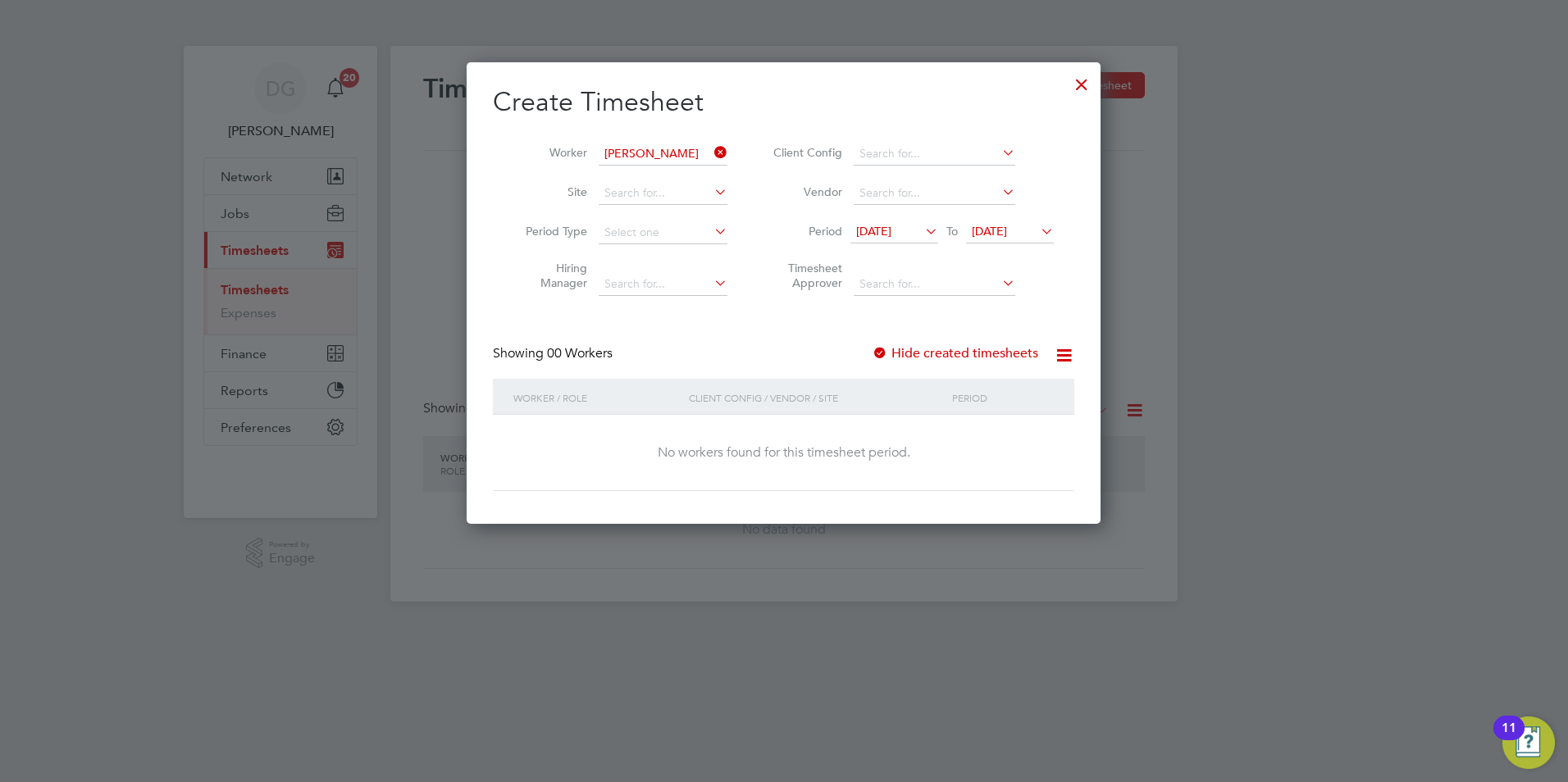
click at [1007, 231] on span "23 Sep 2025" at bounding box center [989, 230] width 35 height 14
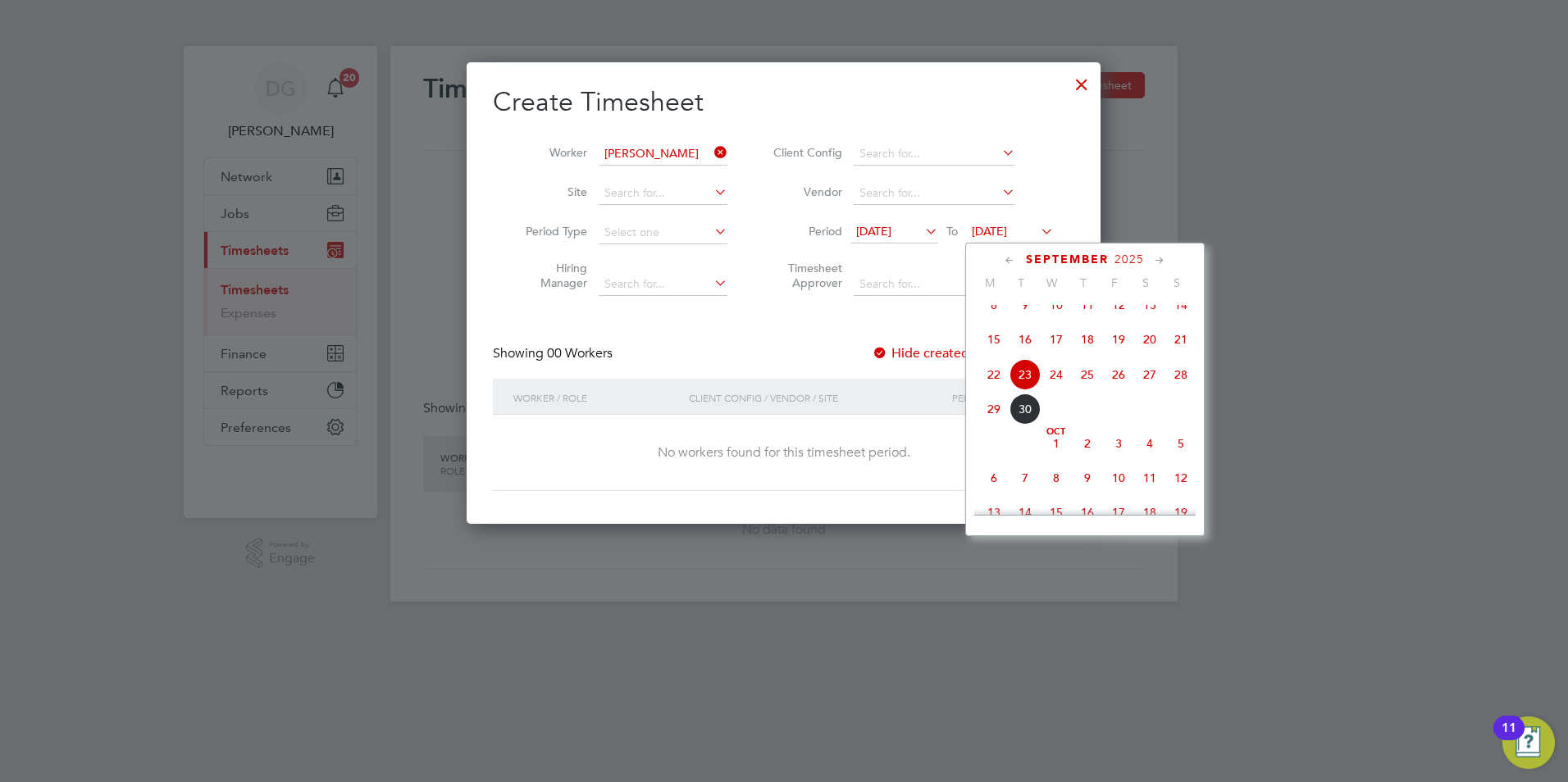
click at [1120, 386] on span "26" at bounding box center [1118, 375] width 32 height 32
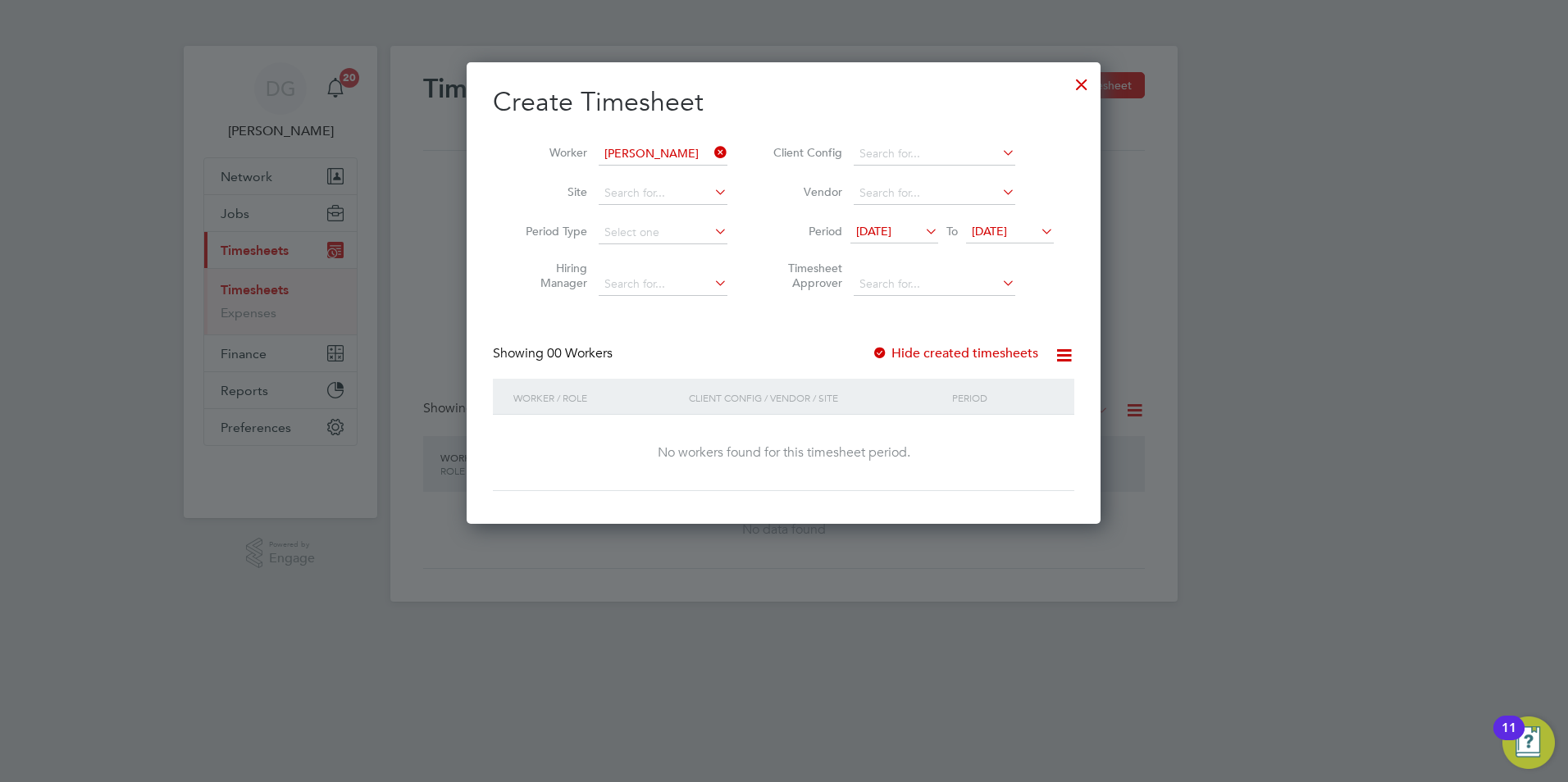
click at [742, 337] on div "Create Timesheet Worker Aasim Javed Site Period Type Hiring Manager Client Conf…" at bounding box center [783, 288] width 581 height 406
click at [1007, 230] on span "26 Sep 2025" at bounding box center [989, 230] width 35 height 14
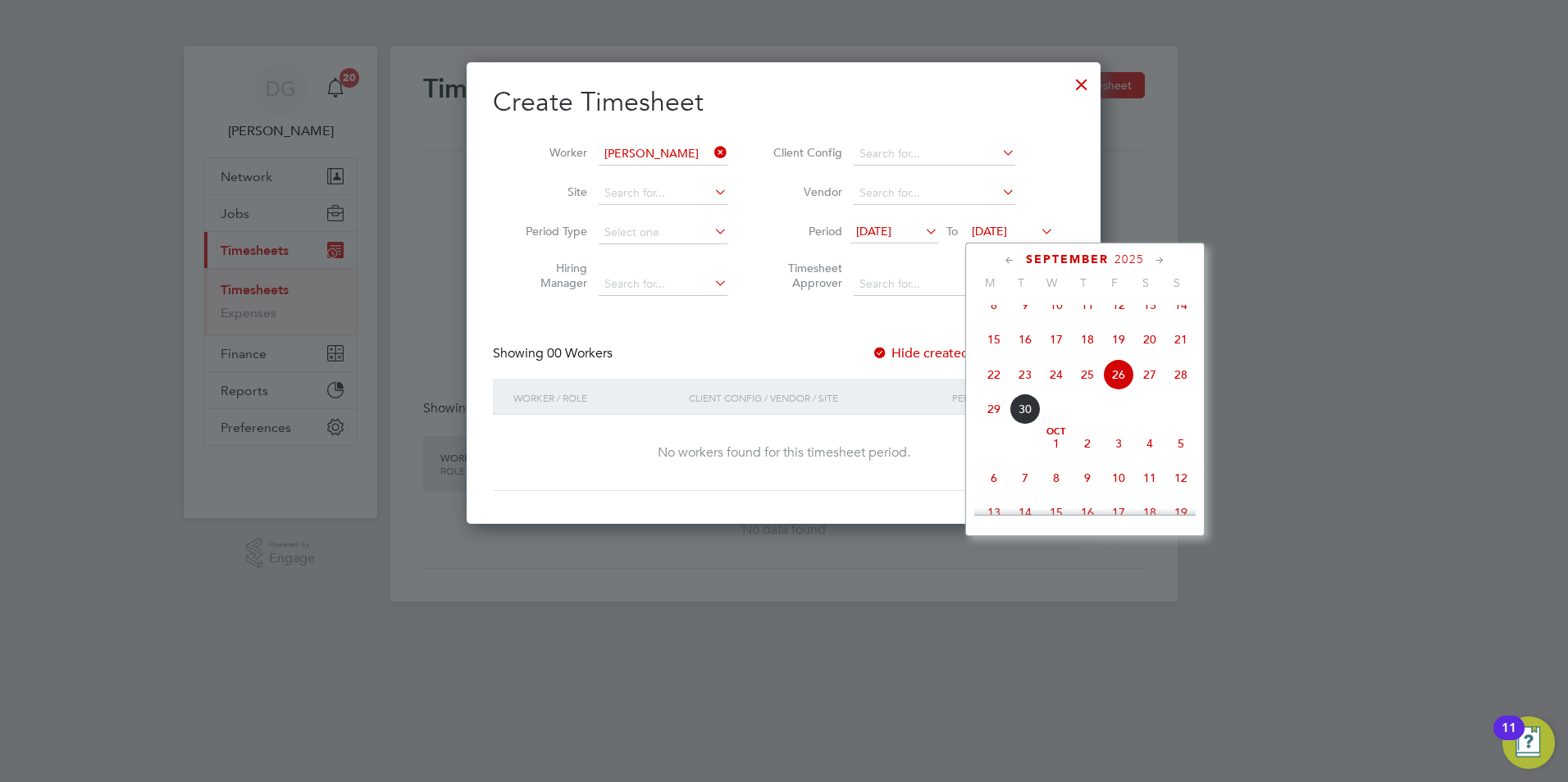
click at [1007, 230] on span "26 Sep 2025" at bounding box center [989, 230] width 35 height 14
click at [1083, 72] on div at bounding box center [1081, 80] width 30 height 30
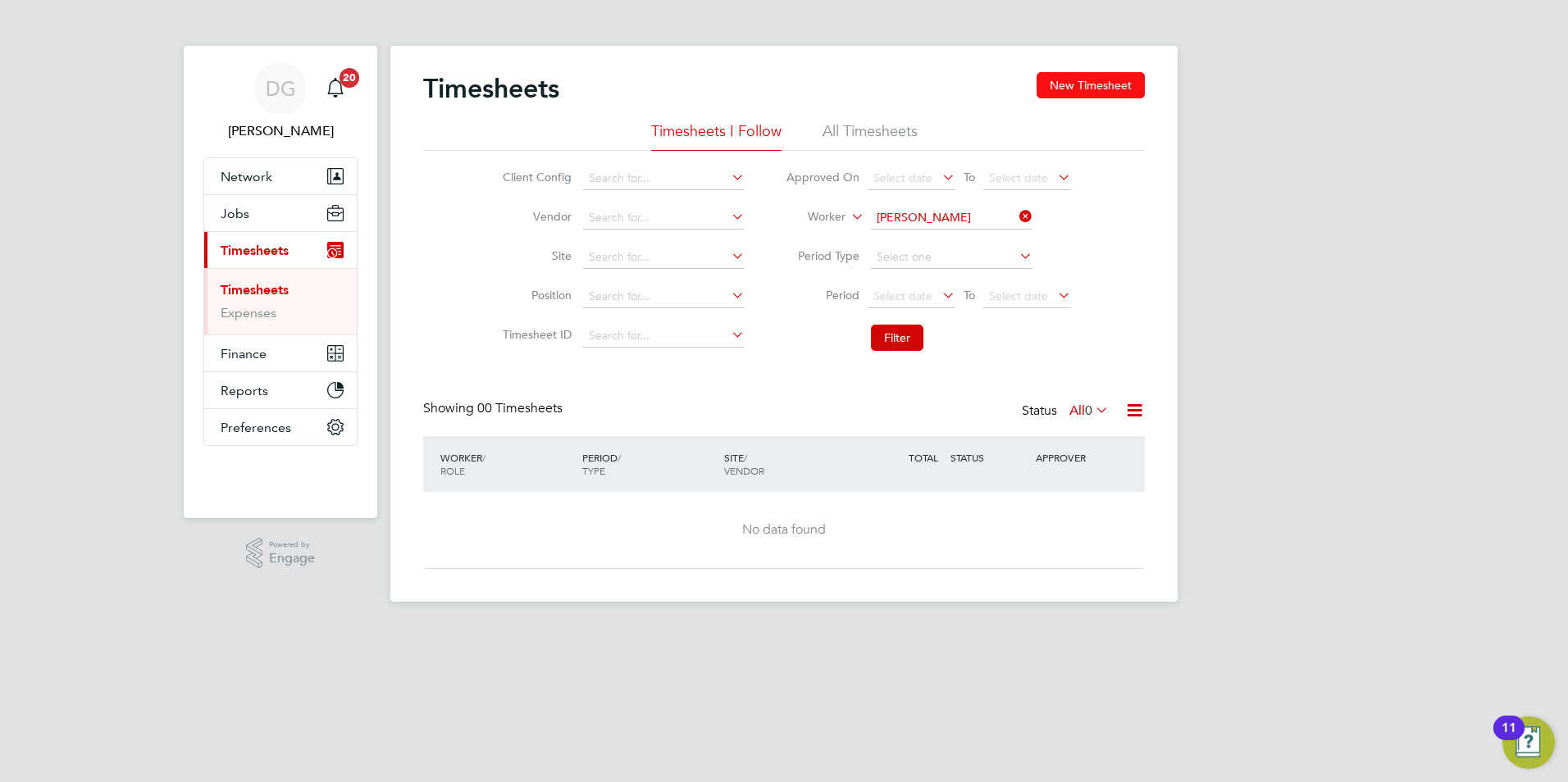
click at [1057, 91] on button "New Timesheet" at bounding box center [1090, 84] width 108 height 26
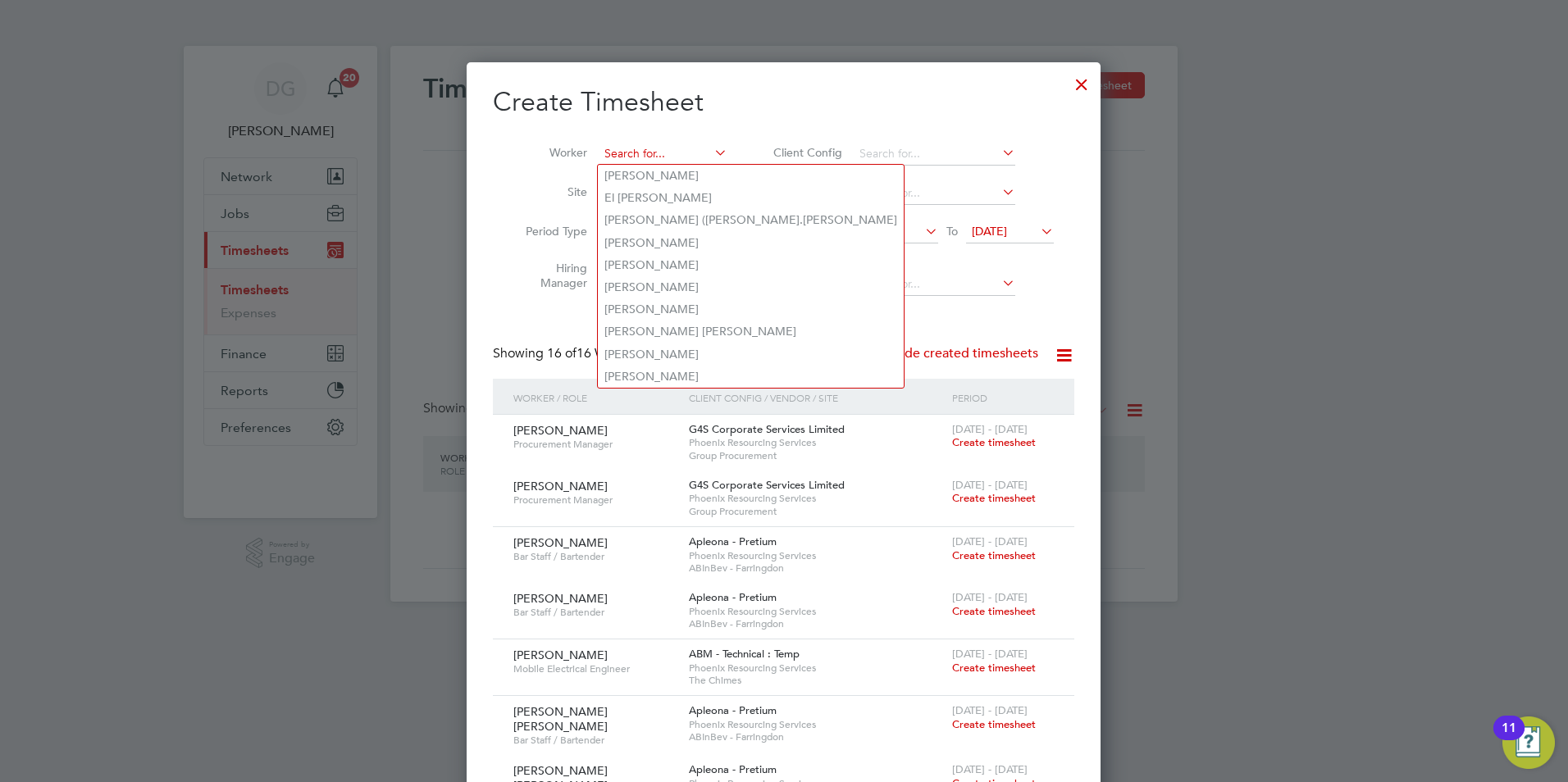
click at [640, 156] on input at bounding box center [663, 154] width 129 height 23
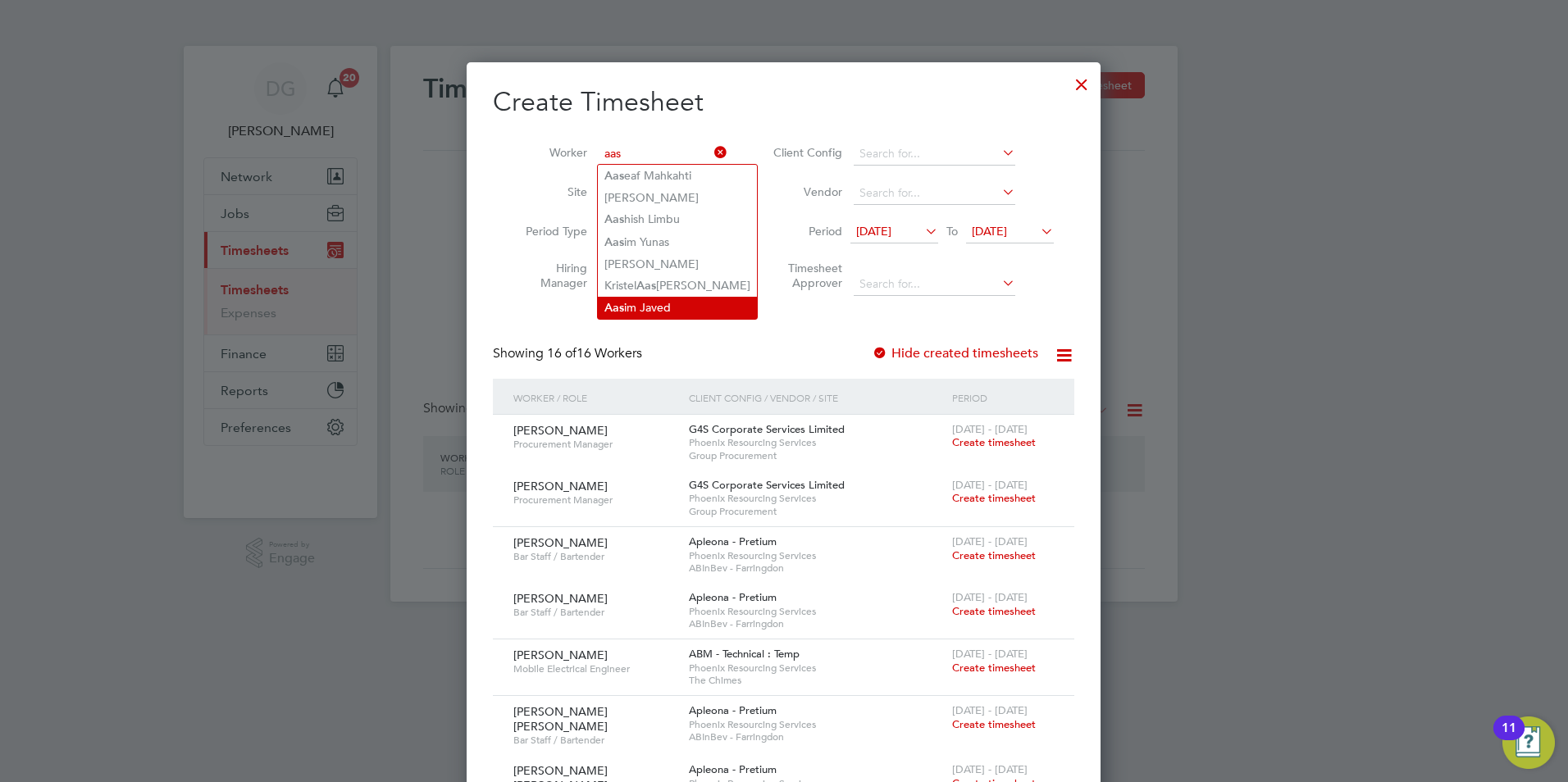
click at [676, 314] on li "Aas im Javed" at bounding box center [677, 307] width 159 height 22
type input "Aasim Javed"
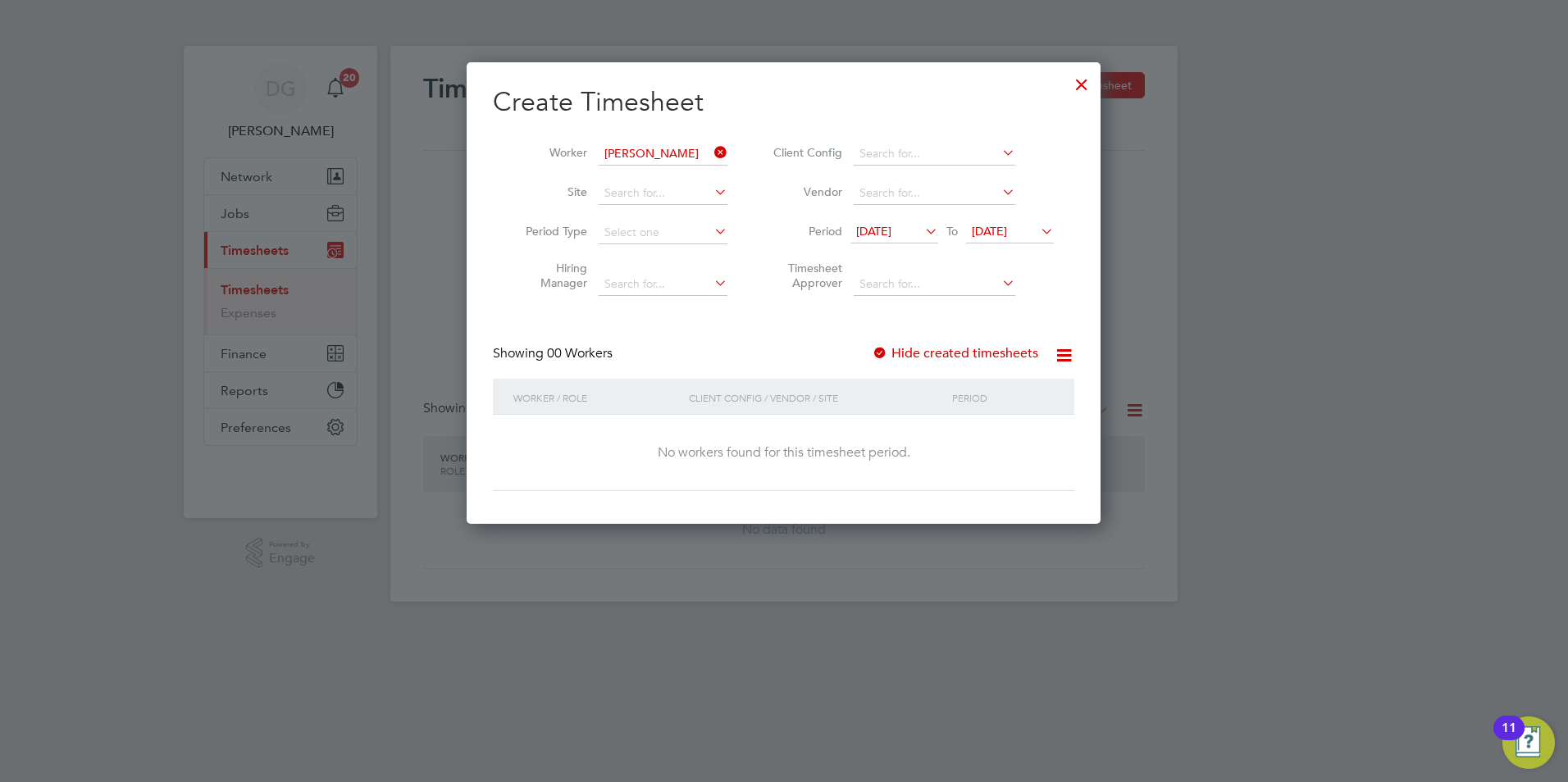
click at [891, 235] on span "16 Sep 2025" at bounding box center [873, 230] width 35 height 14
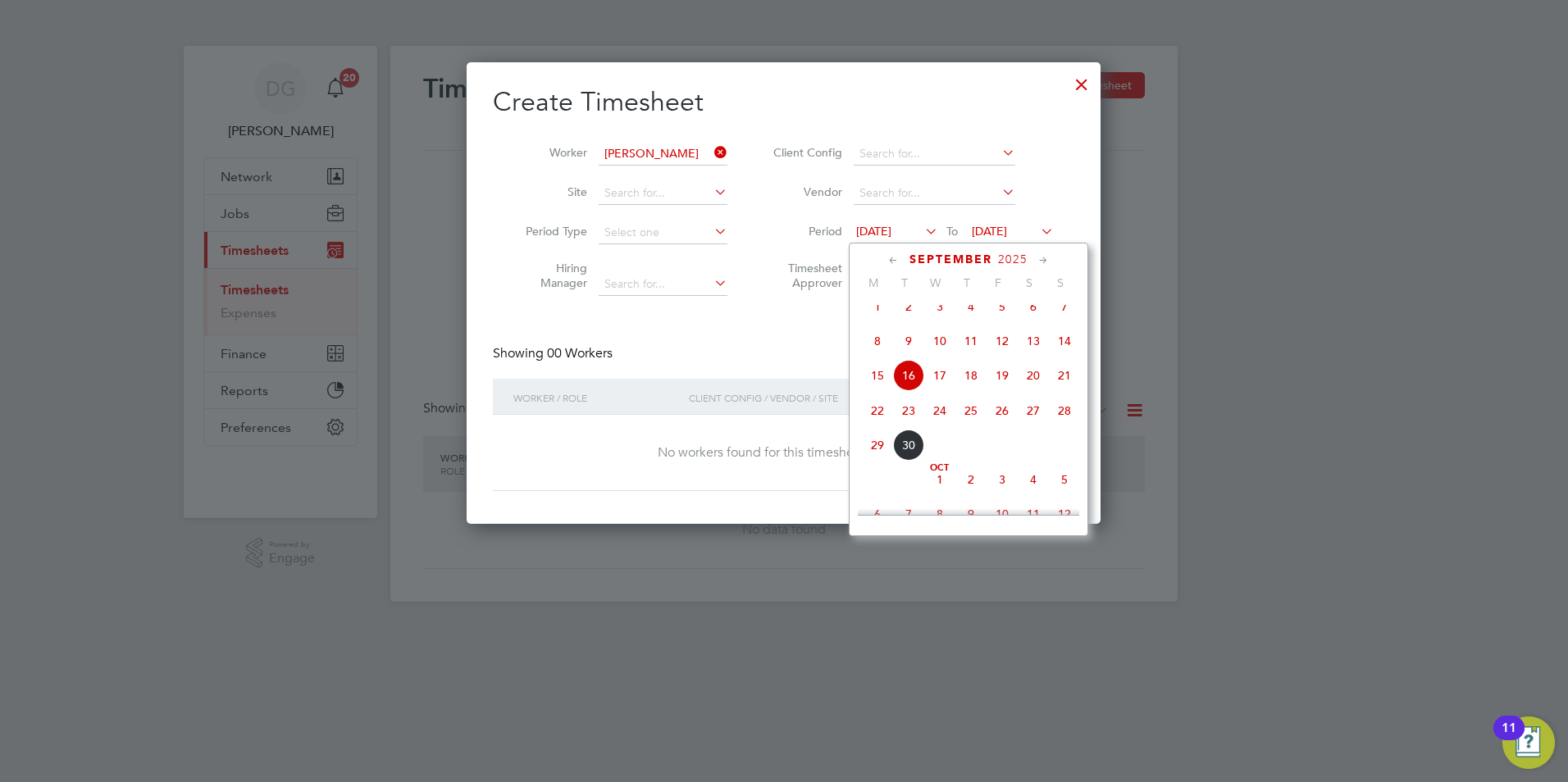
click at [913, 391] on span "16" at bounding box center [908, 375] width 32 height 32
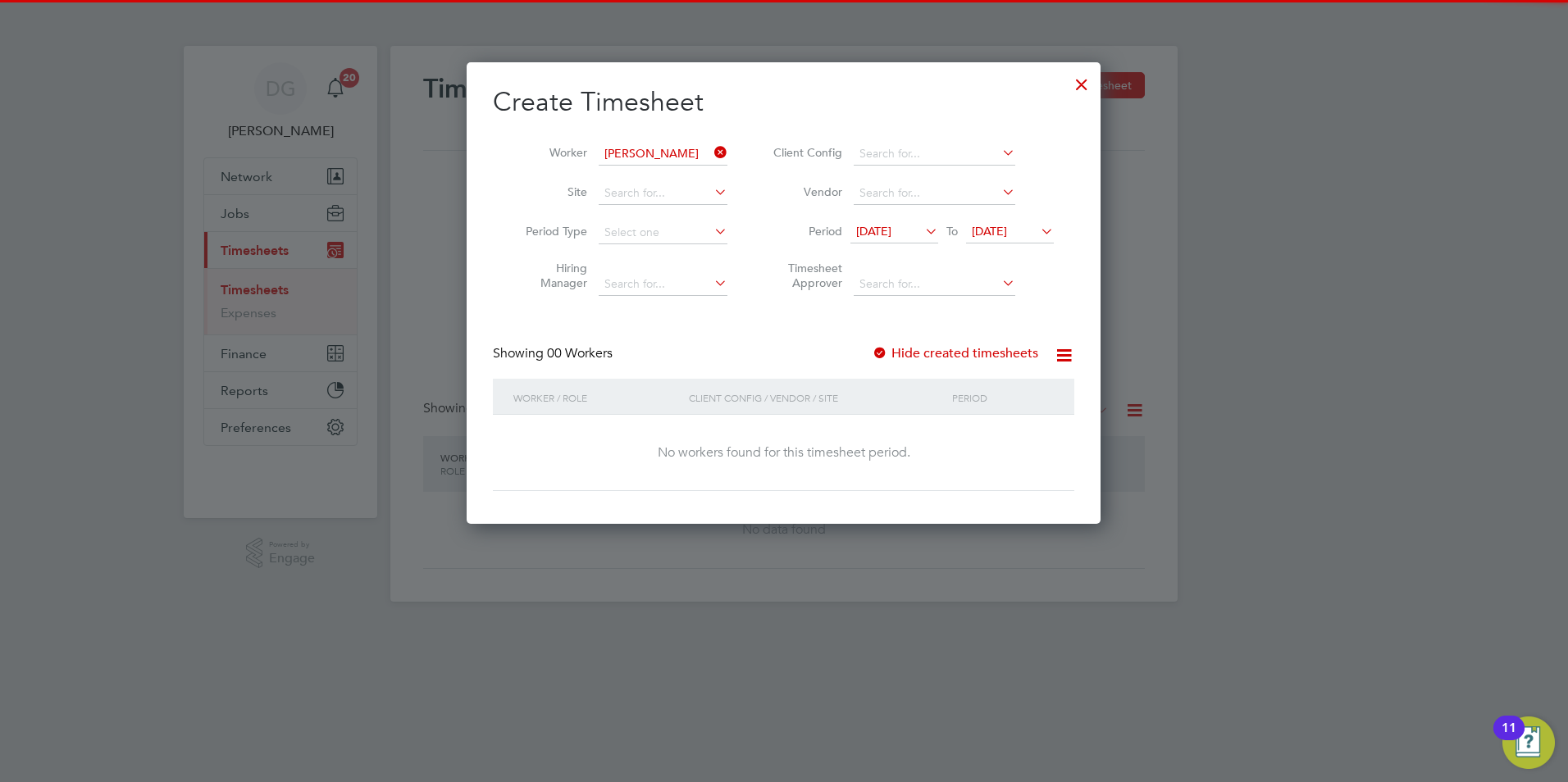
click at [1007, 228] on span "23 Sep 2025" at bounding box center [989, 230] width 35 height 14
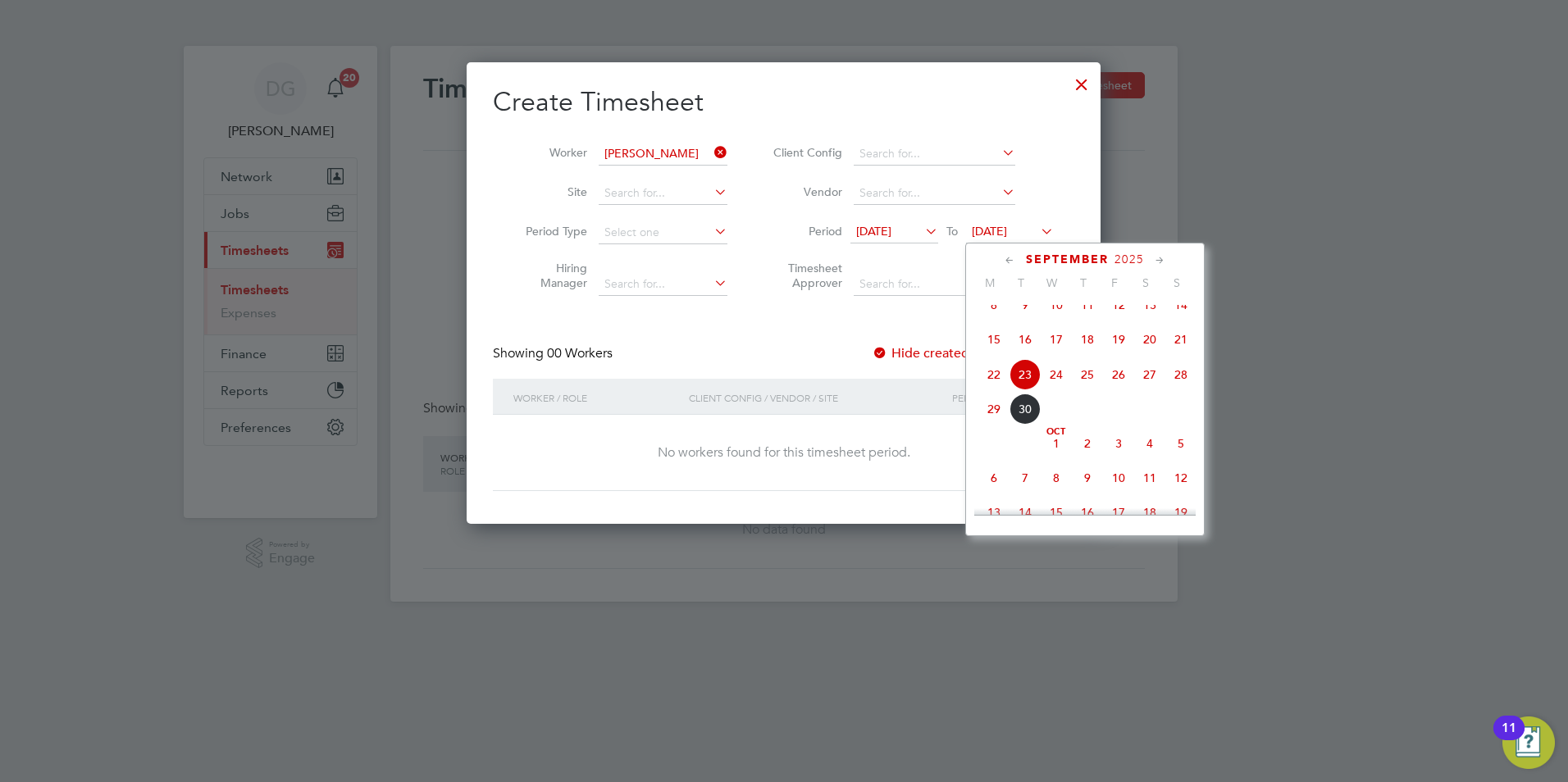
click at [1031, 424] on span "30" at bounding box center [1025, 409] width 32 height 32
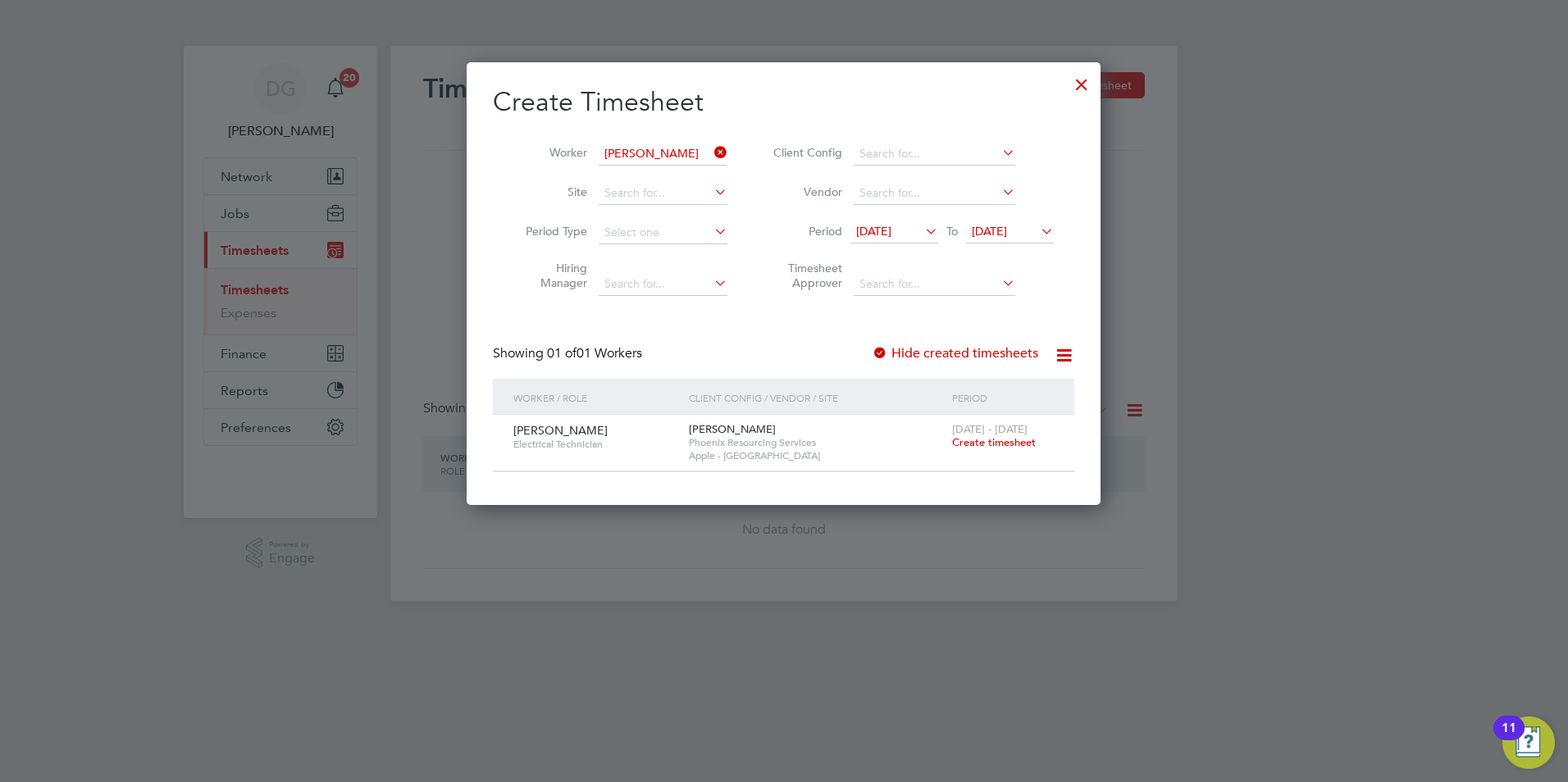
click at [922, 229] on icon at bounding box center [922, 231] width 0 height 23
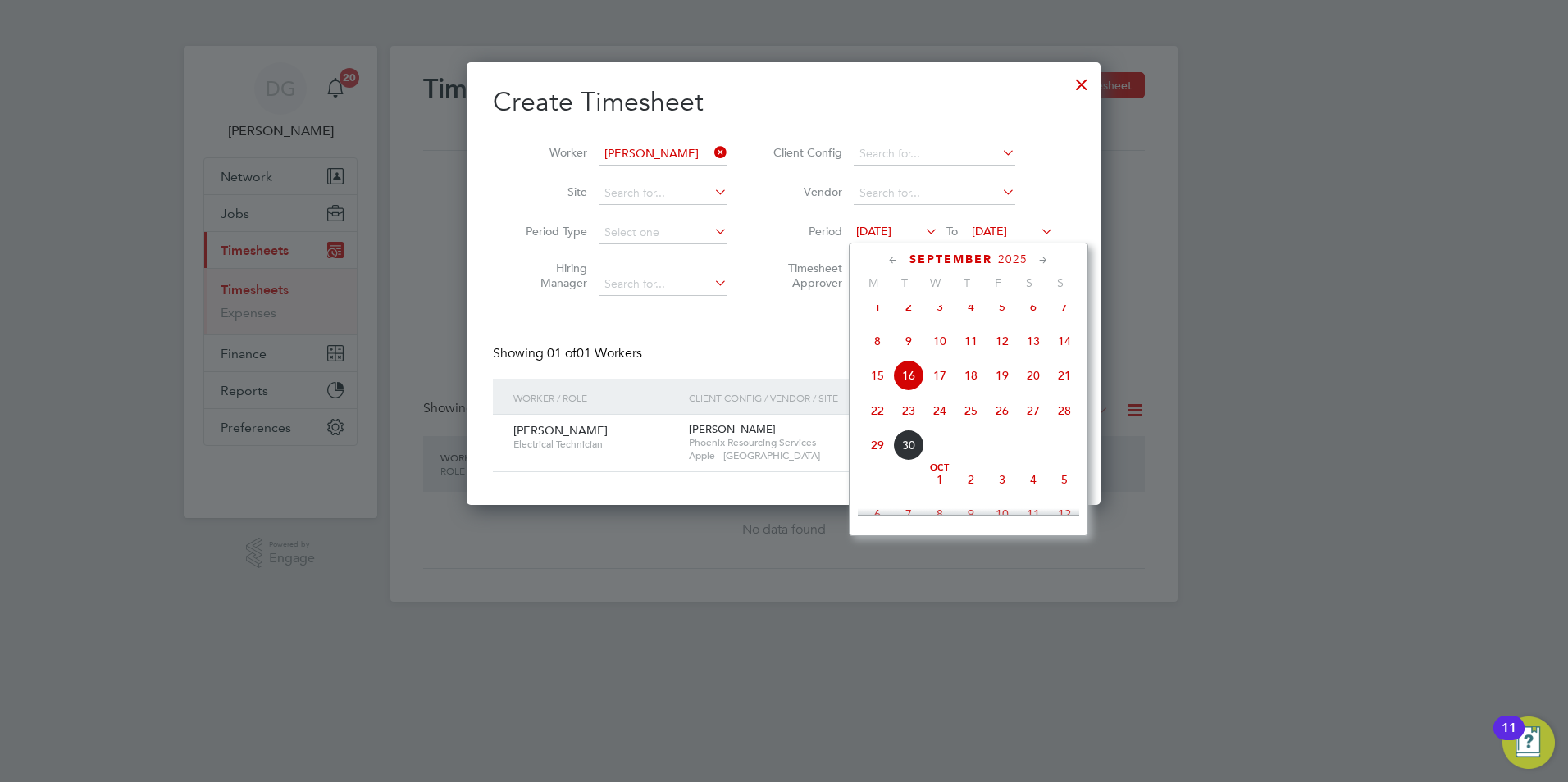
click at [1026, 386] on span "20" at bounding box center [1033, 375] width 32 height 32
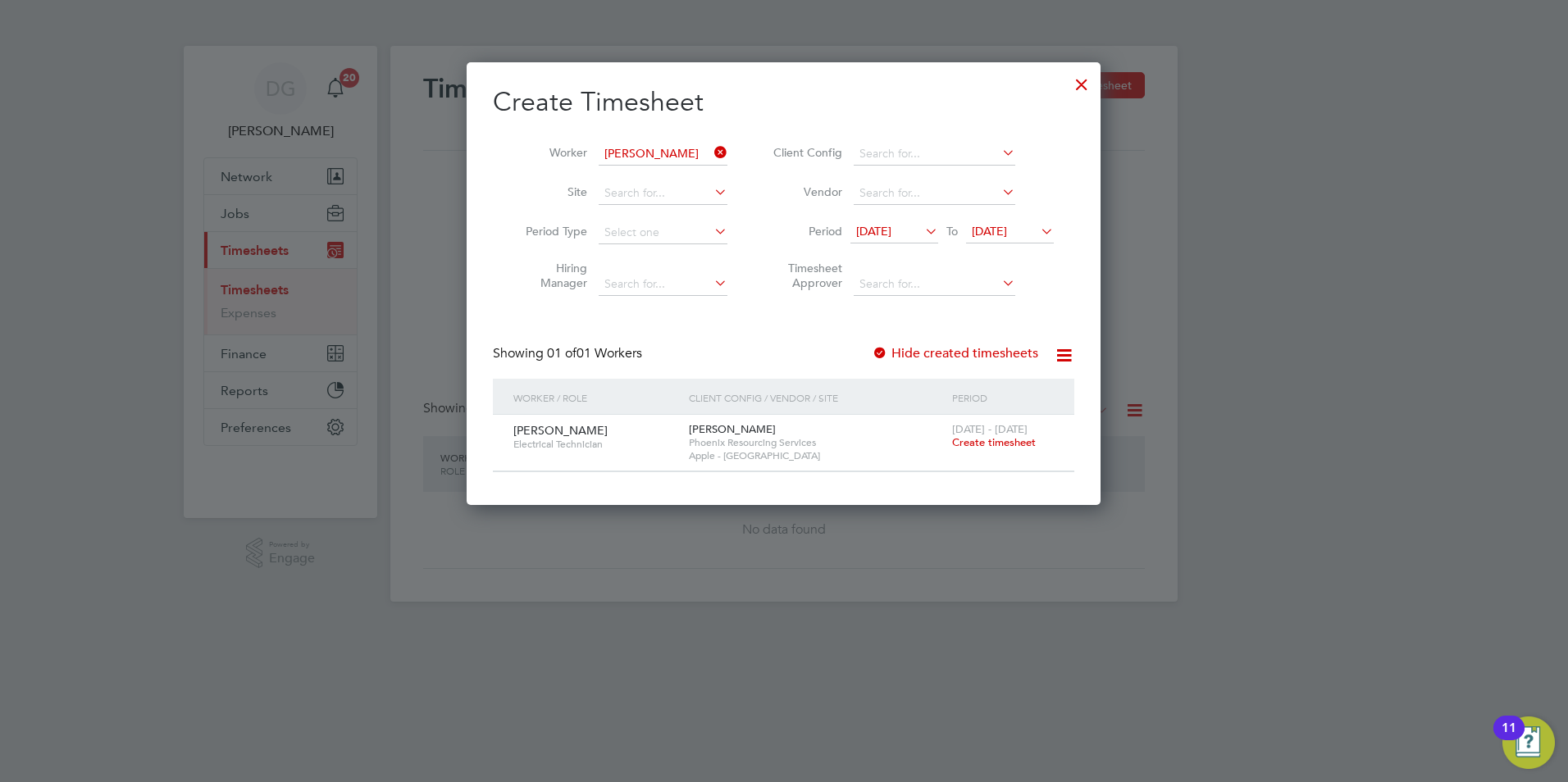
click at [1007, 233] on span "30 Sep 2025" at bounding box center [989, 230] width 35 height 14
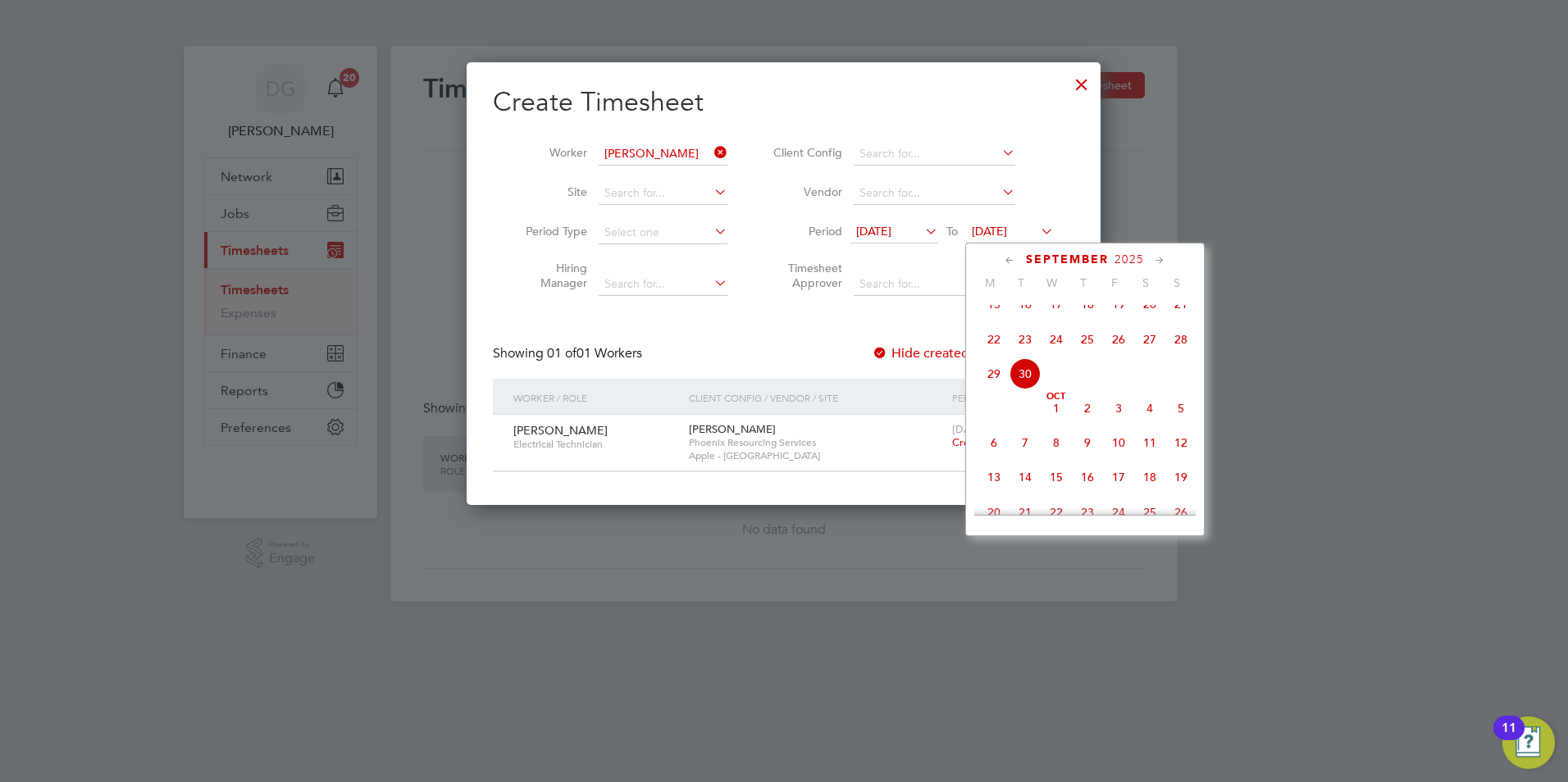
click at [1108, 351] on span "26" at bounding box center [1118, 339] width 32 height 32
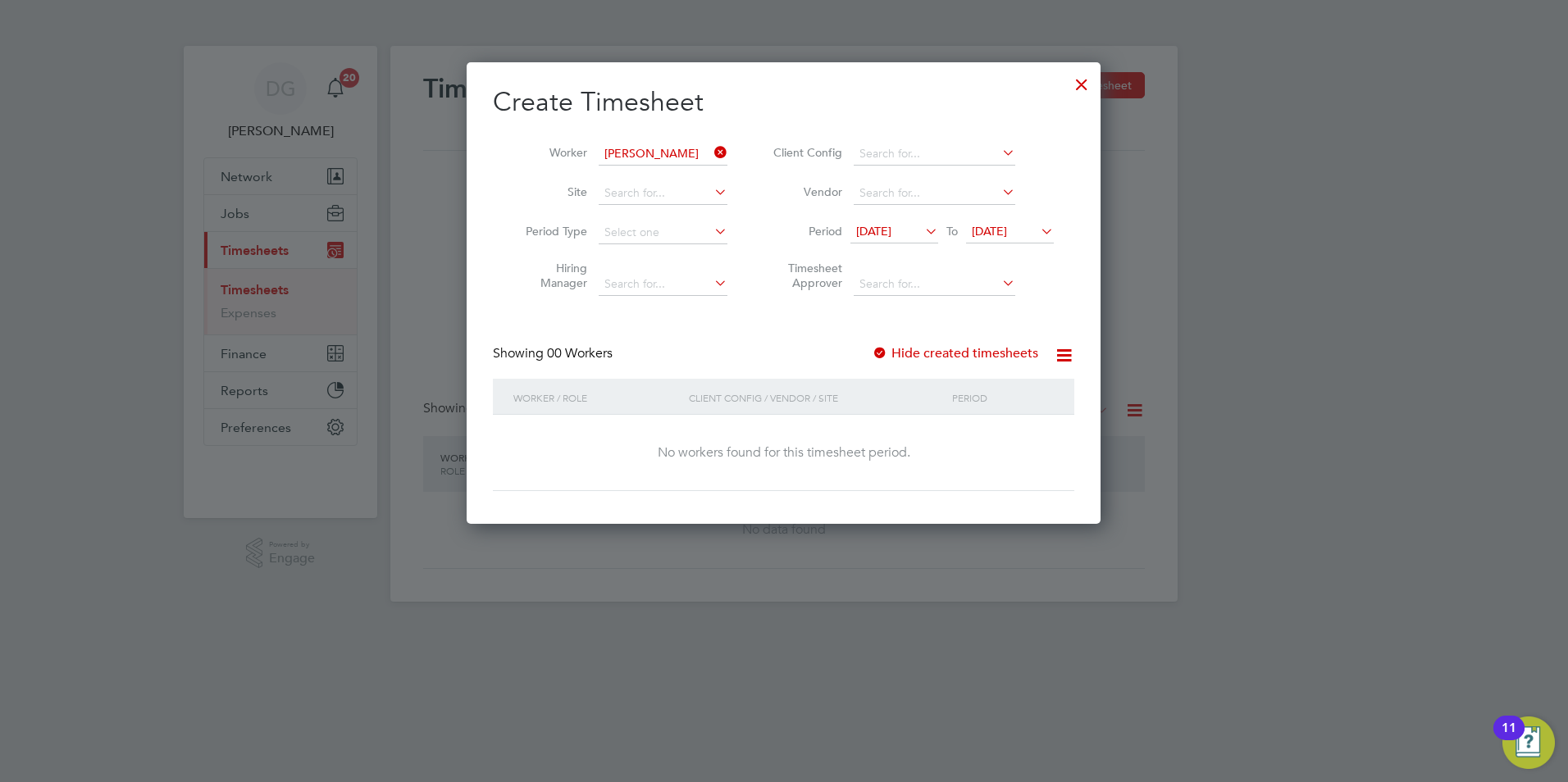
click at [928, 618] on div at bounding box center [784, 391] width 1568 height 782
click at [676, 146] on input at bounding box center [663, 154] width 129 height 23
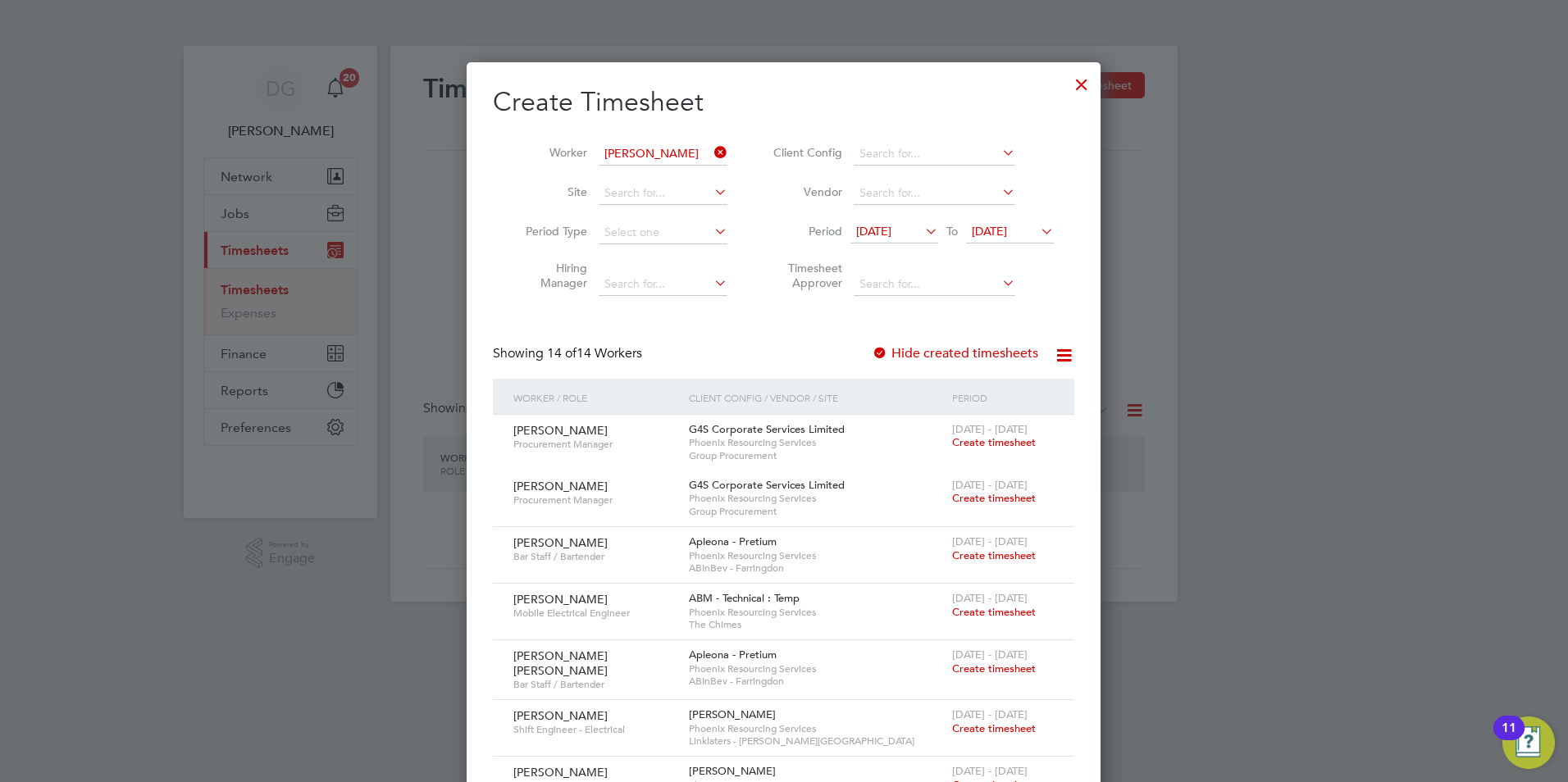
click at [670, 176] on li "Abdu Chew ay" at bounding box center [663, 175] width 130 height 22
type input "[PERSON_NAME]"
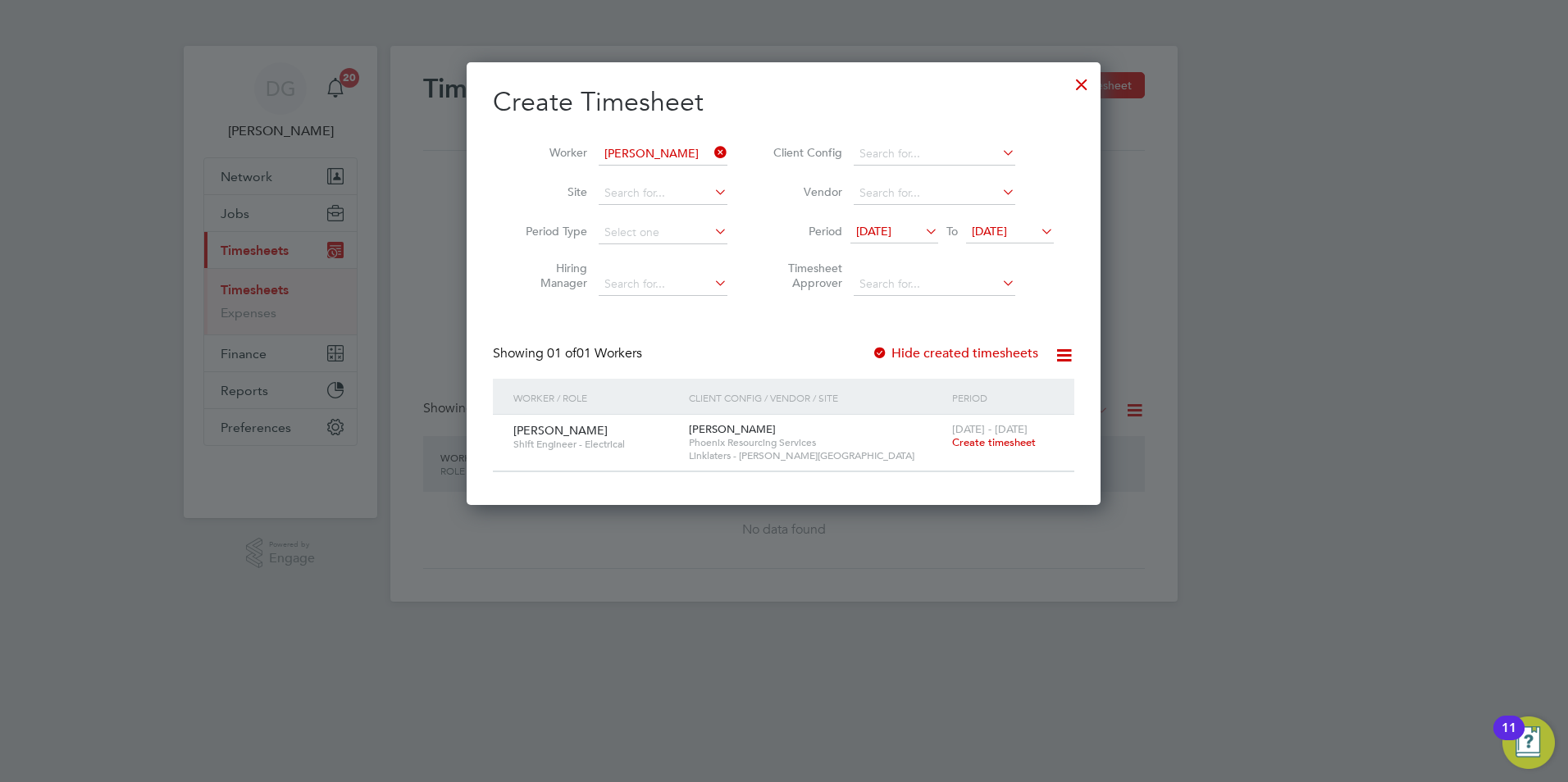
scroll to position [9, 9]
click at [982, 446] on span "Create timesheet" at bounding box center [993, 442] width 83 height 14
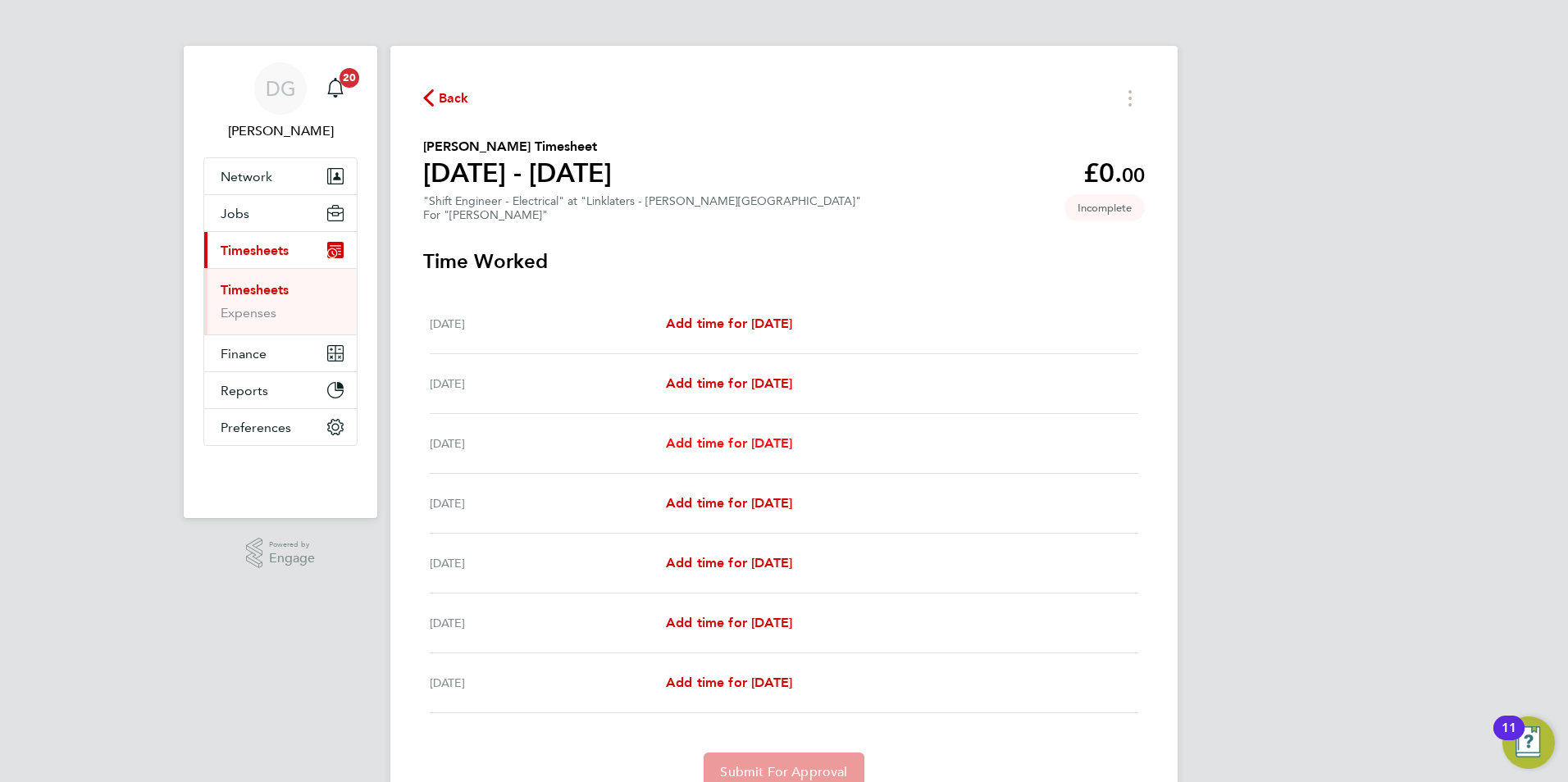
click at [792, 444] on span "Add time for Mon 22 Sep" at bounding box center [729, 443] width 126 height 15
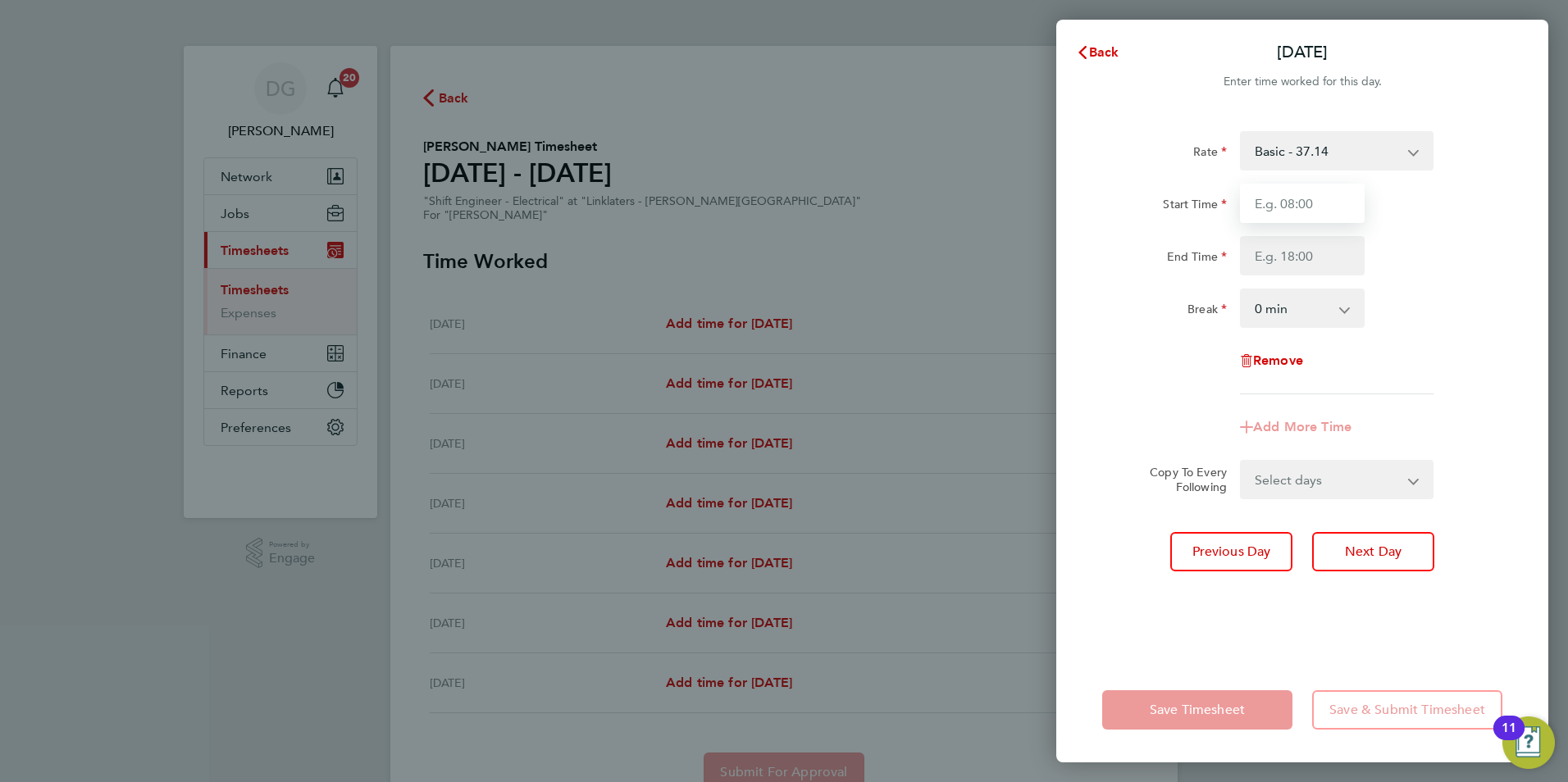
click at [1339, 203] on input "Start Time" at bounding box center [1302, 203] width 124 height 39
type input "19:00"
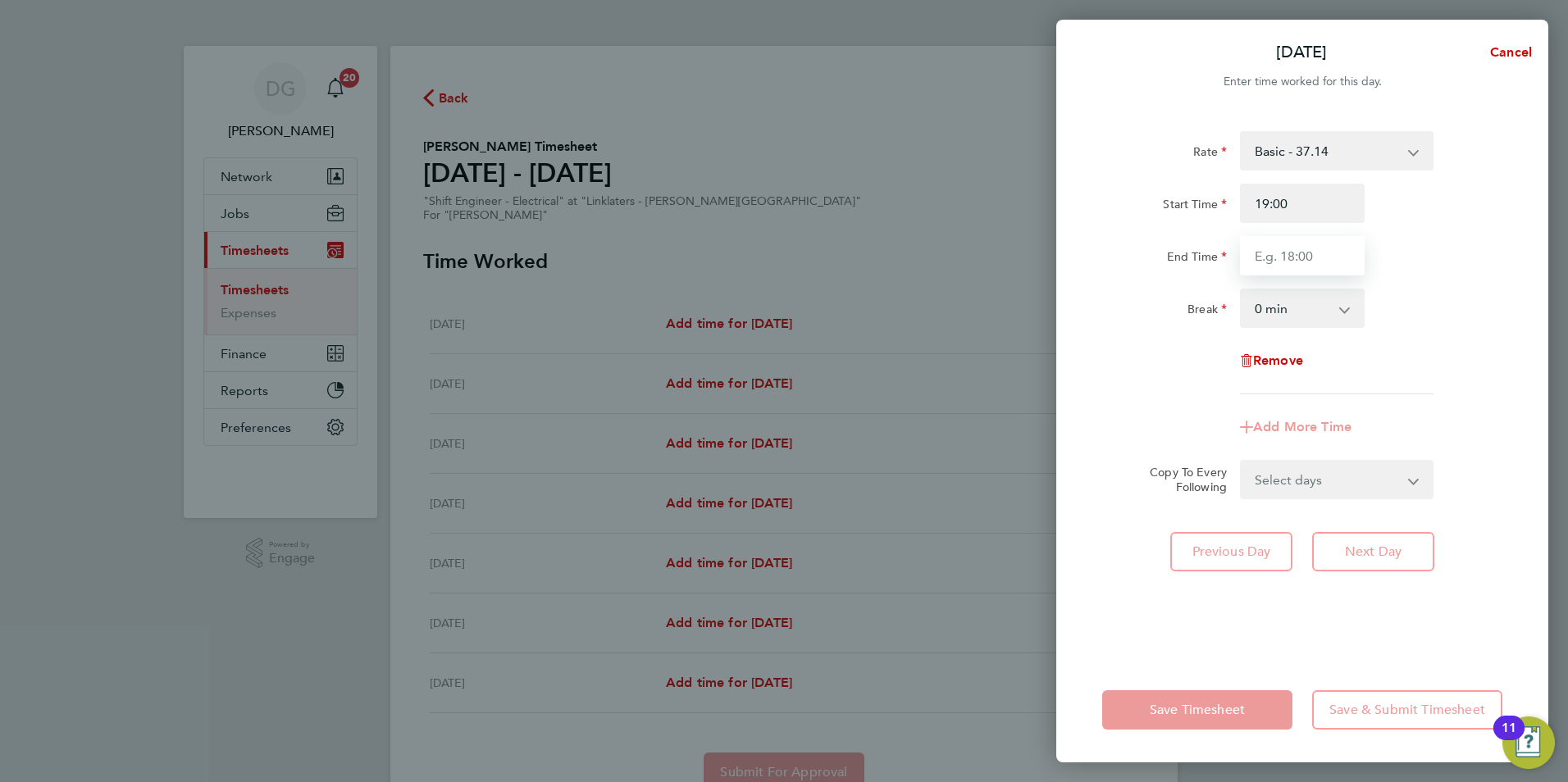
click at [1304, 263] on input "End Time" at bounding box center [1302, 255] width 124 height 39
type input "07:00"
click at [1393, 645] on div "Rate Basic - 37.14 o/t1 - 55.71 Start Time 19:00 End Time 07:00 Break 0 min 15 …" at bounding box center [1302, 384] width 492 height 546
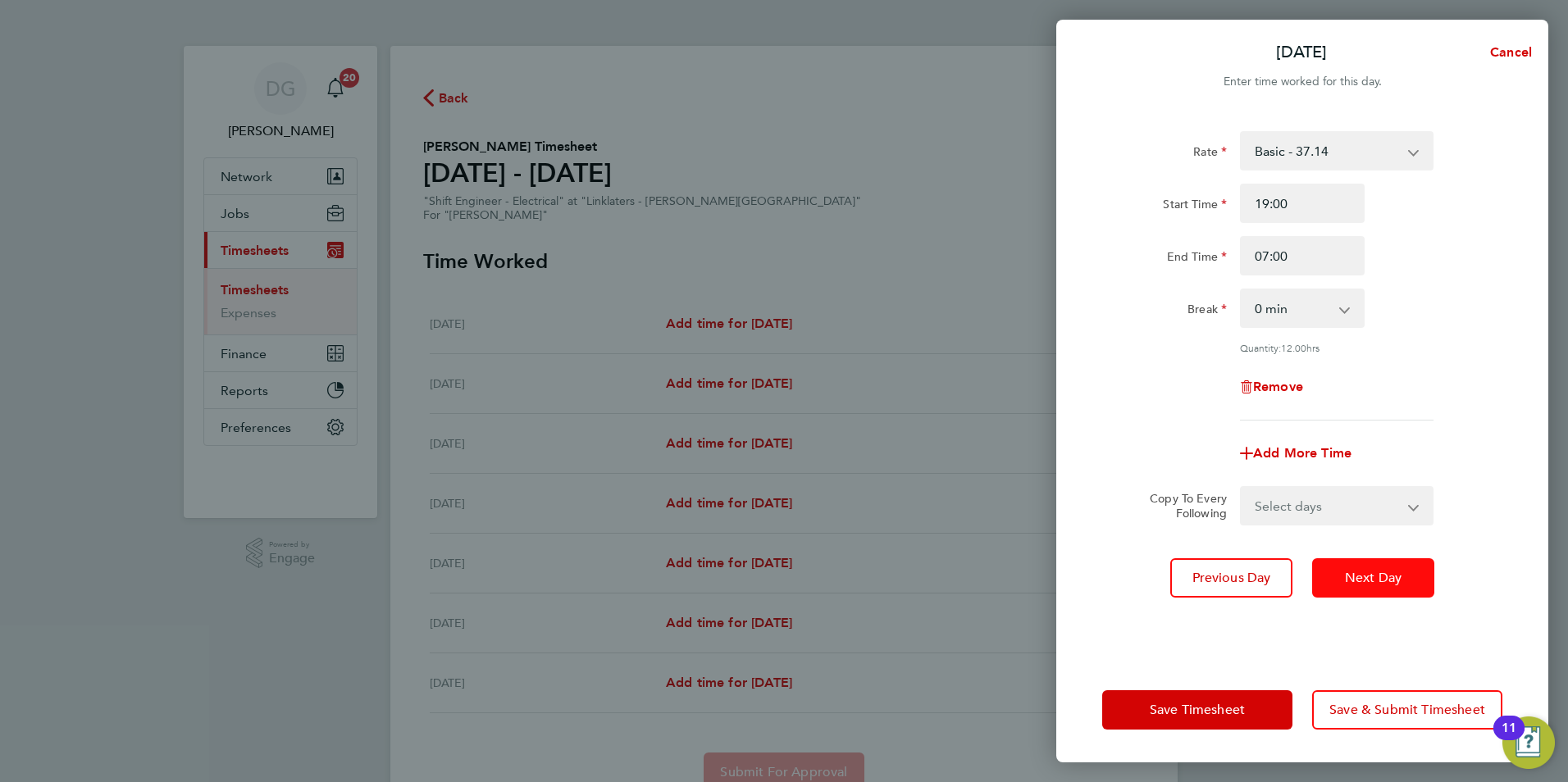
click at [1373, 570] on span "Next Day" at bounding box center [1372, 577] width 56 height 16
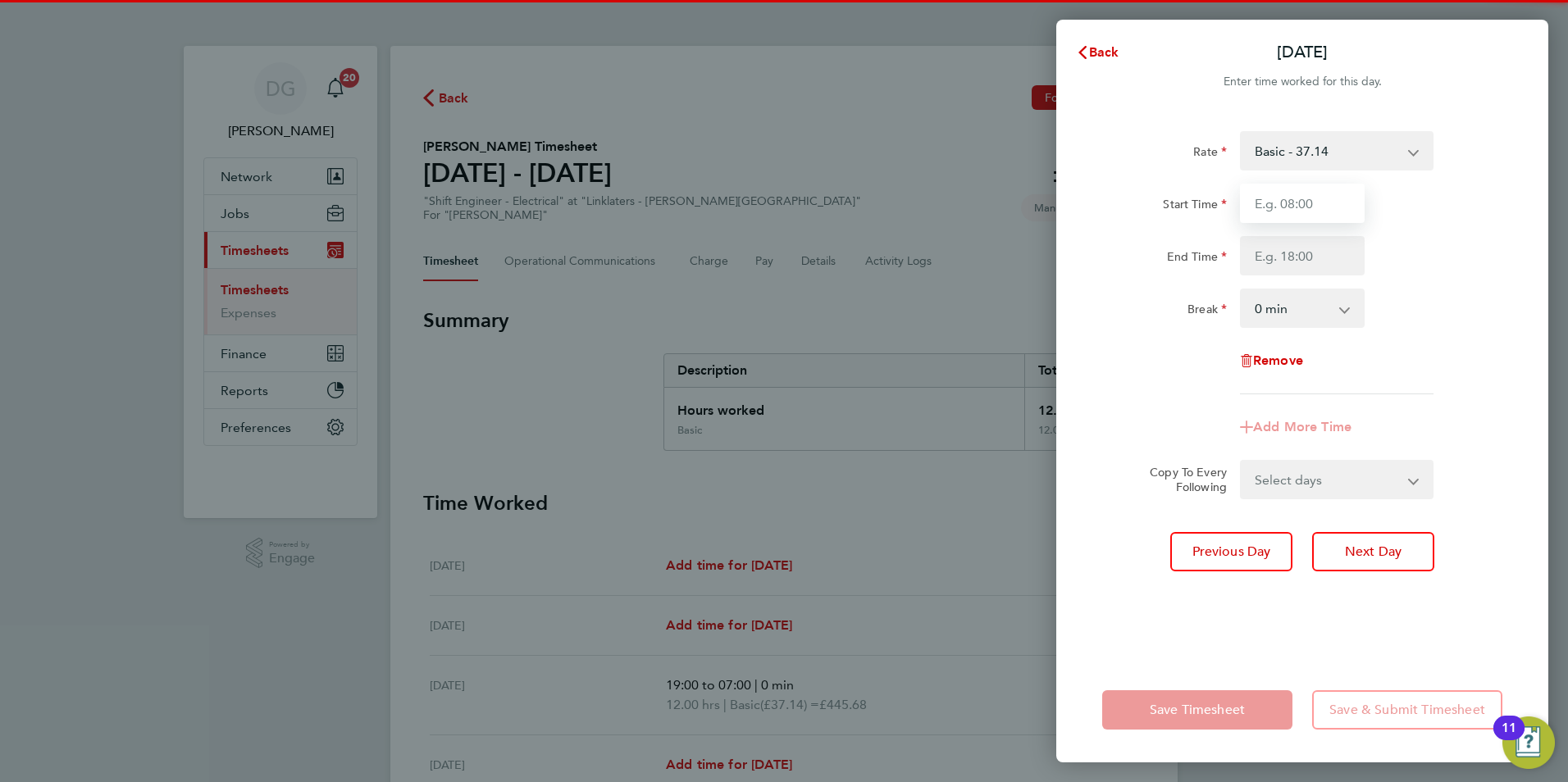
click at [1296, 214] on input "Start Time" at bounding box center [1302, 203] width 124 height 39
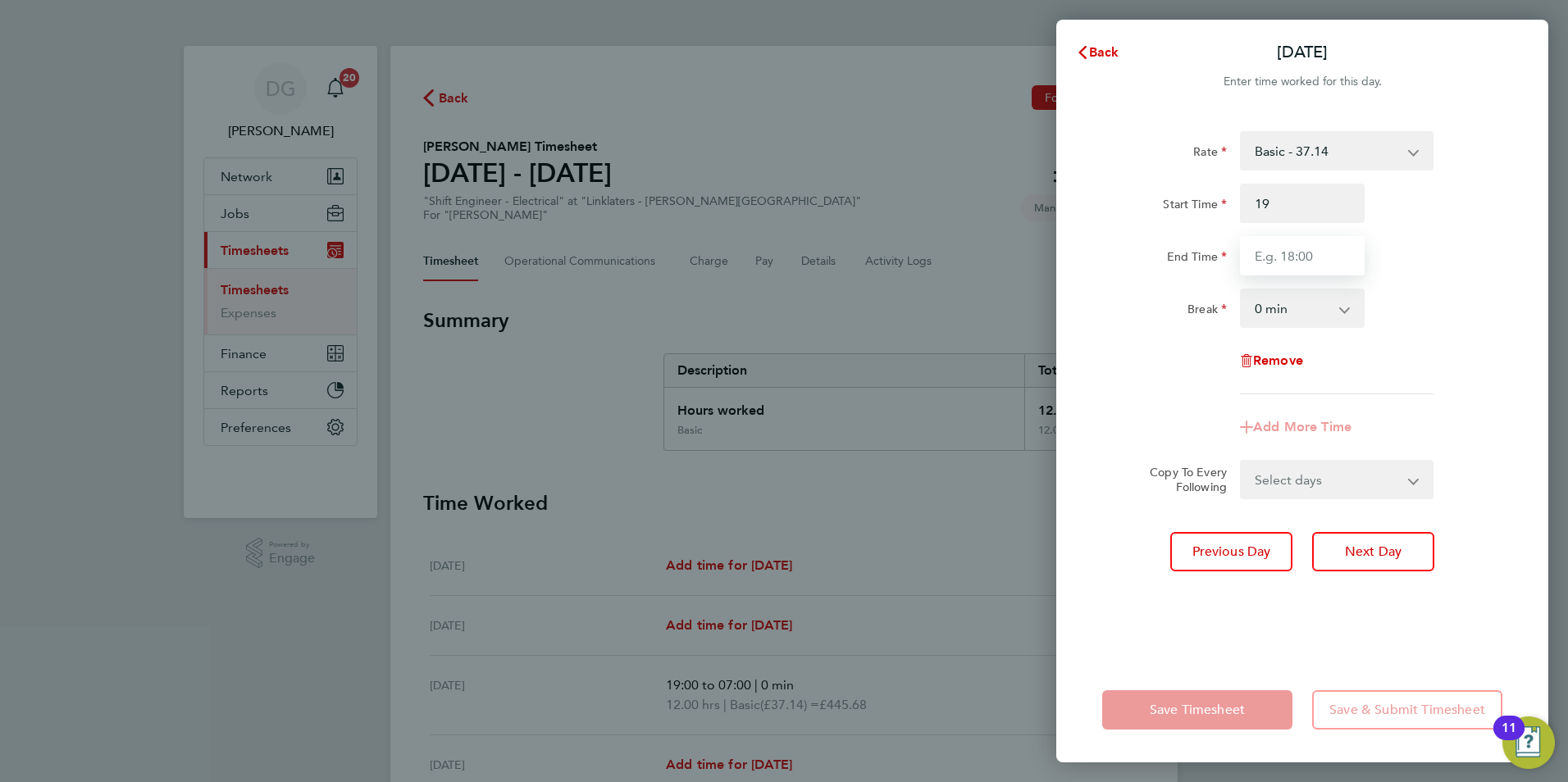
type input "19:00"
click at [1298, 262] on input "End Time" at bounding box center [1302, 255] width 124 height 39
type input "07:00"
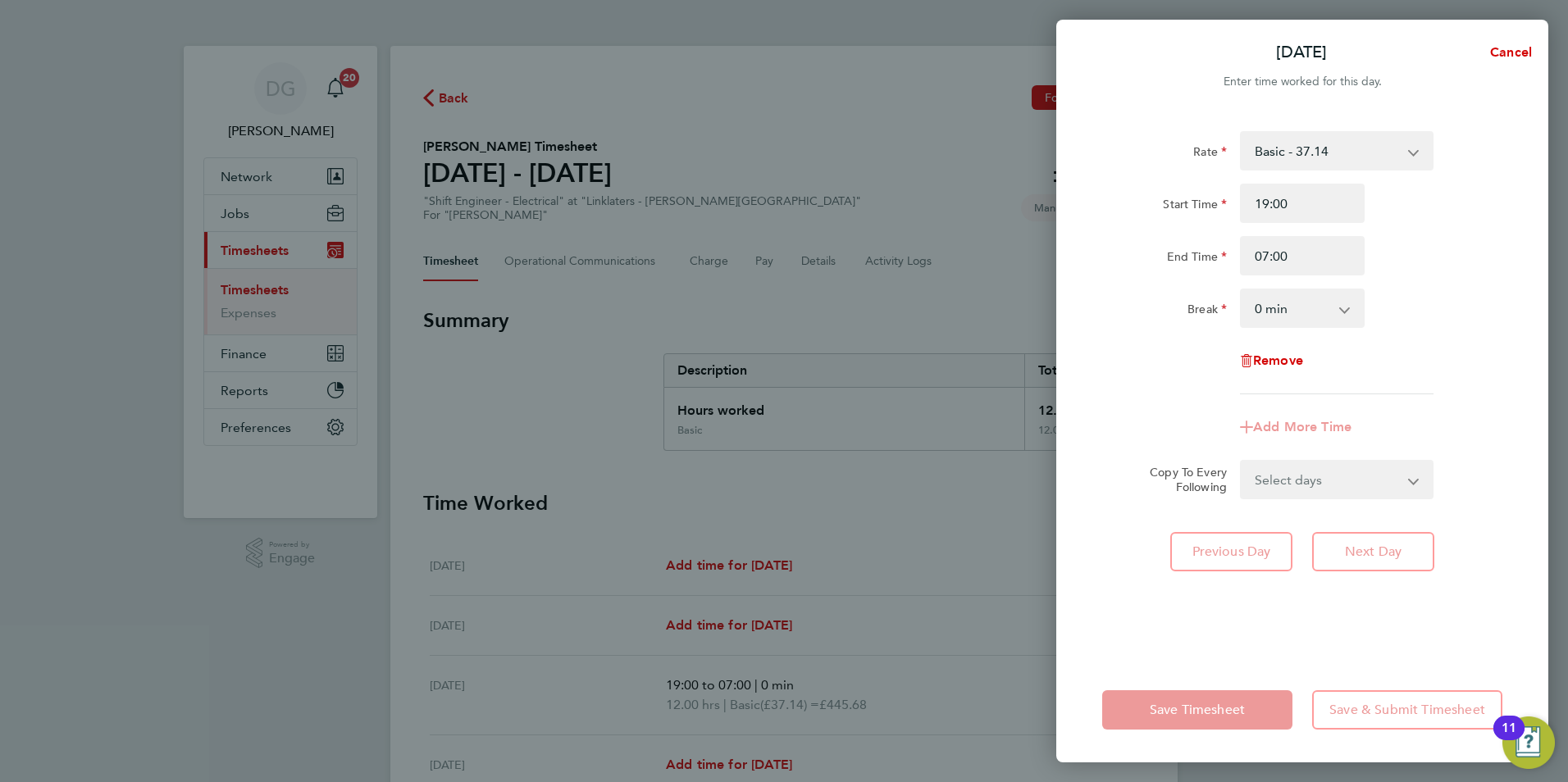
click at [1352, 302] on app-icon-cross-button at bounding box center [1353, 309] width 20 height 36
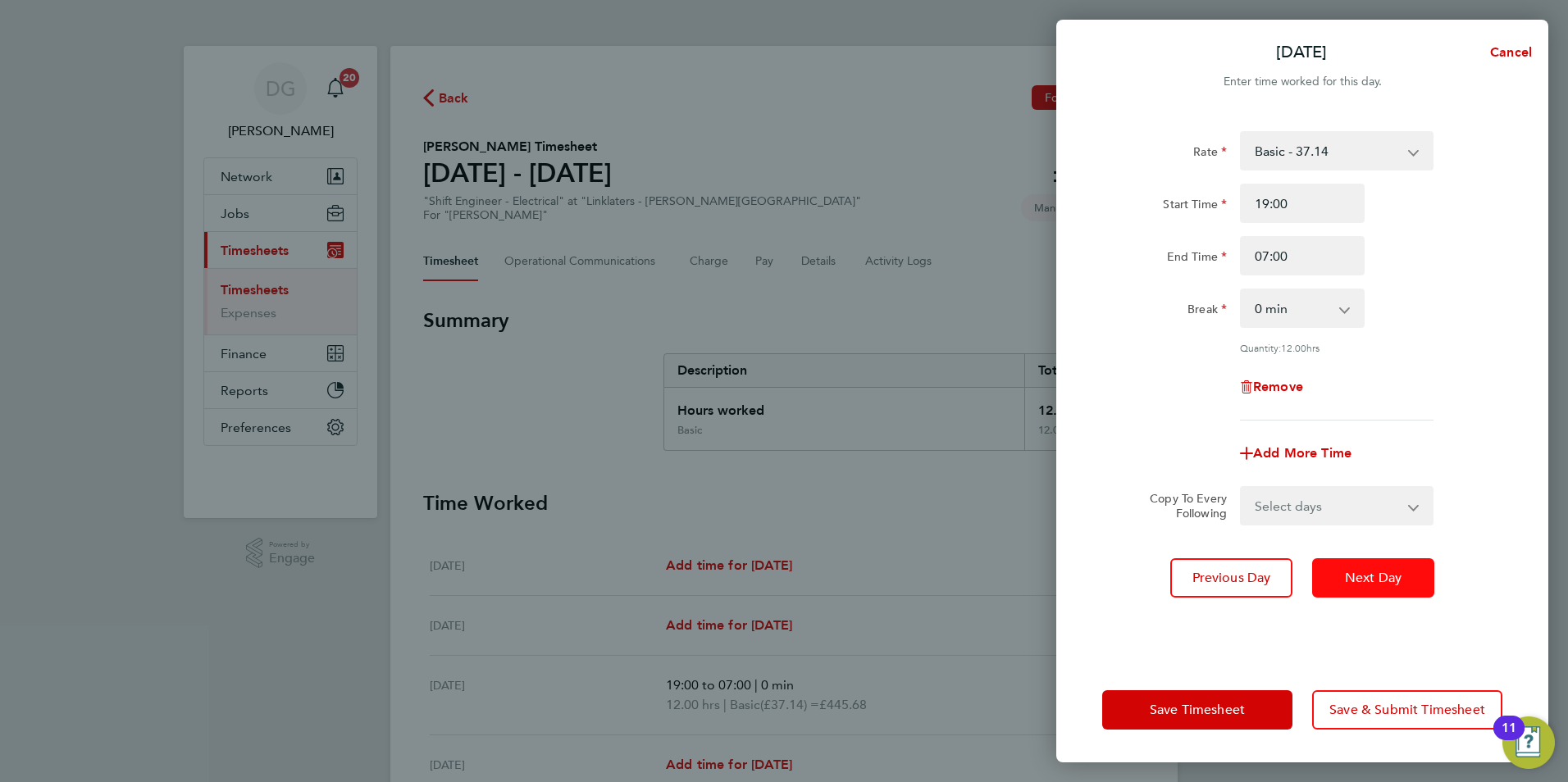
click at [1373, 581] on span "Next Day" at bounding box center [1372, 577] width 56 height 16
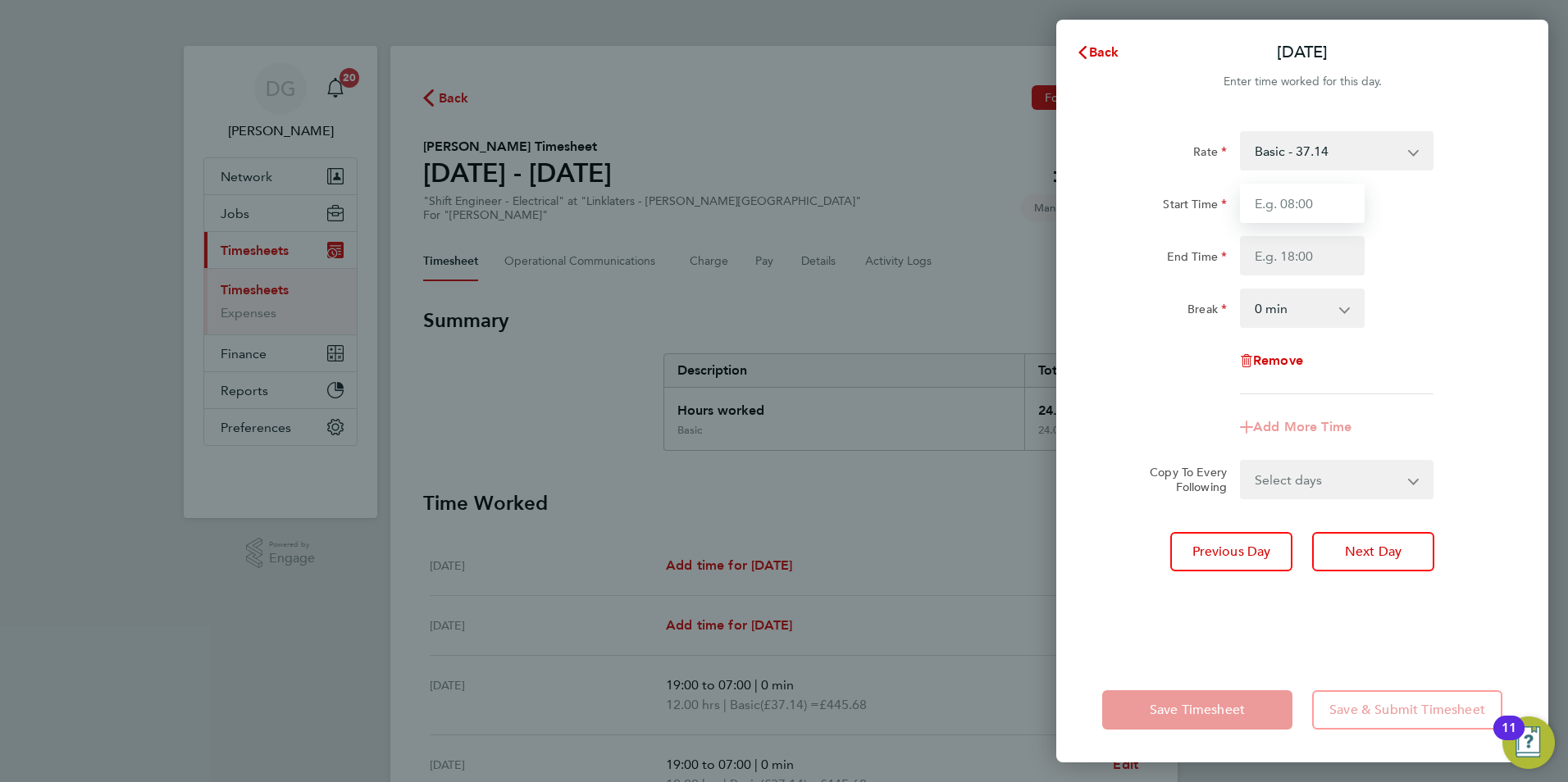
click at [1281, 219] on input "Start Time" at bounding box center [1302, 203] width 124 height 39
type input "19:00"
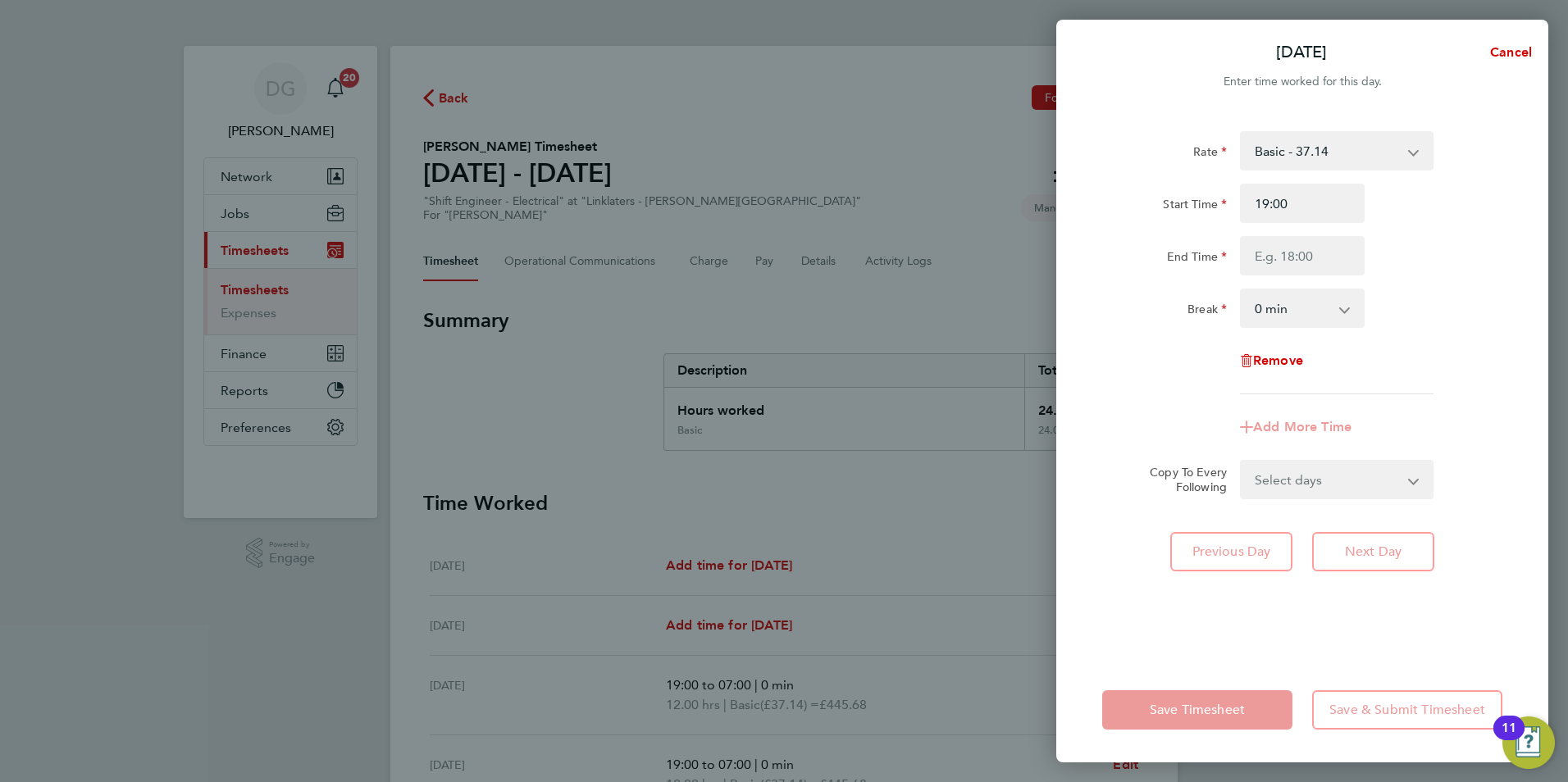
click at [1439, 321] on div "Break 0 min 15 min 30 min 45 min 60 min 75 min 90 min" at bounding box center [1302, 308] width 413 height 39
click at [1281, 250] on input "End Time" at bounding box center [1302, 255] width 124 height 39
type input "07:00"
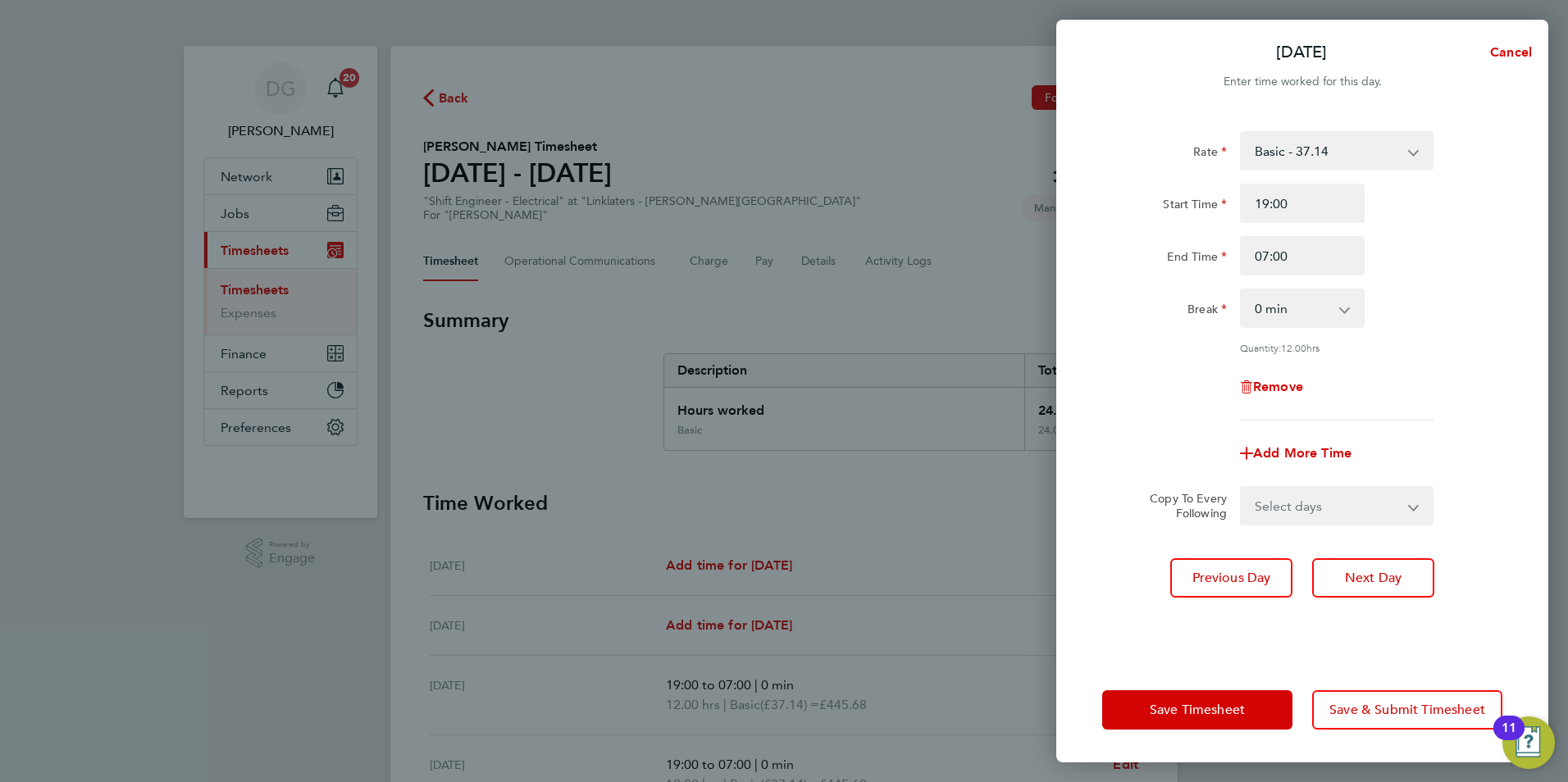
click at [1469, 275] on div "Rate Basic - 37.14 o/t1 - 55.71 Start Time 19:00 End Time 07:00 Break 0 min 15 …" at bounding box center [1302, 275] width 400 height 290
click at [1417, 576] on button "Next Day" at bounding box center [1373, 577] width 122 height 39
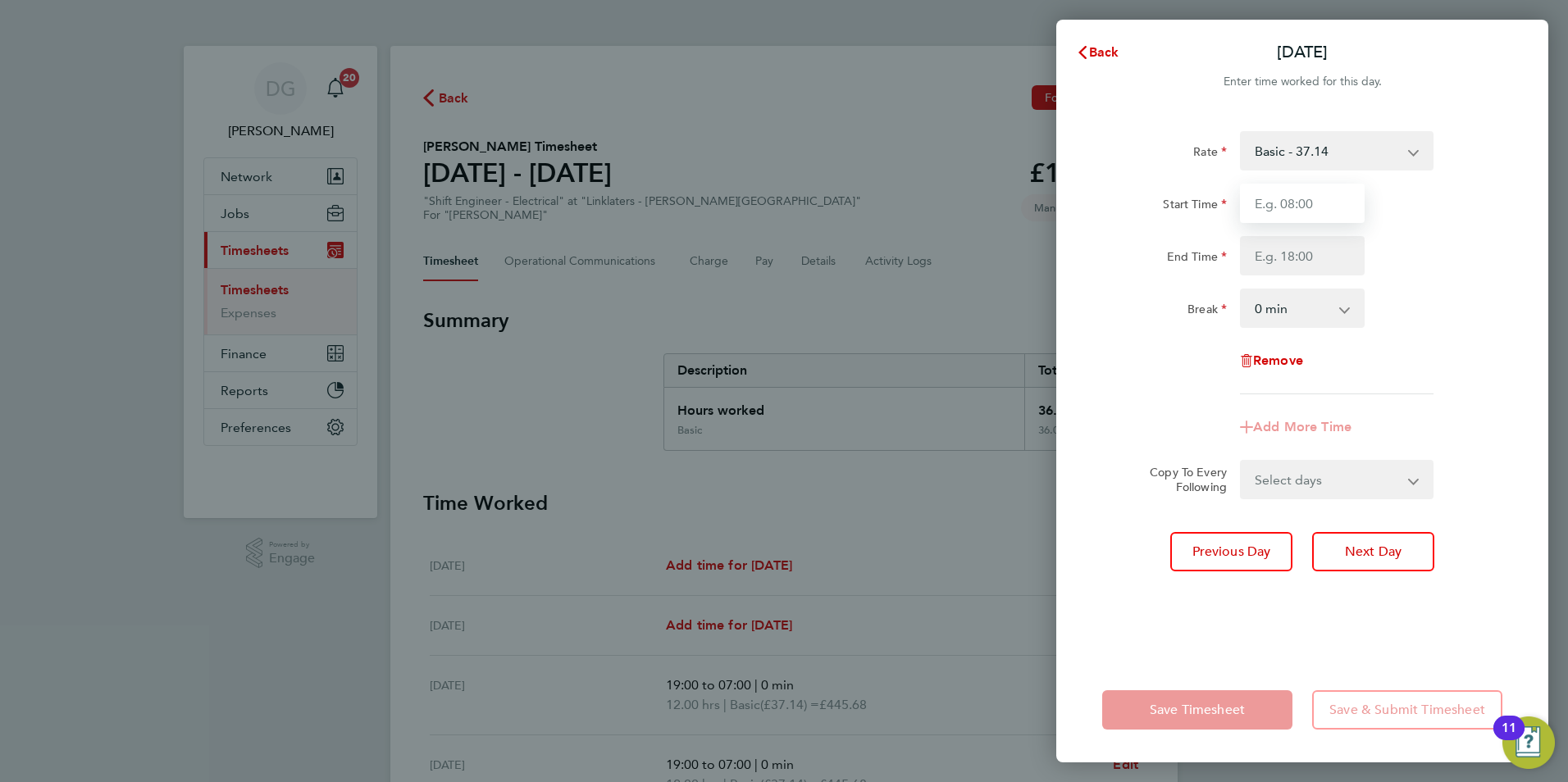
click at [1303, 210] on input "Start Time" at bounding box center [1302, 203] width 124 height 39
type input "19:00"
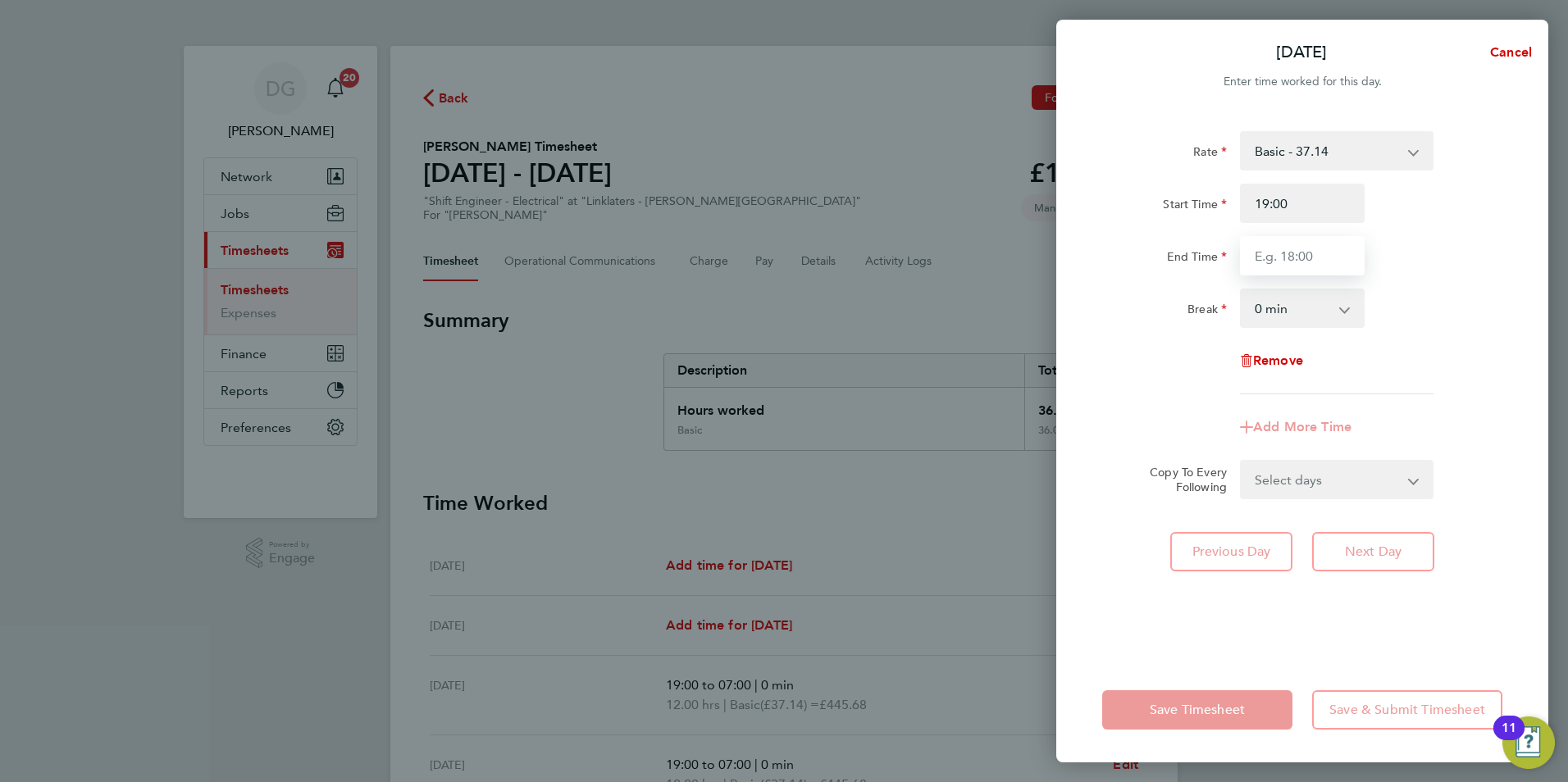
click at [1288, 256] on input "End Time" at bounding box center [1302, 255] width 124 height 39
type input "07:00"
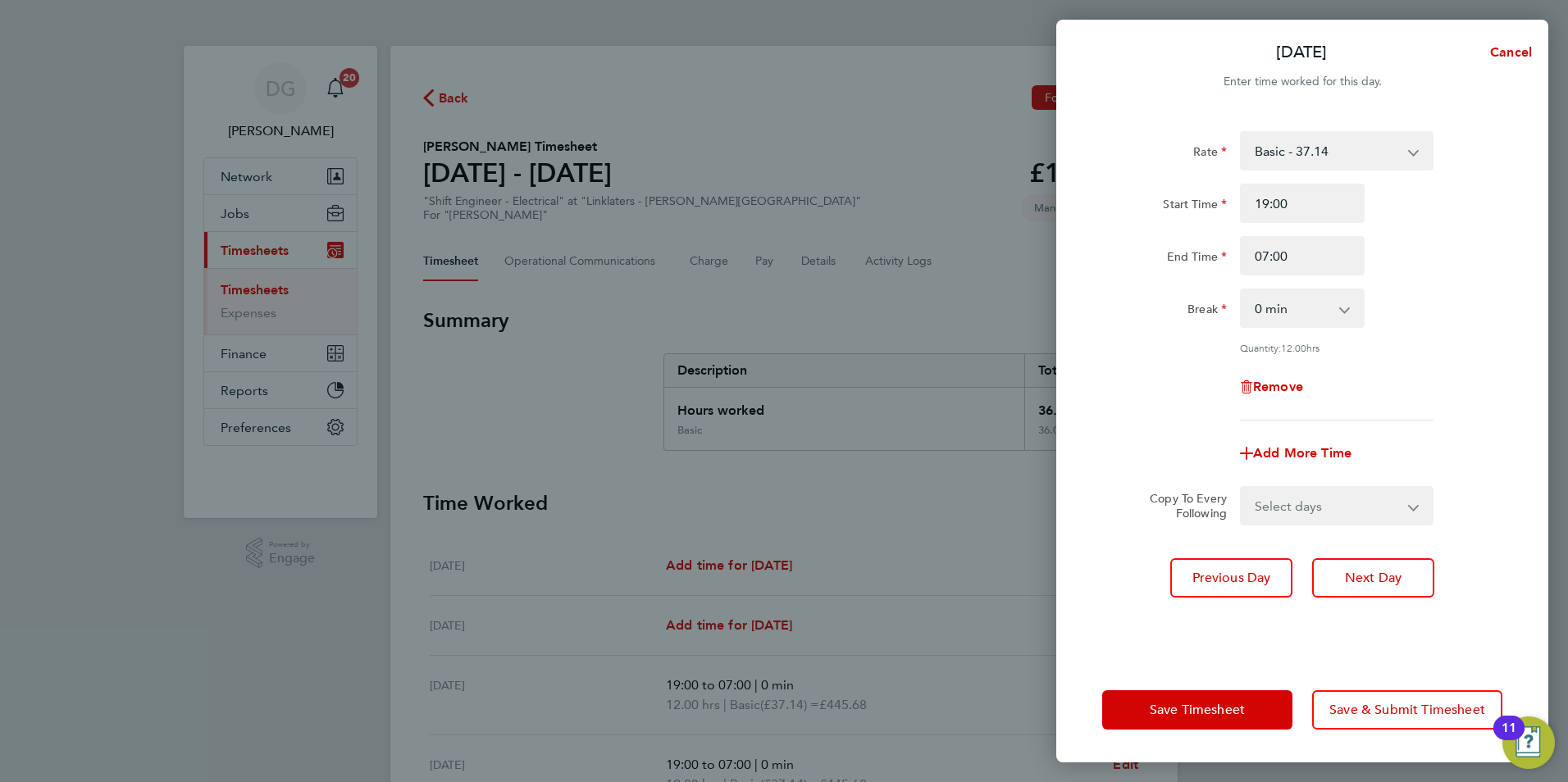
click at [1450, 331] on div "Rate Basic - 37.14 o/t1 - 55.71 Start Time 19:00 End Time 07:00 Break 0 min 15 …" at bounding box center [1302, 275] width 400 height 290
click at [1401, 712] on span "Save & Submit Timesheet" at bounding box center [1406, 709] width 156 height 16
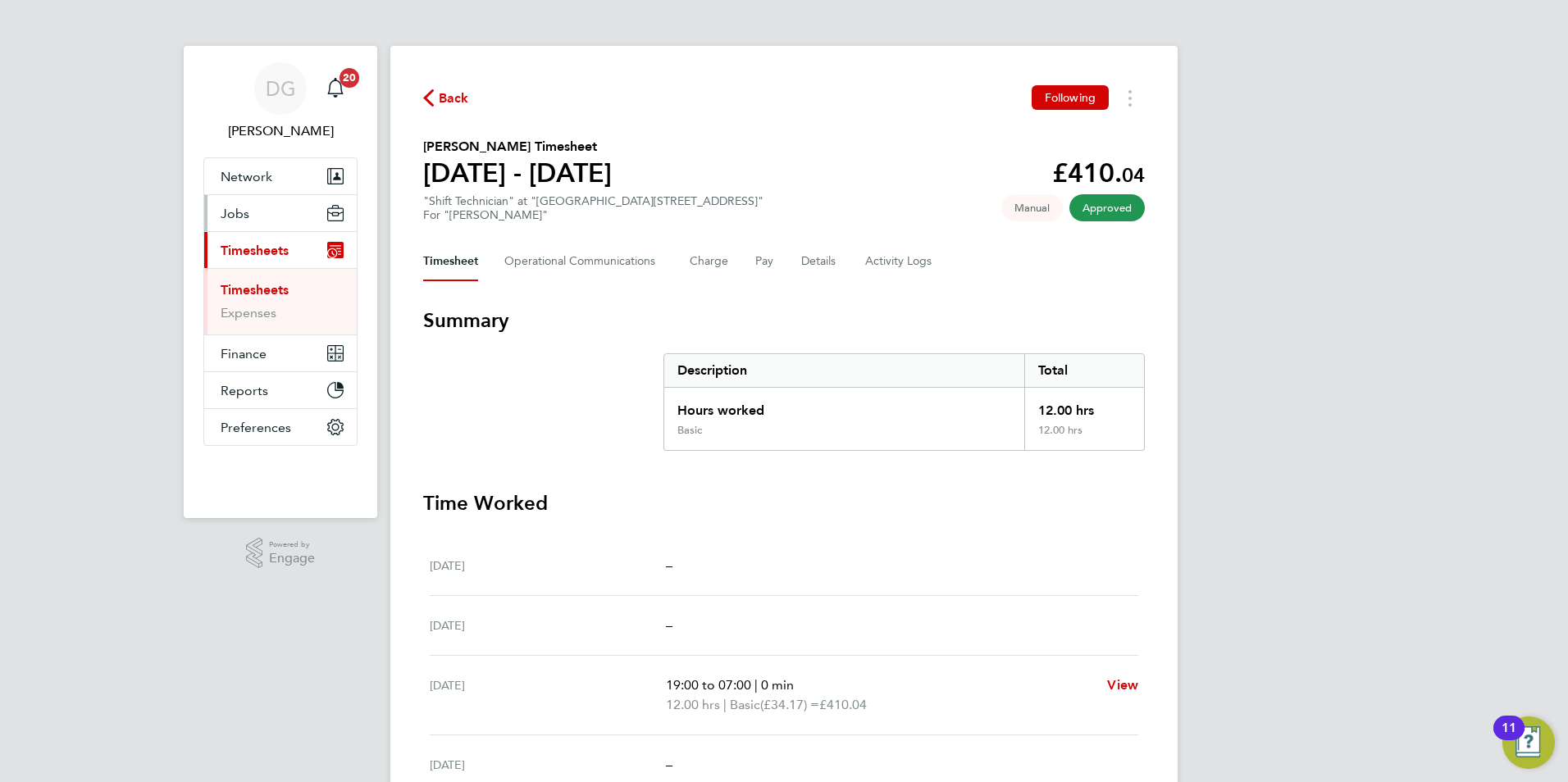
click at [233, 215] on span "Jobs" at bounding box center [235, 213] width 29 height 15
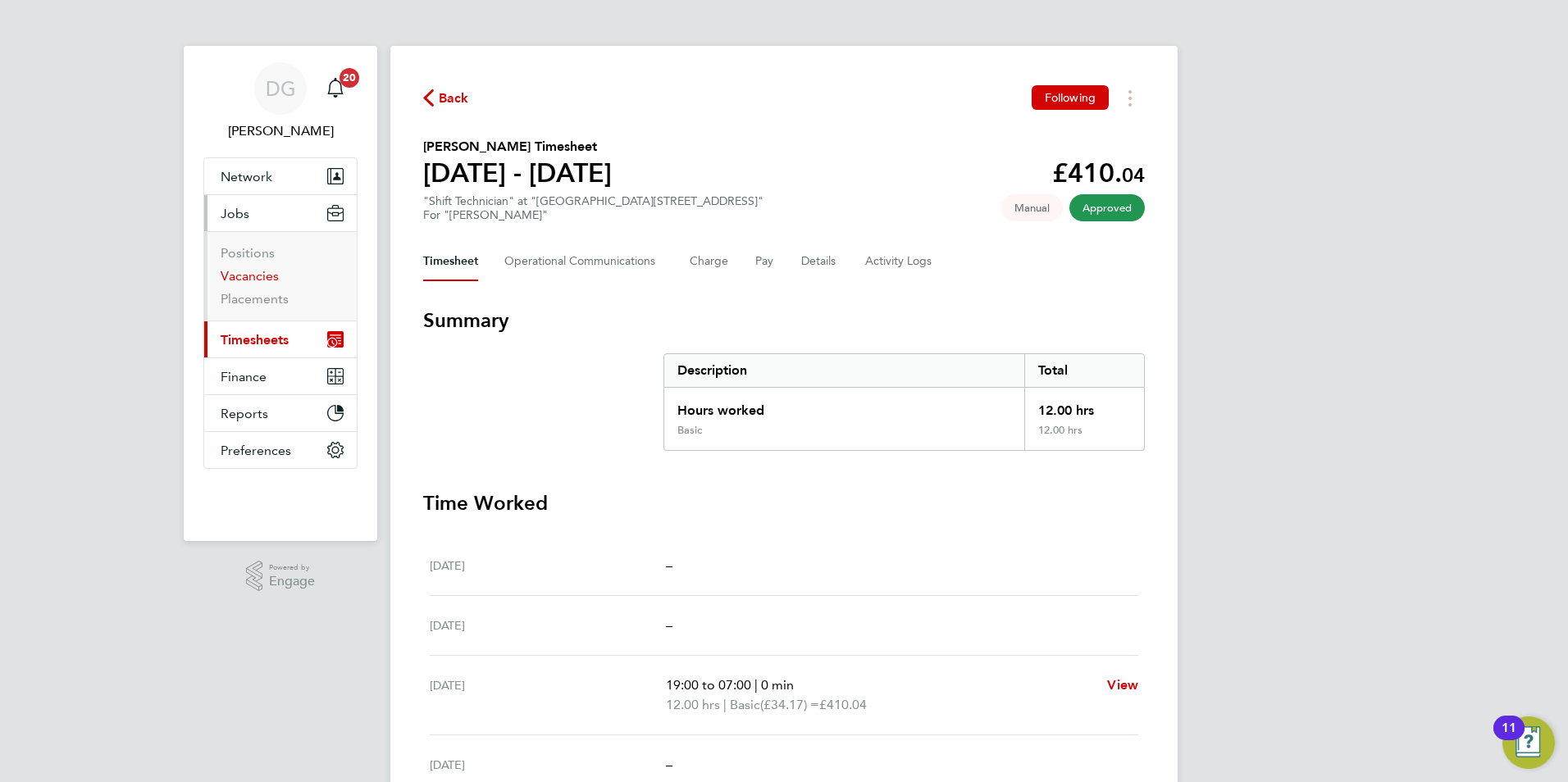
click at [241, 280] on link "Vacancies" at bounding box center [250, 275] width 58 height 15
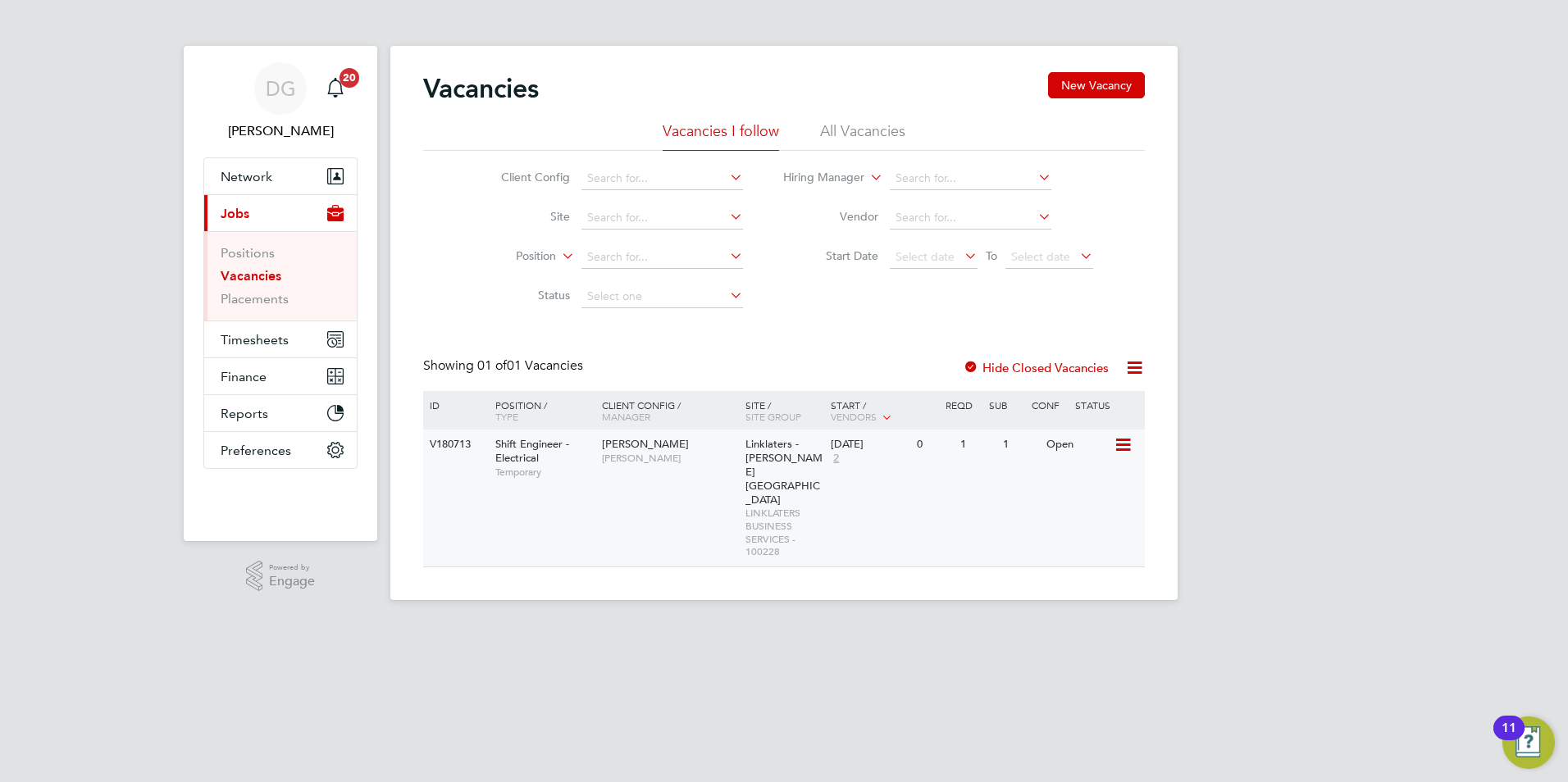
click at [592, 462] on div "Shift Engineer - Electrical Temporary" at bounding box center [540, 457] width 115 height 56
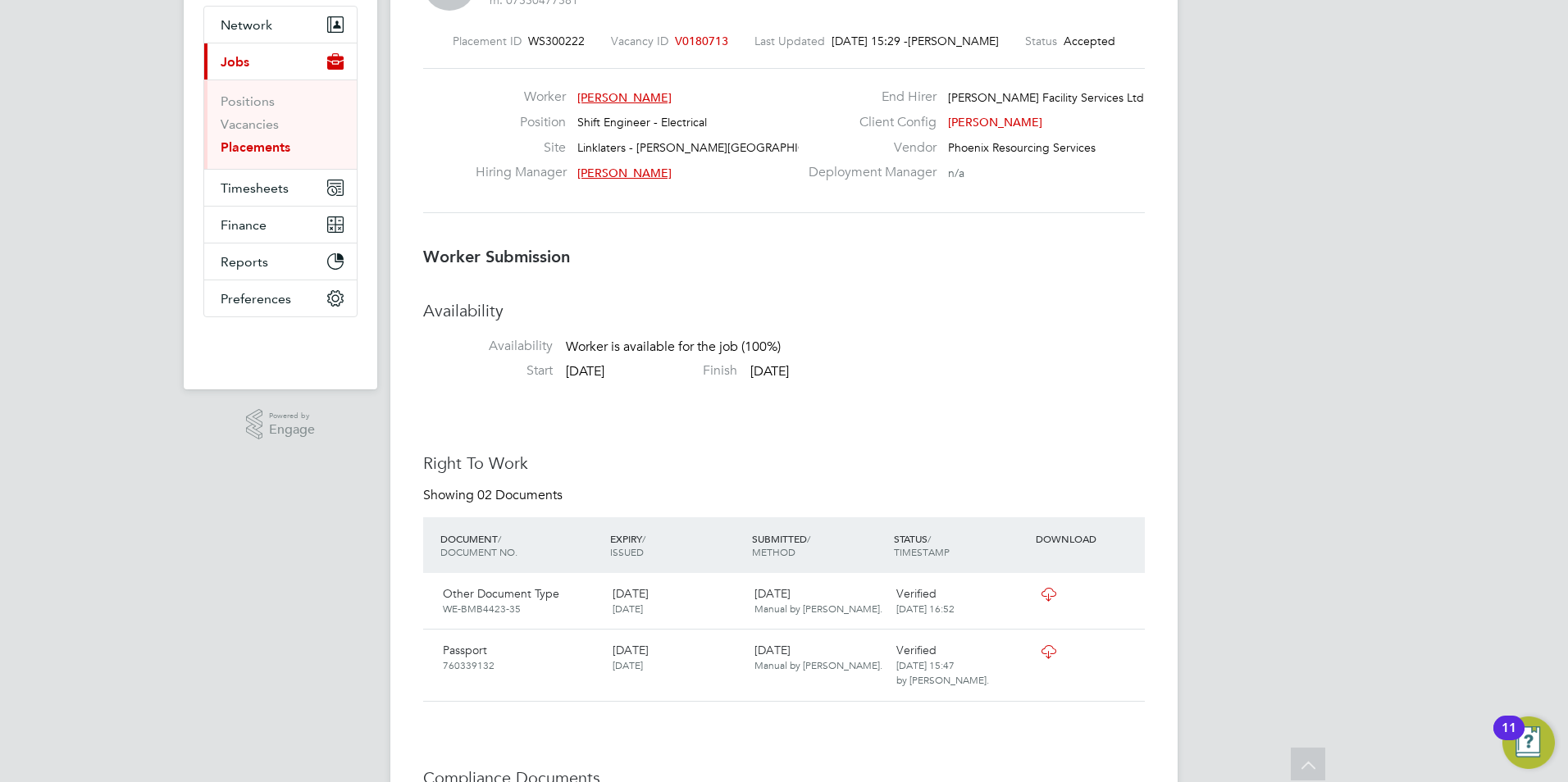
scroll to position [139, 0]
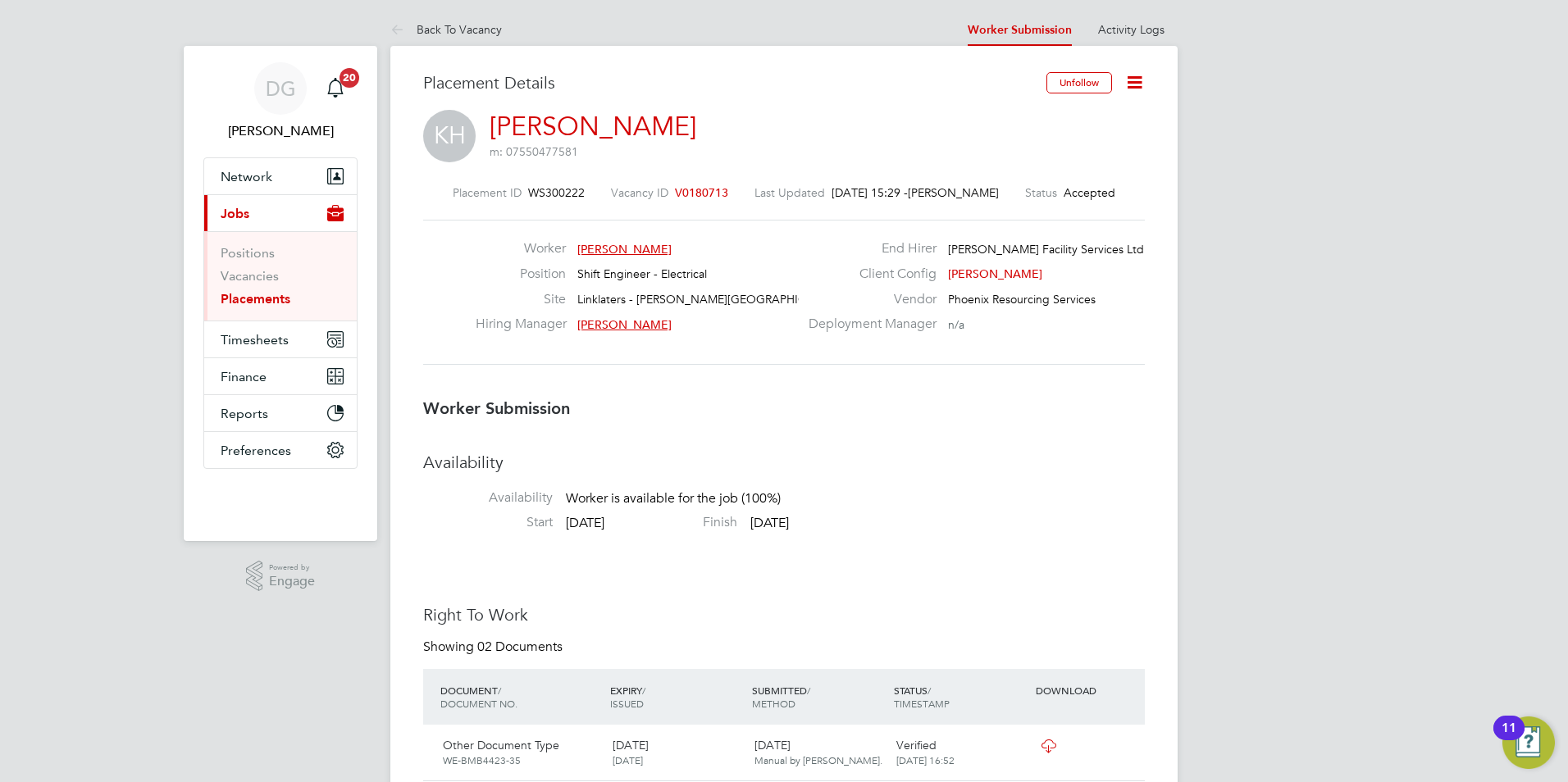
click at [1134, 74] on icon at bounding box center [1134, 81] width 20 height 20
click at [1016, 199] on li "Confirm" at bounding box center [1065, 200] width 152 height 23
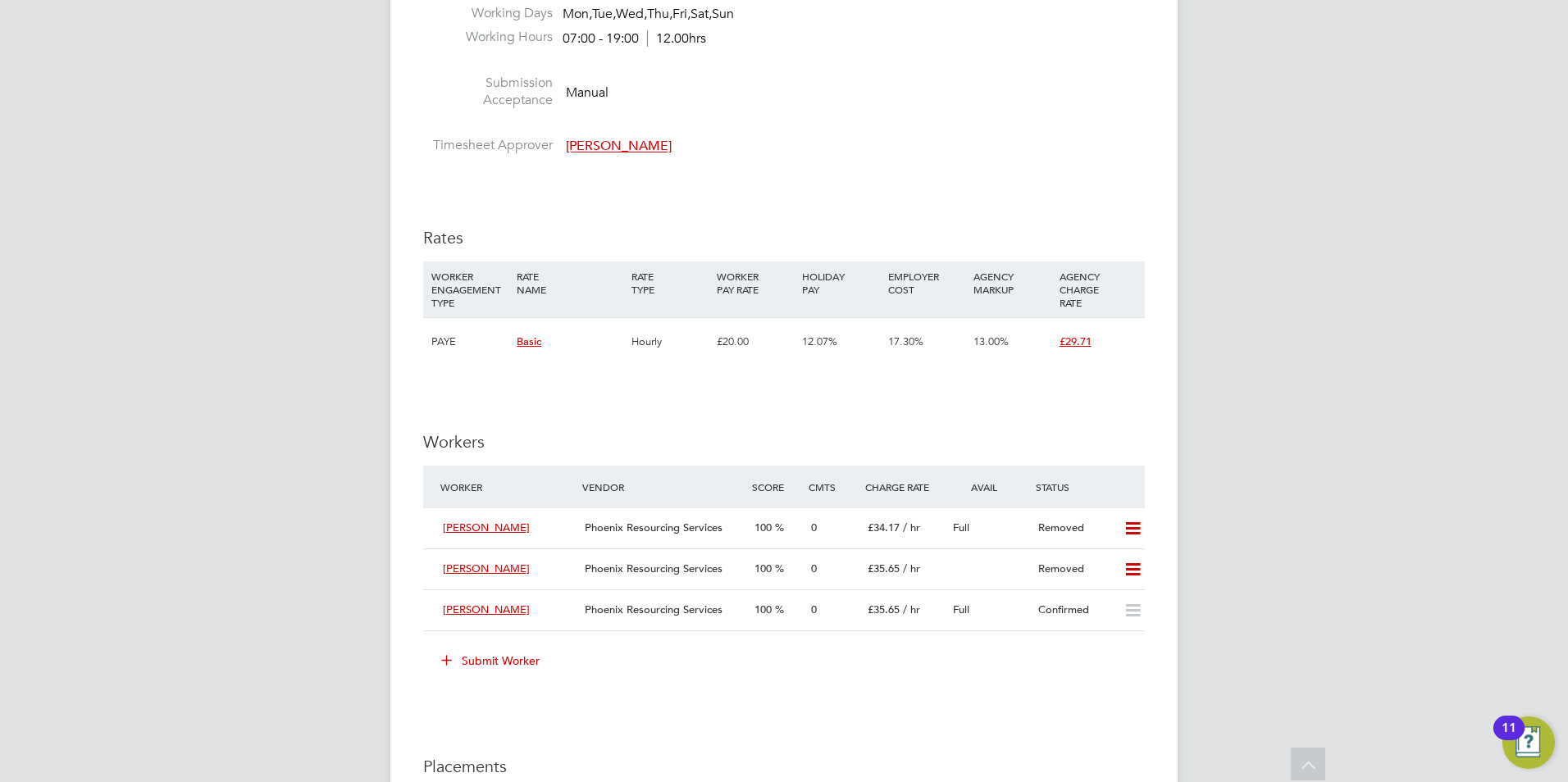
scroll to position [1967, 0]
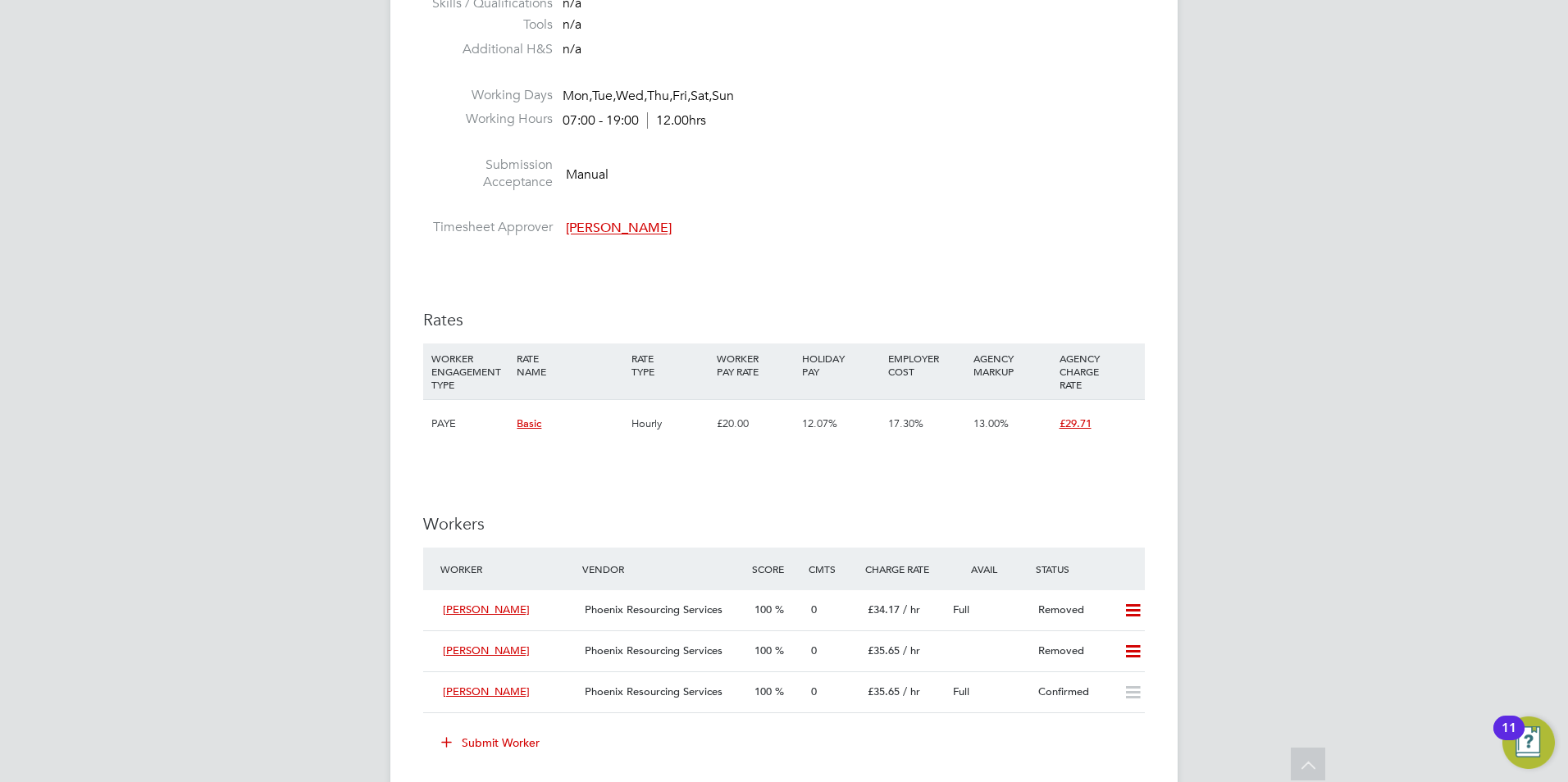
click at [1133, 419] on div "£29.71" at bounding box center [1098, 424] width 85 height 48
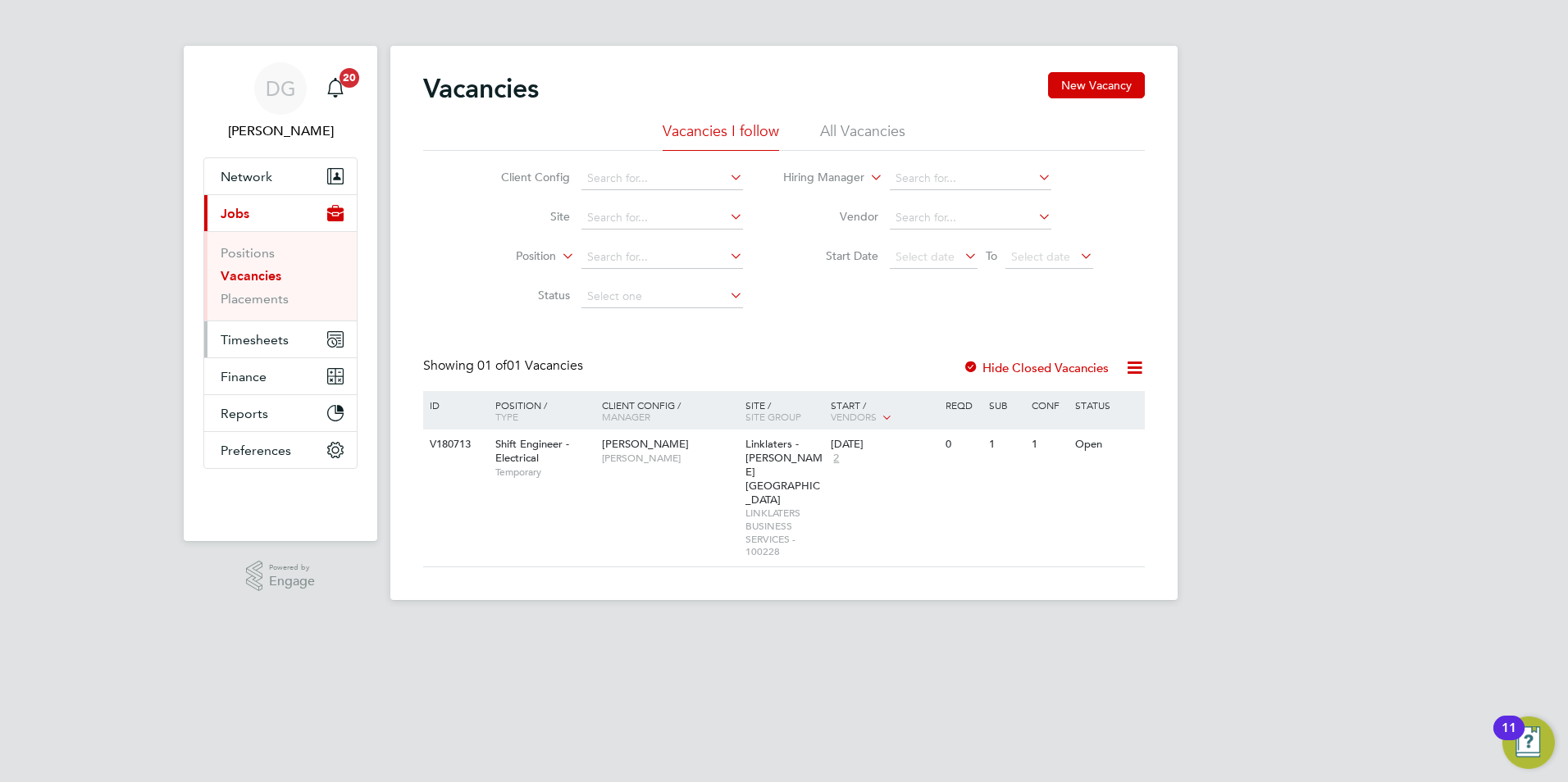
click at [262, 336] on span "Timesheets" at bounding box center [254, 339] width 68 height 15
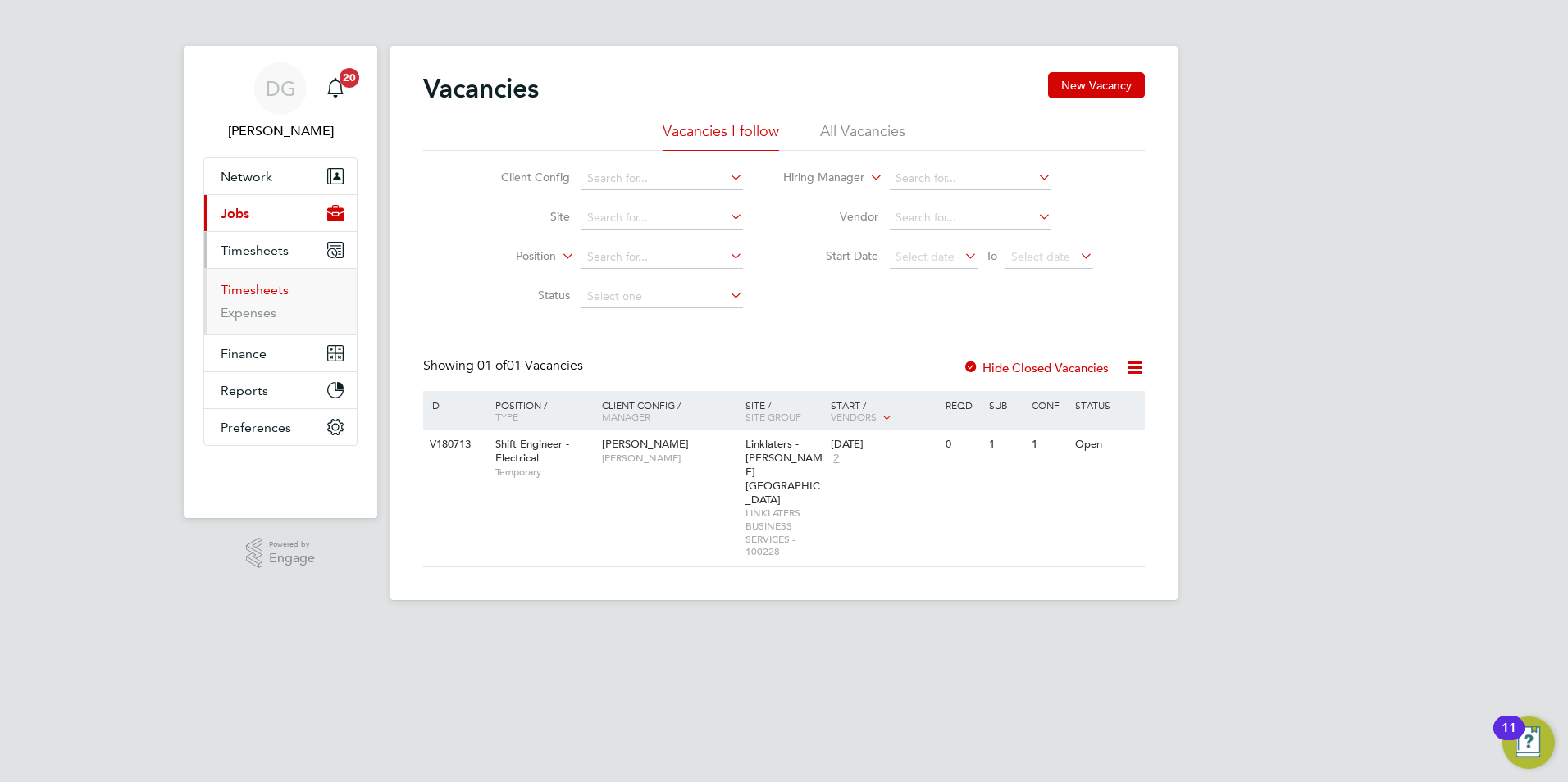
click at [248, 287] on link "Timesheets" at bounding box center [254, 290] width 68 height 15
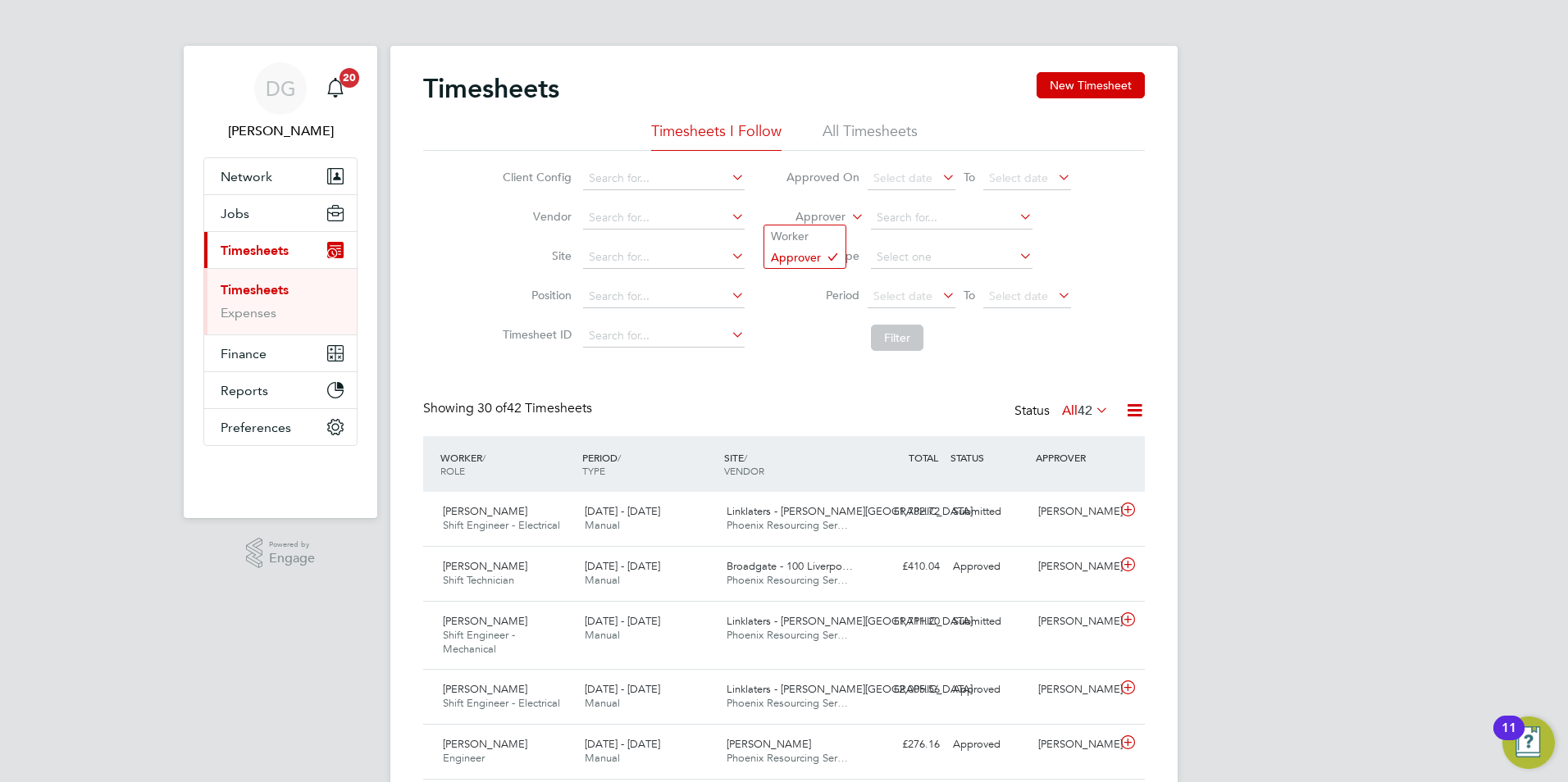
click at [848, 211] on icon at bounding box center [848, 211] width 0 height 14
click at [833, 235] on li "Worker" at bounding box center [804, 236] width 81 height 21
click at [897, 216] on input at bounding box center [951, 218] width 162 height 23
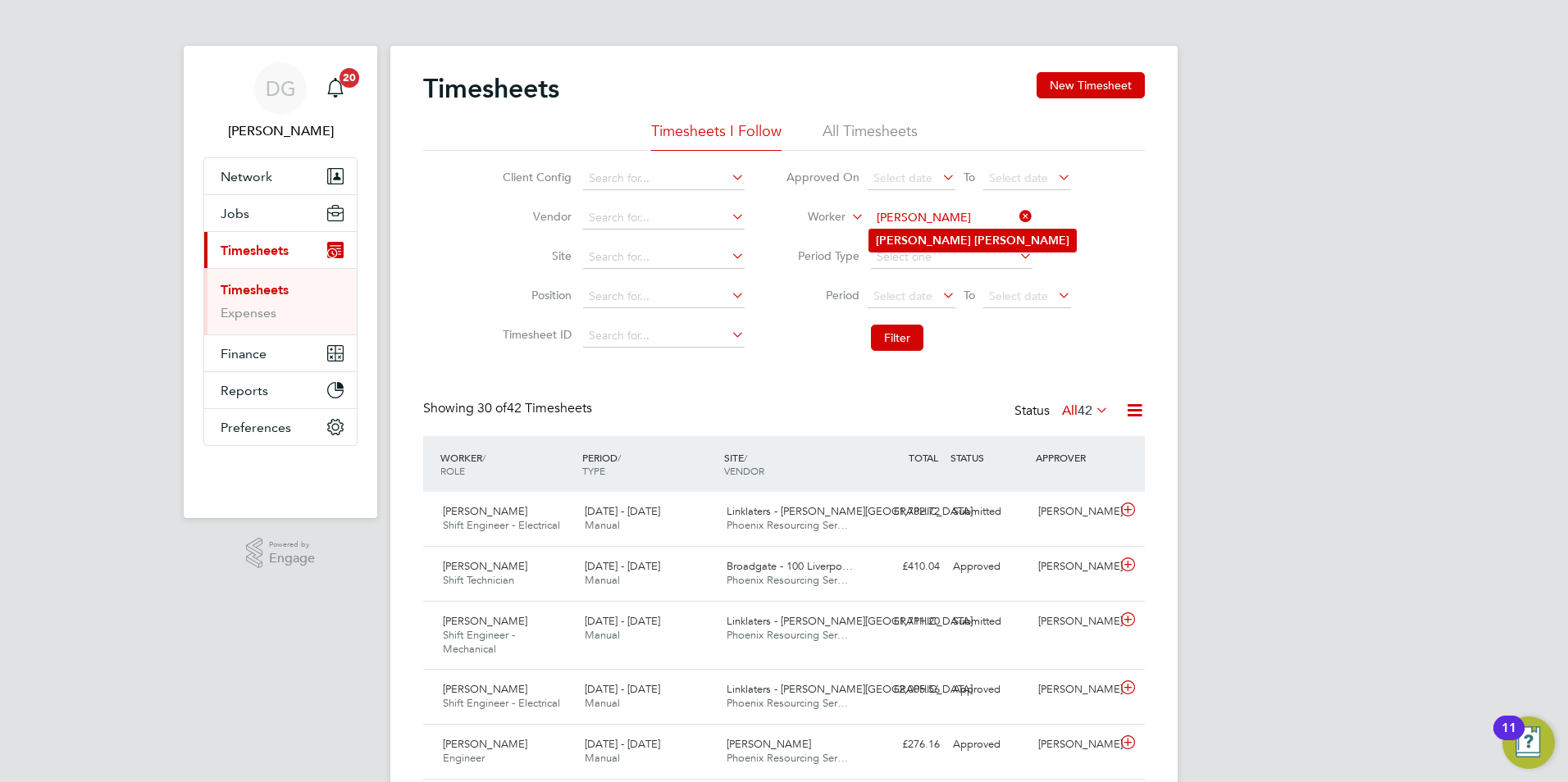
click at [974, 234] on b "[PERSON_NAME]" at bounding box center [1021, 240] width 95 height 14
type input "[PERSON_NAME]"
click at [893, 343] on button "Filter" at bounding box center [897, 337] width 53 height 26
